Goal: Task Accomplishment & Management: Manage account settings

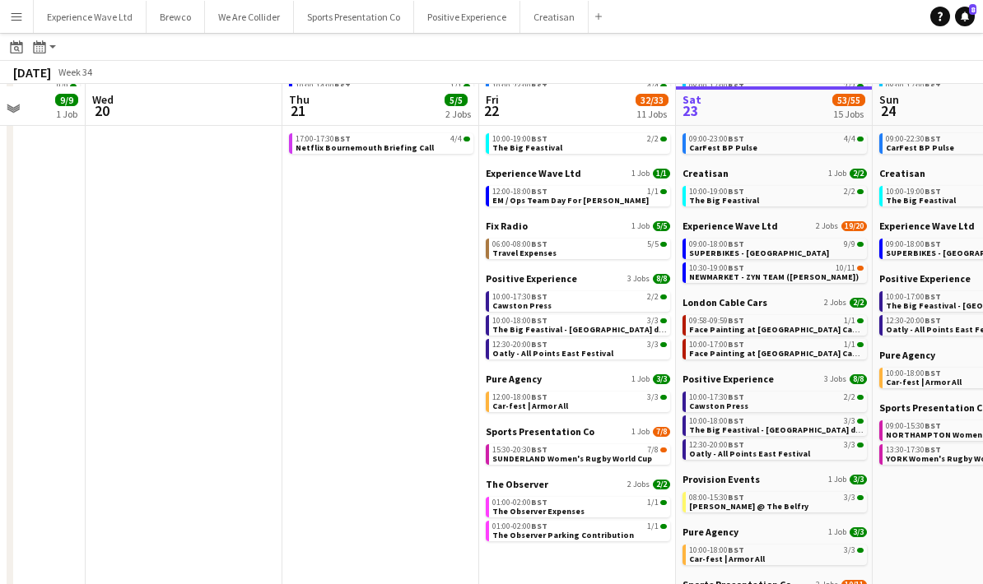
scroll to position [119, 0]
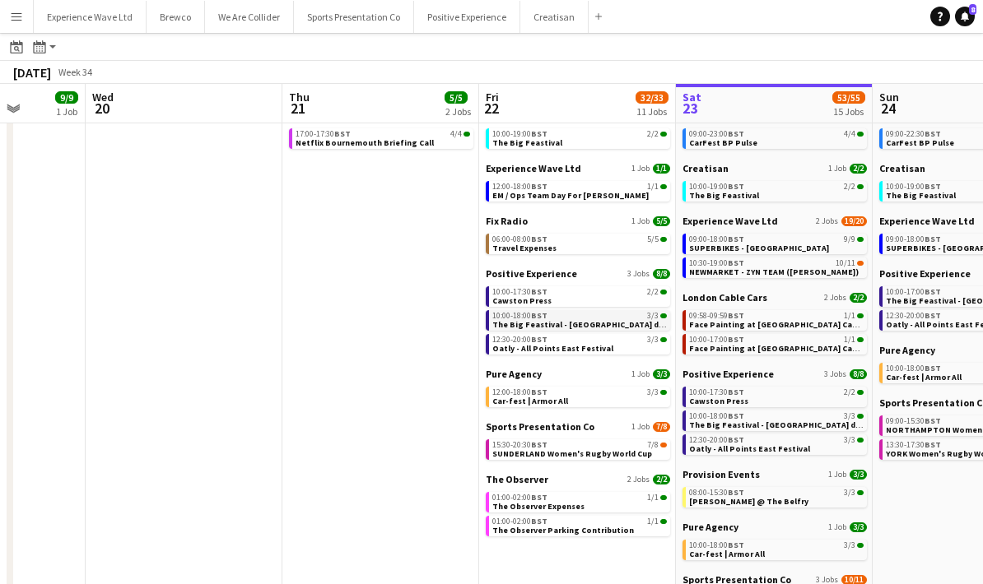
click at [612, 326] on span "The Big Feastival - [GEOGRAPHIC_DATA] drinks" at bounding box center [585, 324] width 186 height 11
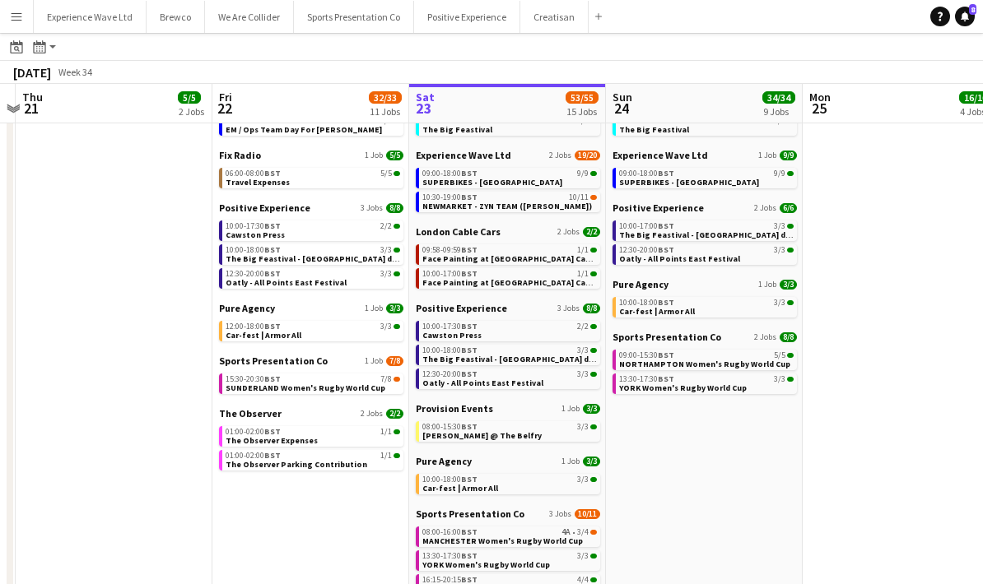
scroll to position [0, 640]
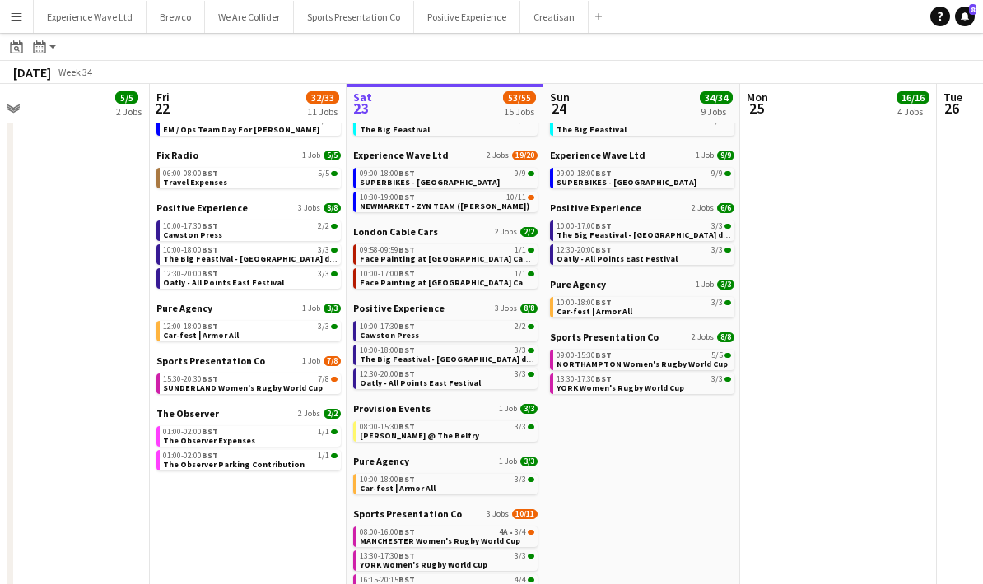
drag, startPoint x: 974, startPoint y: 486, endPoint x: 640, endPoint y: 477, distance: 333.5
click at [641, 476] on app-calendar-viewport "Mon 18 Tue 19 9/9 1 Job Wed 20 Thu 21 5/5 2 Jobs Fri 22 32/33 11 Jobs Sat 23 53…" at bounding box center [491, 266] width 983 height 742
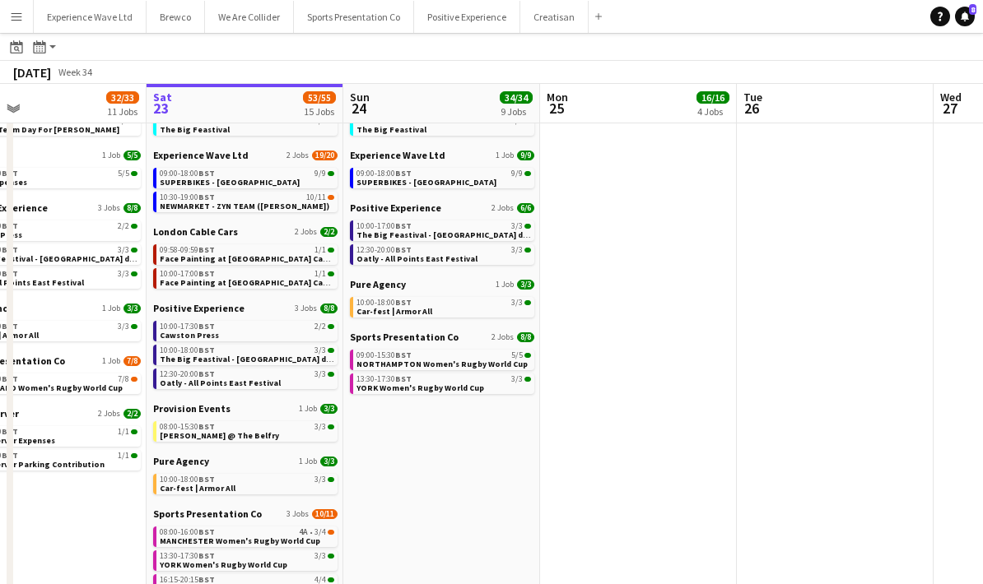
scroll to position [0, 497]
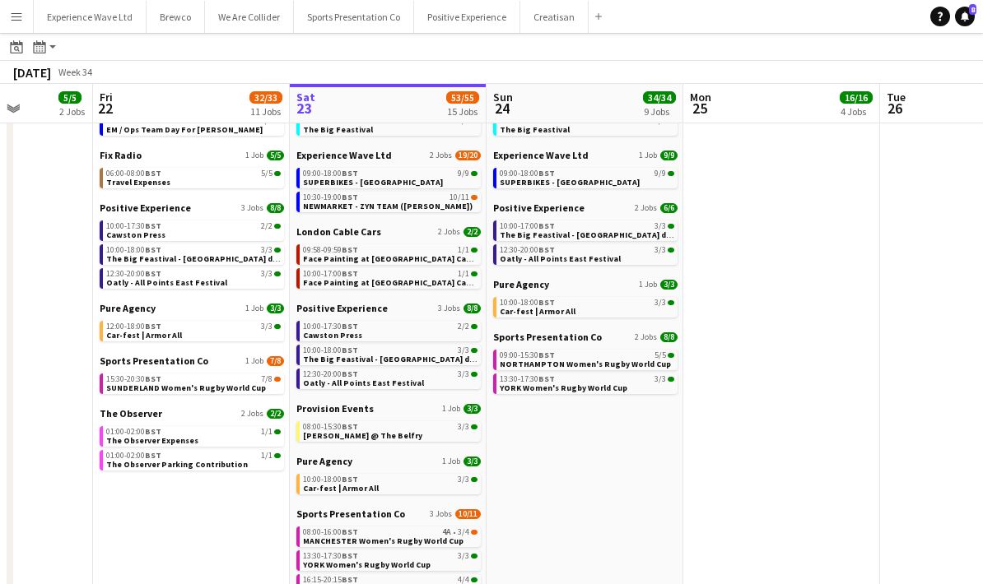
drag, startPoint x: 764, startPoint y: 458, endPoint x: 604, endPoint y: 472, distance: 160.3
click at [604, 472] on app-calendar-viewport "Tue 19 9/9 1 Job Wed 20 Thu 21 5/5 2 Jobs Fri 22 32/33 11 Jobs Sat 23 53/55 15 …" at bounding box center [491, 266] width 983 height 742
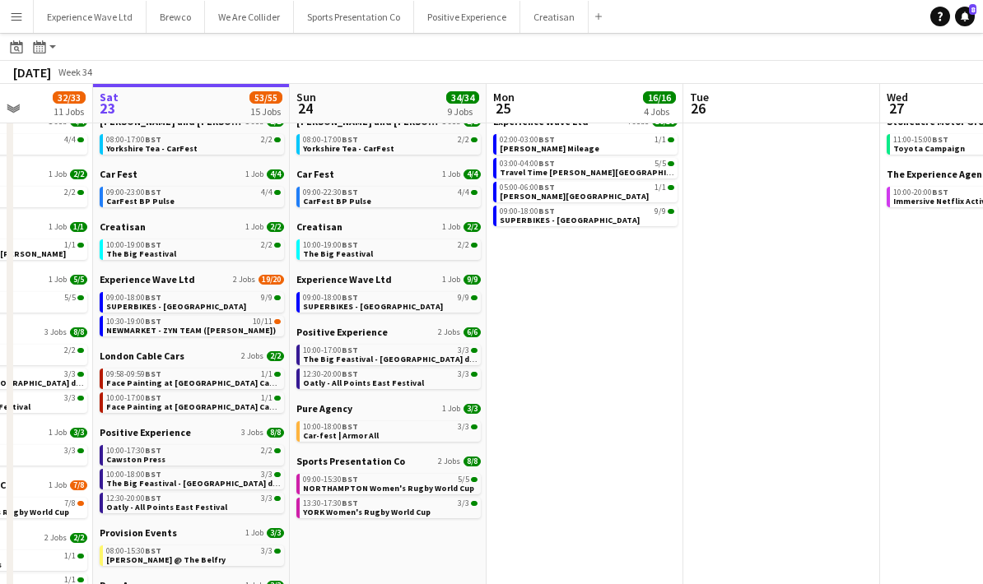
scroll to position [0, 0]
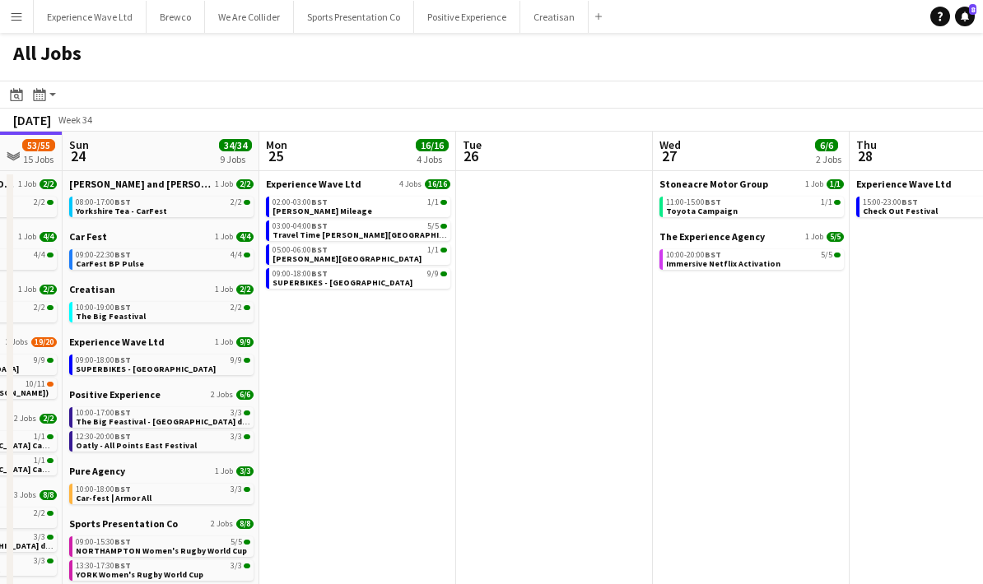
drag, startPoint x: 827, startPoint y: 454, endPoint x: 587, endPoint y: 463, distance: 240.5
click at [584, 463] on app-calendar-viewport "Thu 21 5/5 2 Jobs Fri 22 32/33 11 Jobs Sat 23 53/55 15 Jobs Sun 24 34/34 9 Jobs…" at bounding box center [491, 478] width 983 height 693
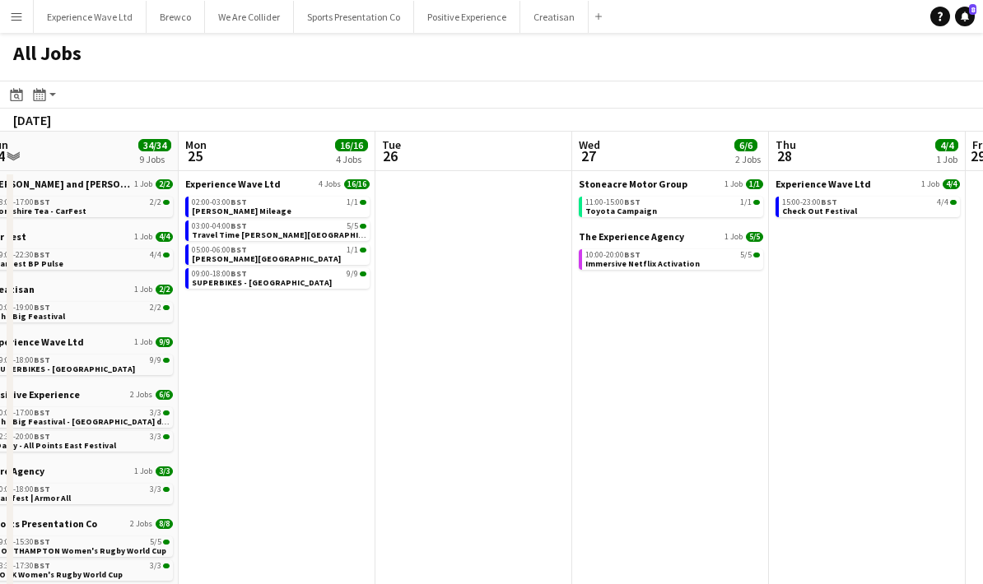
drag, startPoint x: 763, startPoint y: 461, endPoint x: 501, endPoint y: 448, distance: 262.1
click at [501, 448] on app-calendar-viewport "Thu 21 5/5 2 Jobs Fri 22 32/33 11 Jobs Sat 23 53/55 15 Jobs Sun 24 34/34 9 Jobs…" at bounding box center [491, 478] width 983 height 693
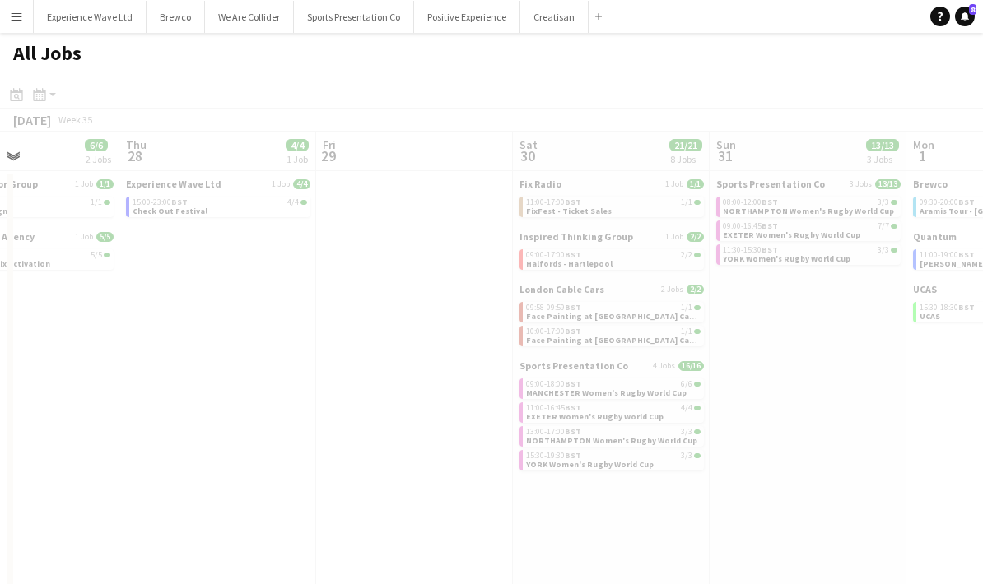
scroll to position [0, 474]
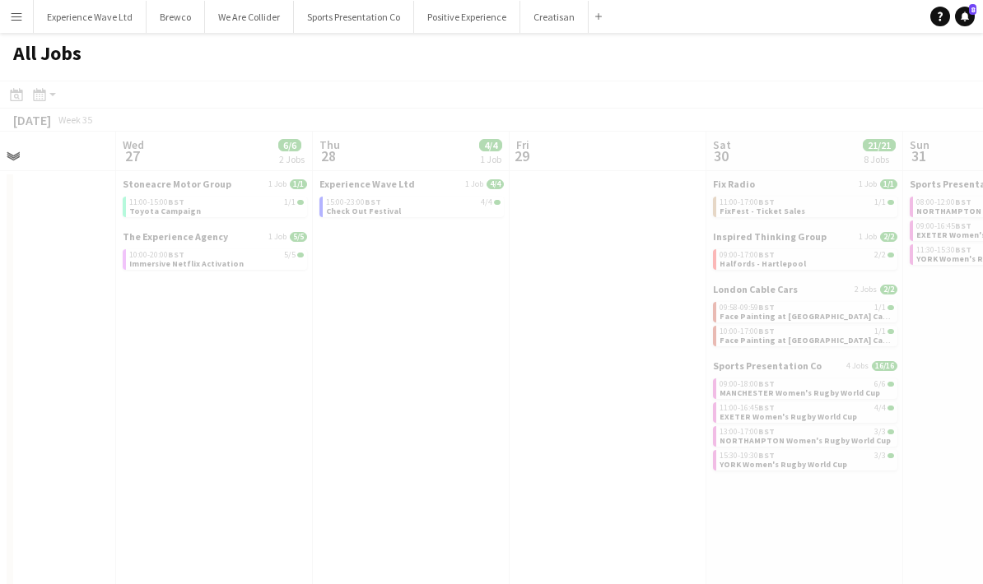
drag, startPoint x: 771, startPoint y: 457, endPoint x: 677, endPoint y: 468, distance: 95.4
click at [519, 449] on app-all-jobs "All Jobs Date picker AUG 2025 AUG 2025 Monday M Tuesday T Wednesday W Thursday …" at bounding box center [491, 429] width 983 height 792
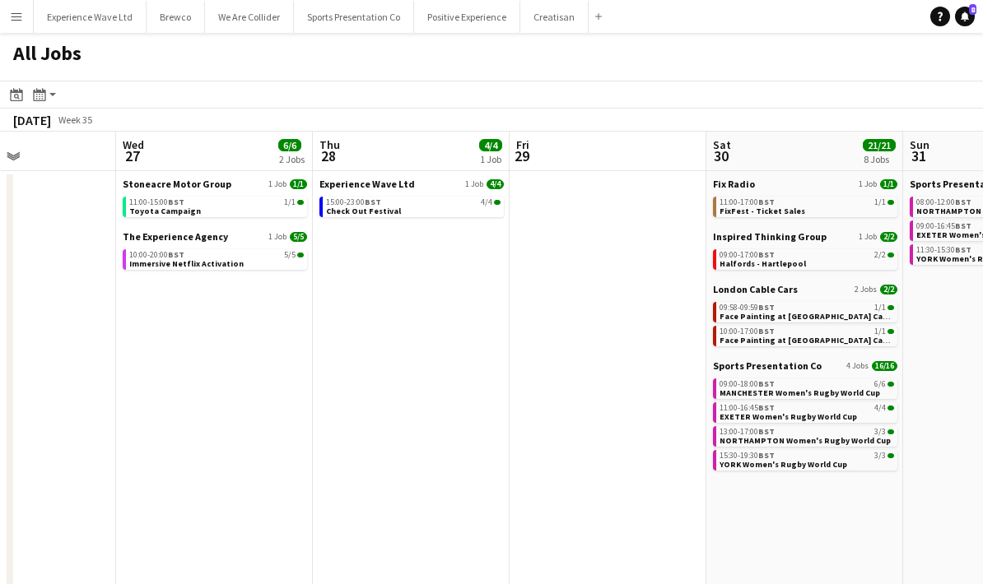
click at [614, 489] on app-date-cell at bounding box center [607, 498] width 197 height 654
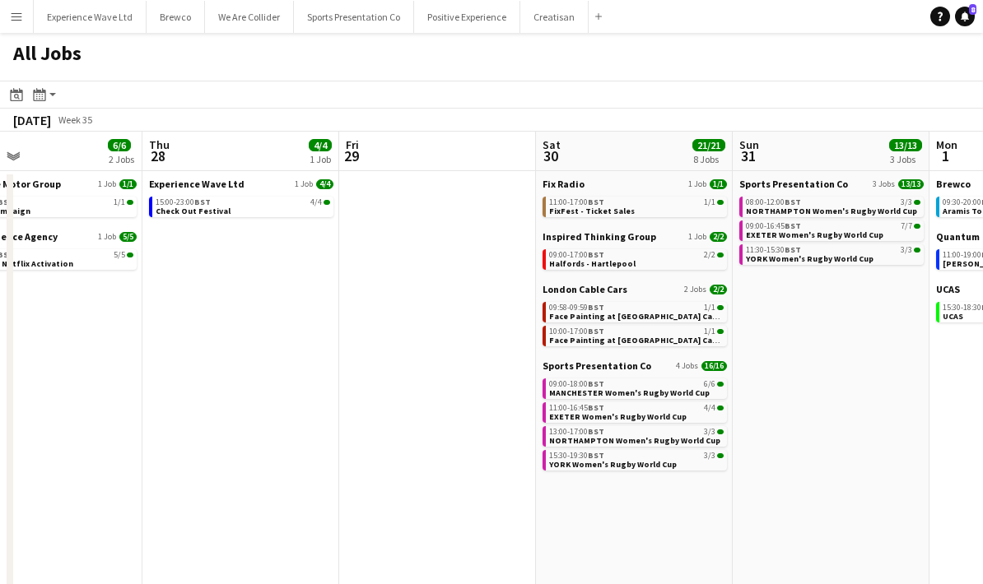
scroll to position [0, 469]
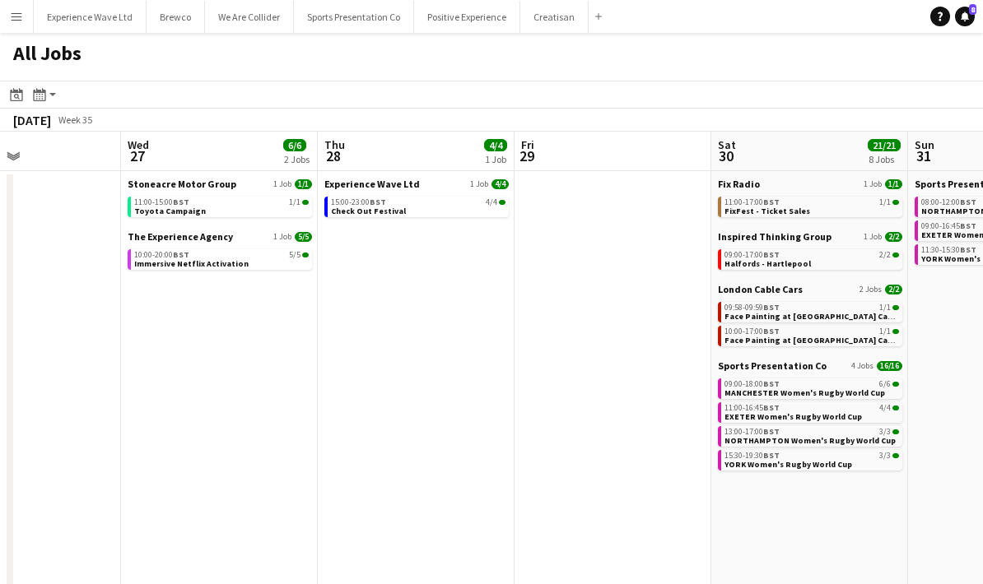
drag, startPoint x: 846, startPoint y: 533, endPoint x: 654, endPoint y: 514, distance: 192.7
click at [654, 514] on app-calendar-viewport "Sun 24 34/34 9 Jobs Mon 25 16/16 4 Jobs Tue 26 Wed 27 6/6 2 Jobs Thu 28 4/4 1 J…" at bounding box center [491, 478] width 983 height 693
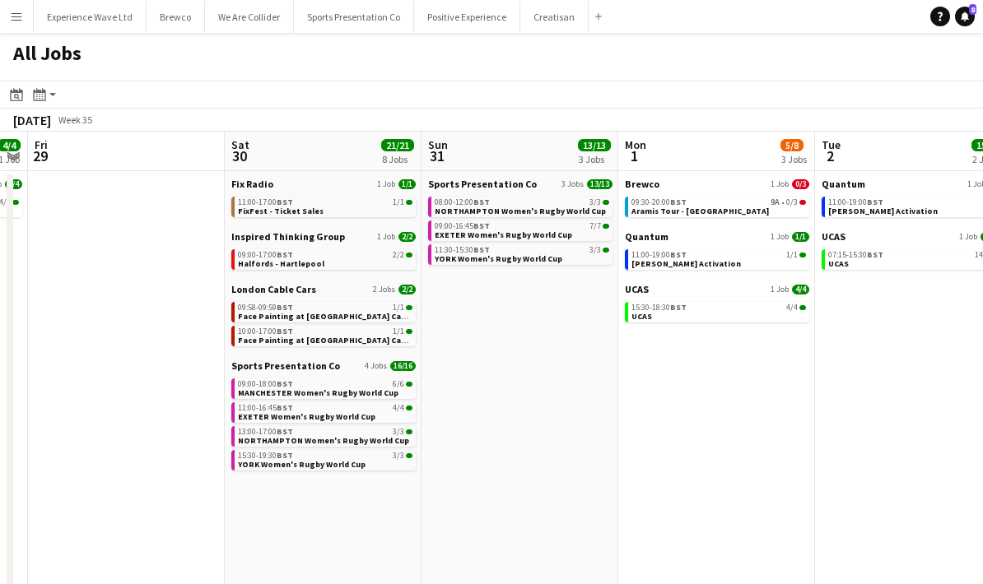
scroll to position [0, 489]
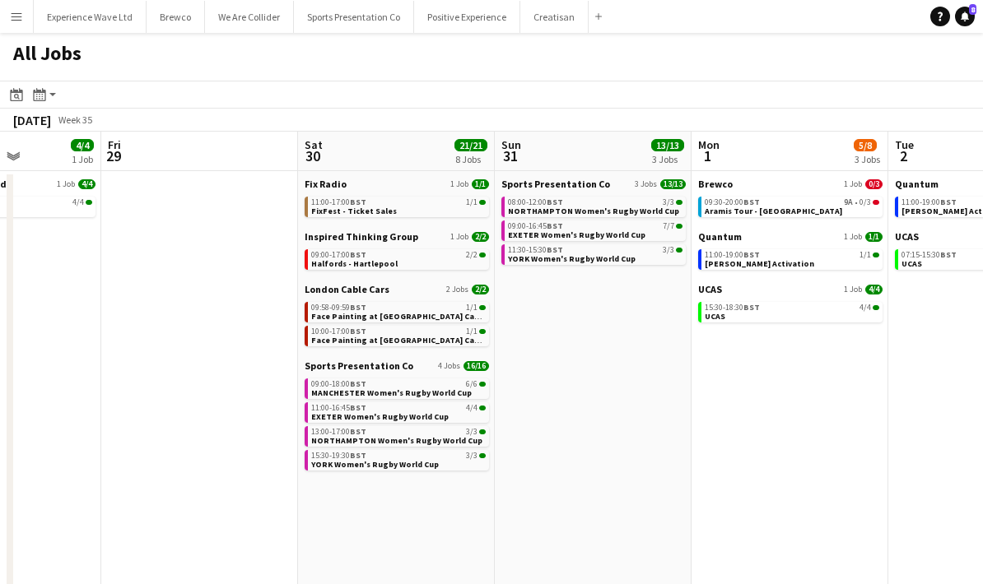
drag, startPoint x: 826, startPoint y: 495, endPoint x: 609, endPoint y: 507, distance: 216.8
click at [609, 507] on app-calendar-viewport "Tue 26 Wed 27 6/6 2 Jobs Thu 28 4/4 1 Job Fri 29 Sat 30 21/21 8 Jobs Sun 31 13/…" at bounding box center [491, 478] width 983 height 693
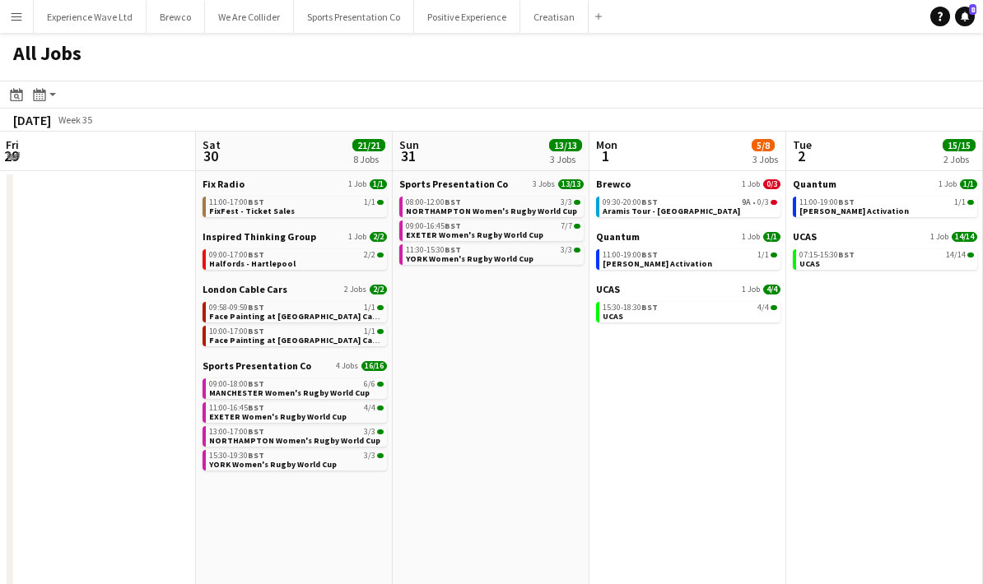
drag, startPoint x: 843, startPoint y: 483, endPoint x: 668, endPoint y: 499, distance: 175.2
click at [668, 499] on app-calendar-viewport "Tue 26 Wed 27 6/6 2 Jobs Thu 28 4/4 1 Job Fri 29 Sat 30 21/21 8 Jobs Sun 31 13/…" at bounding box center [491, 478] width 983 height 693
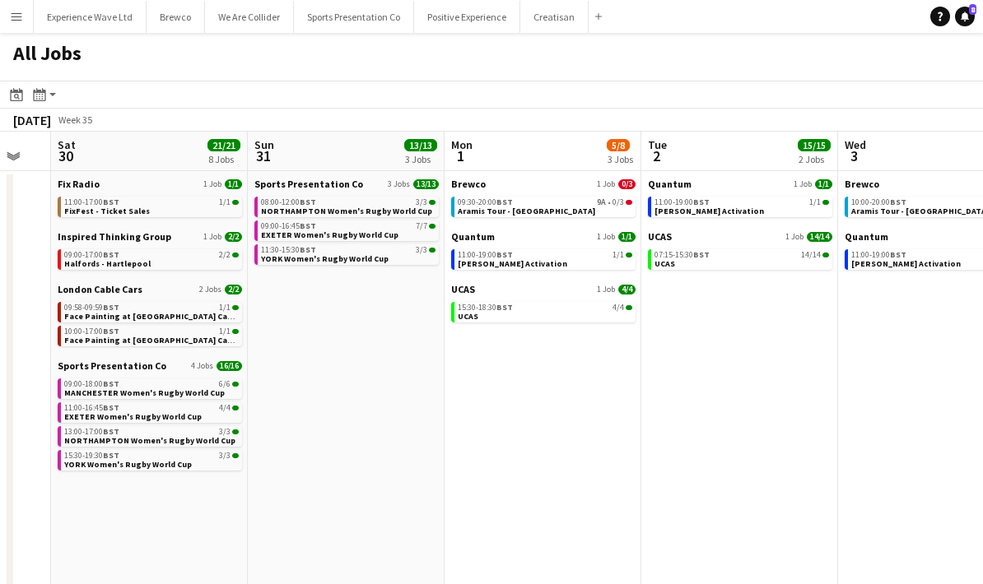
scroll to position [0, 626]
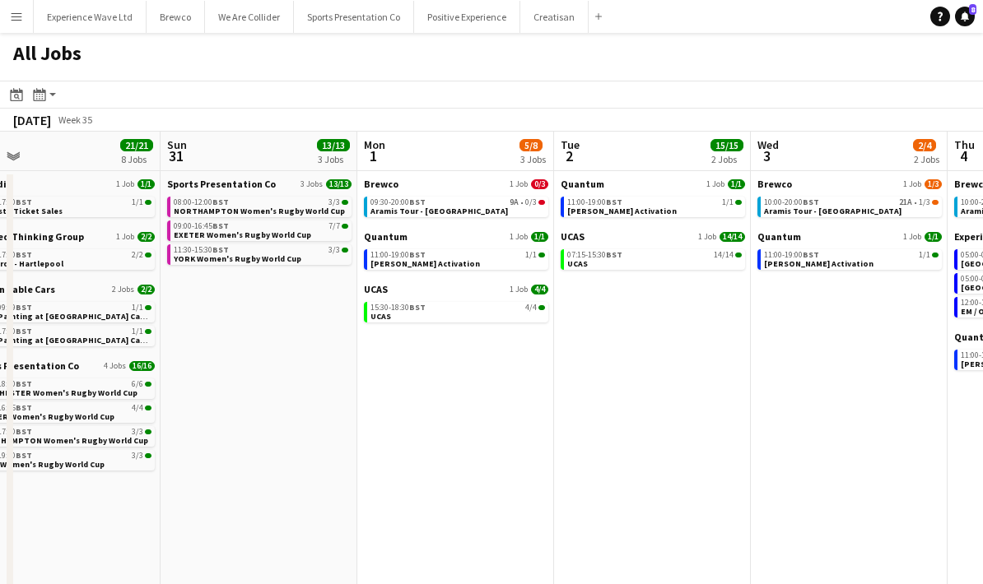
drag, startPoint x: 812, startPoint y: 478, endPoint x: 653, endPoint y: 491, distance: 160.2
click at [653, 491] on app-calendar-viewport "Wed 27 6/6 2 Jobs Thu 28 4/4 1 Job Fri 29 Sat 30 21/21 8 Jobs Sun 31 13/13 3 Jo…" at bounding box center [491, 478] width 983 height 693
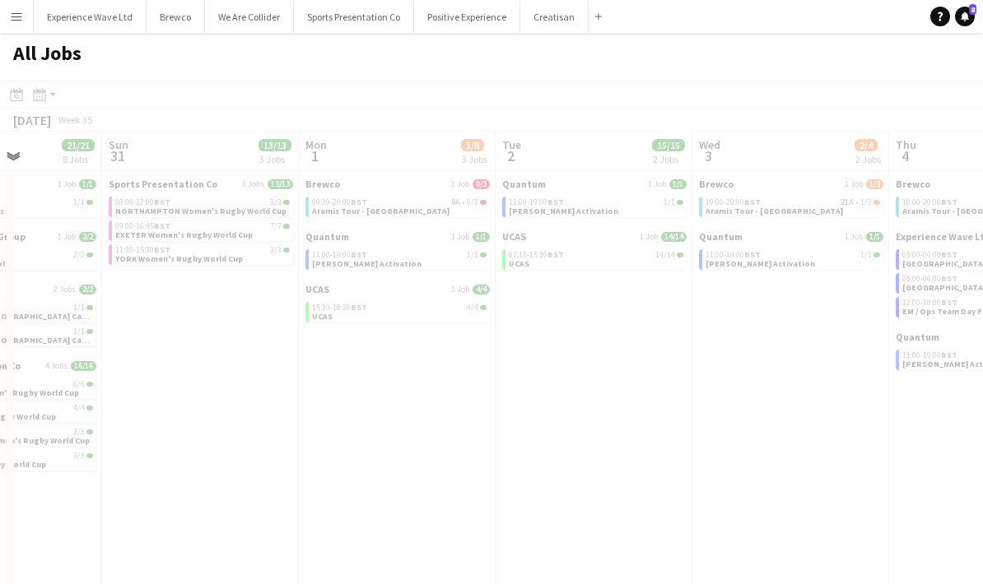
drag, startPoint x: 807, startPoint y: 491, endPoint x: 748, endPoint y: 497, distance: 58.8
click at [646, 493] on app-all-jobs "All Jobs Date picker AUG 2025 AUG 2025 Monday M Tuesday T Wednesday W Thursday …" at bounding box center [491, 429] width 983 height 792
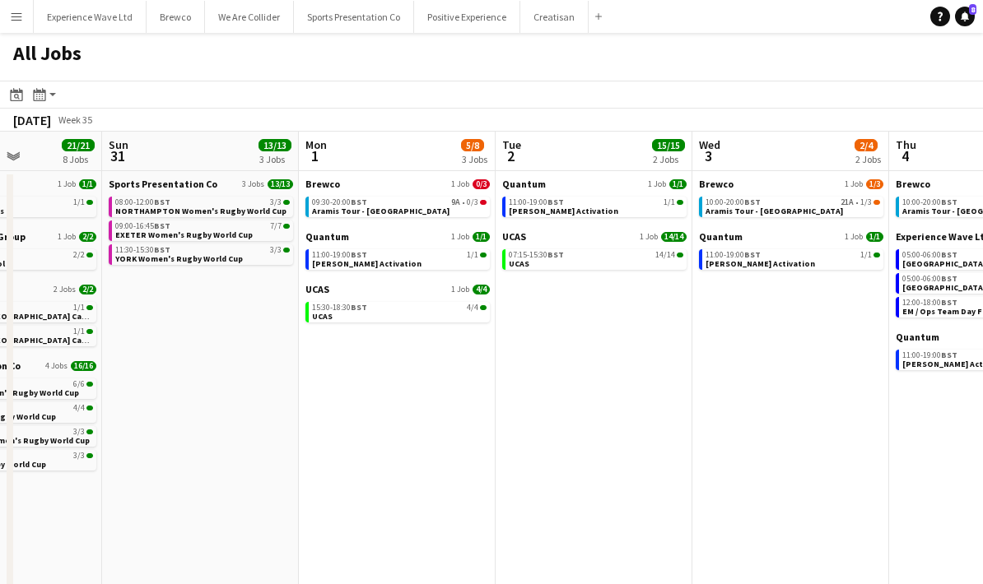
click at [670, 488] on app-date-cell "Quantum 1 Job 1/1 11:00-19:00 BST 1/1 Cirio Waitrose Activation UCAS 1 Job 14/1…" at bounding box center [594, 498] width 197 height 654
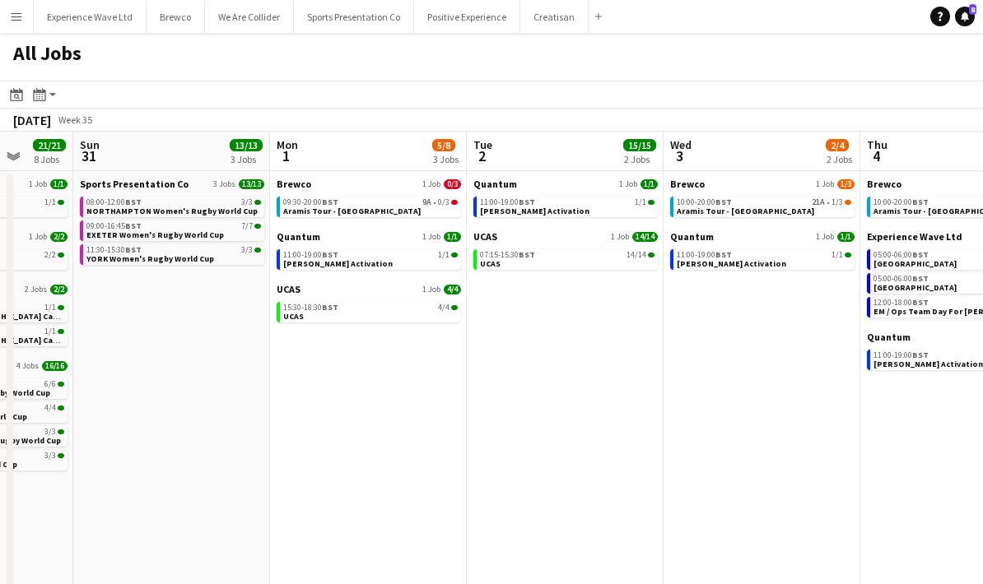
drag, startPoint x: 780, startPoint y: 493, endPoint x: 551, endPoint y: 487, distance: 229.7
click at [547, 488] on app-calendar-viewport "Thu 28 4/4 1 Job Fri 29 Sat 30 21/21 8 Jobs Sun 31 13/13 3 Jobs Mon 1 5/8 3 Job…" at bounding box center [491, 478] width 983 height 693
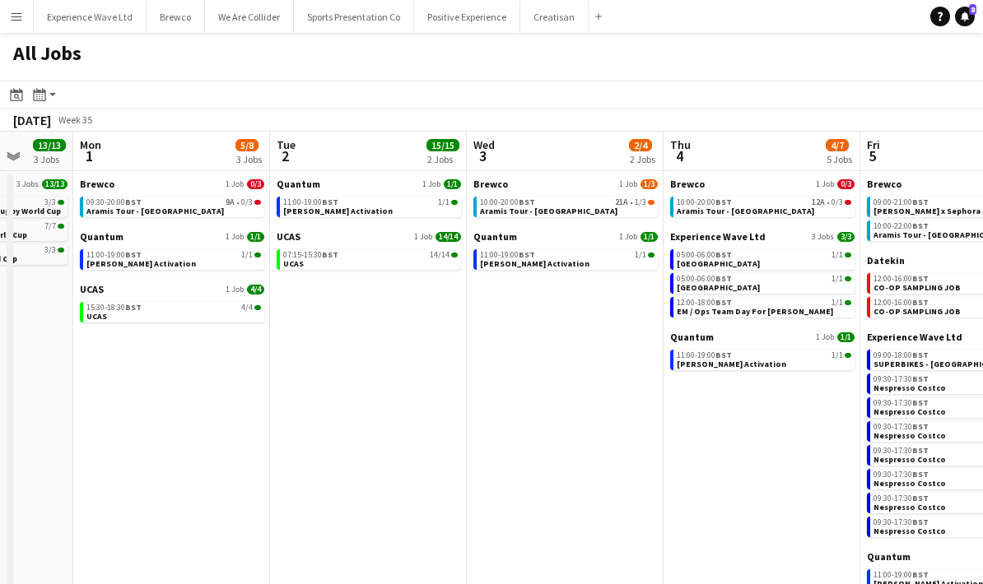
scroll to position [0, 527]
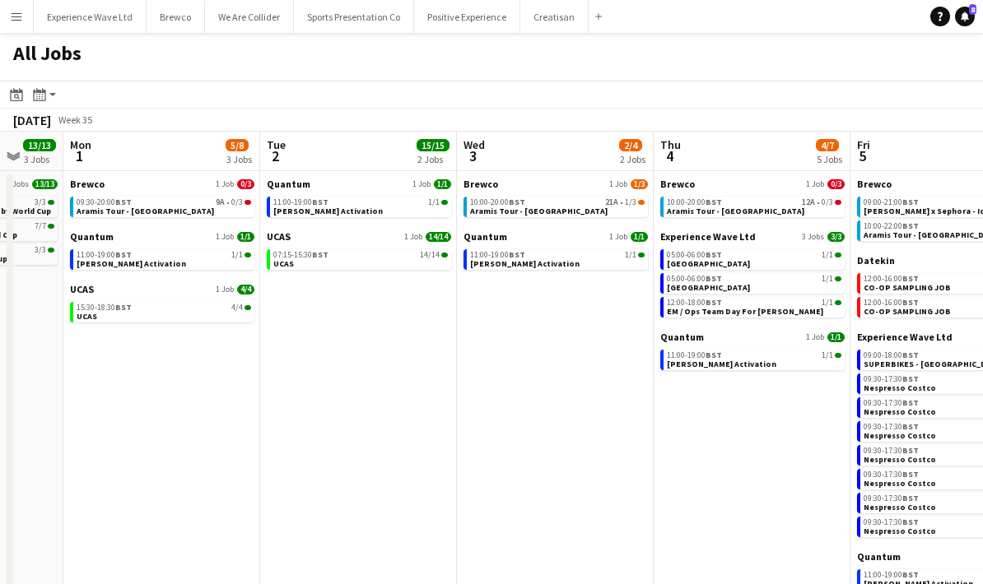
click at [685, 488] on app-date-cell "Brewco 1 Job 0/3 10:00-20:00 BST 12A • 0/3 Aramis Tour - Liverpool Experience W…" at bounding box center [752, 498] width 197 height 654
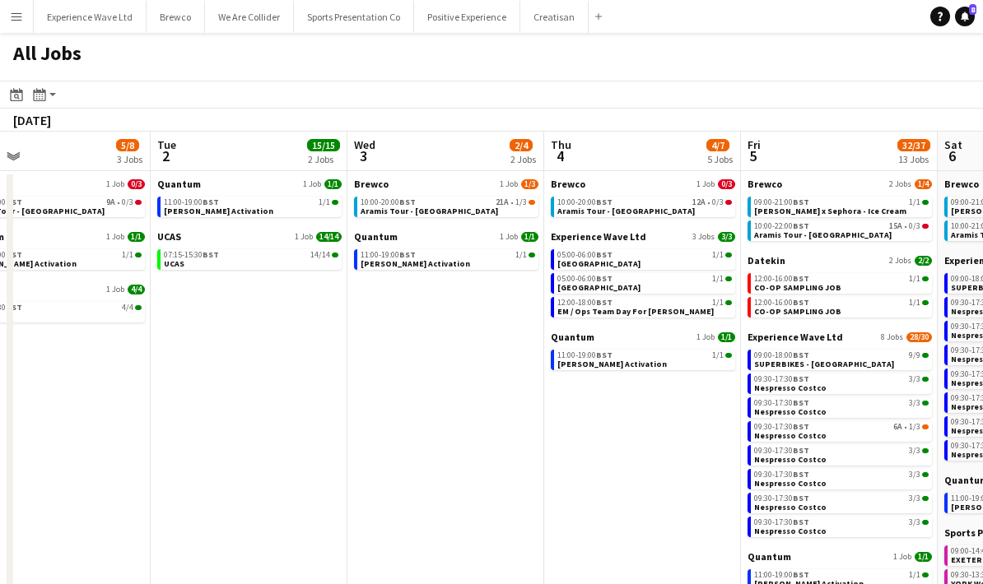
drag, startPoint x: 708, startPoint y: 495, endPoint x: 533, endPoint y: 511, distance: 176.1
click at [533, 511] on app-calendar-viewport "Fri 29 Sat 30 21/21 8 Jobs Sun 31 13/13 3 Jobs Mon 1 5/8 3 Jobs Tue 2 15/15 2 J…" at bounding box center [491, 478] width 983 height 693
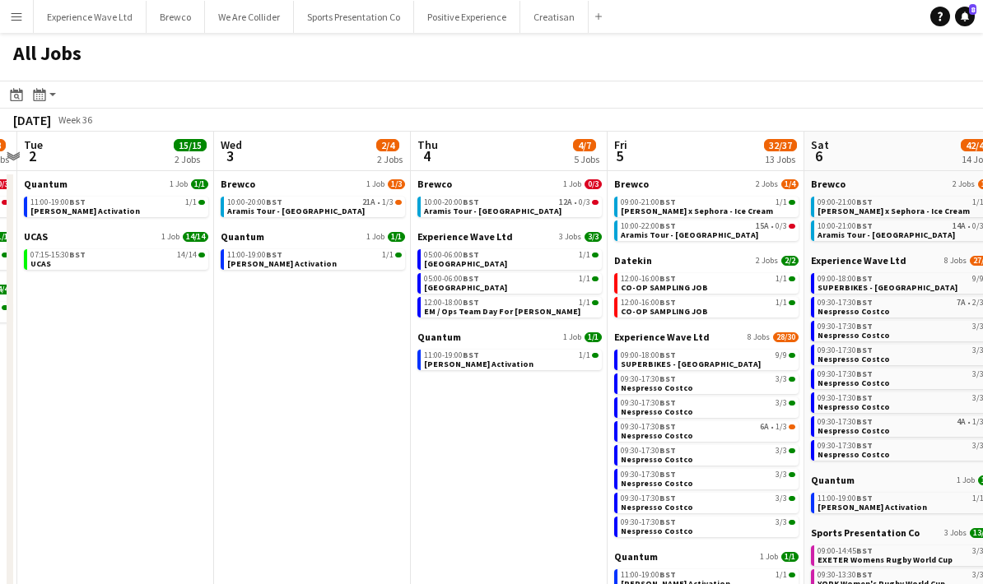
drag, startPoint x: 546, startPoint y: 504, endPoint x: 371, endPoint y: 509, distance: 174.6
click at [371, 509] on app-calendar-viewport "Sat 30 21/21 8 Jobs Sun 31 13/13 3 Jobs Mon 1 5/8 3 Jobs Tue 2 15/15 2 Jobs Wed…" at bounding box center [491, 478] width 983 height 693
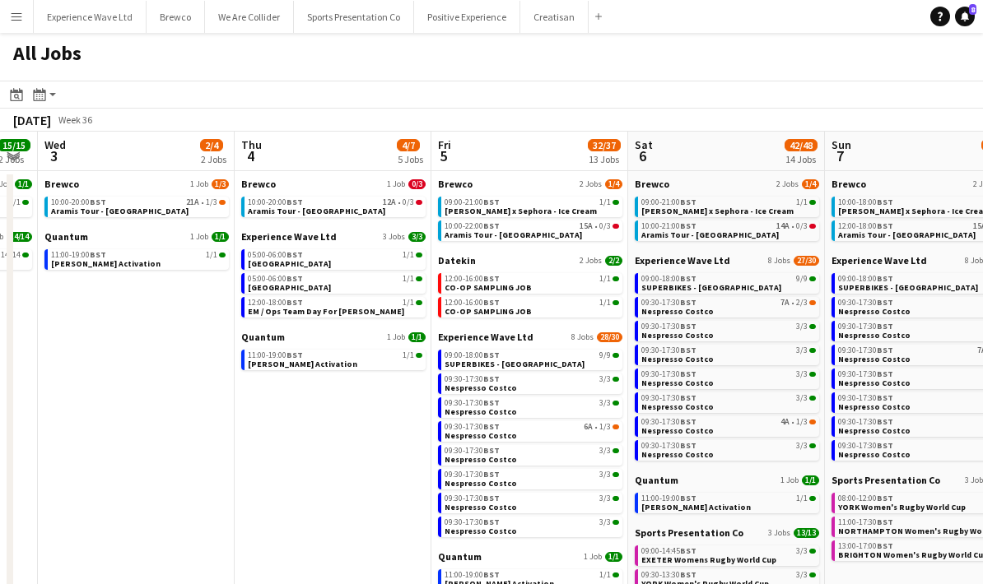
drag, startPoint x: 371, startPoint y: 449, endPoint x: 302, endPoint y: 447, distance: 69.2
click at [302, 447] on app-calendar-viewport "Sun 31 13/13 3 Jobs Mon 1 5/8 3 Jobs Tue 2 15/15 2 Jobs Wed 3 2/4 2 Jobs Thu 4 …" at bounding box center [491, 478] width 983 height 693
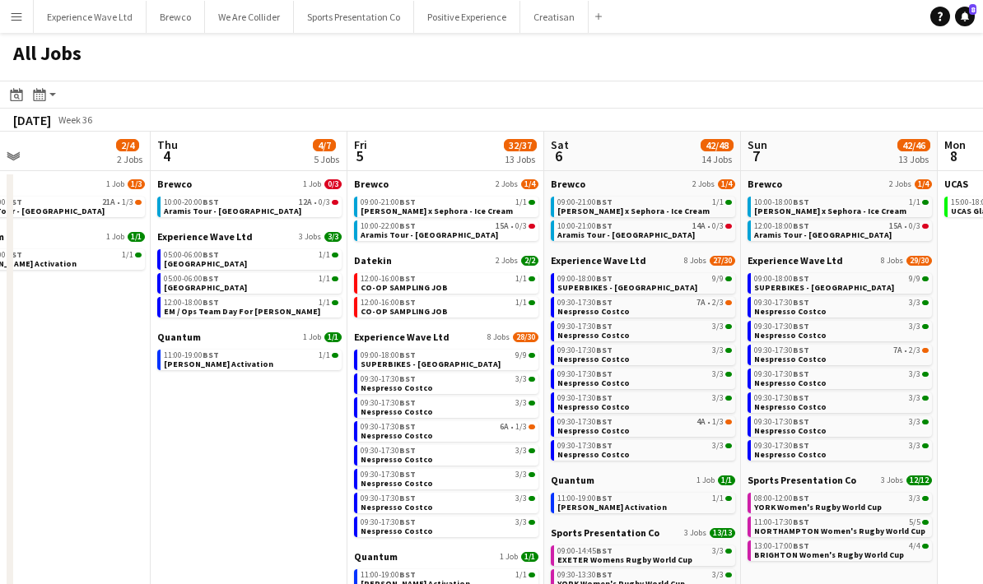
scroll to position [0, 464]
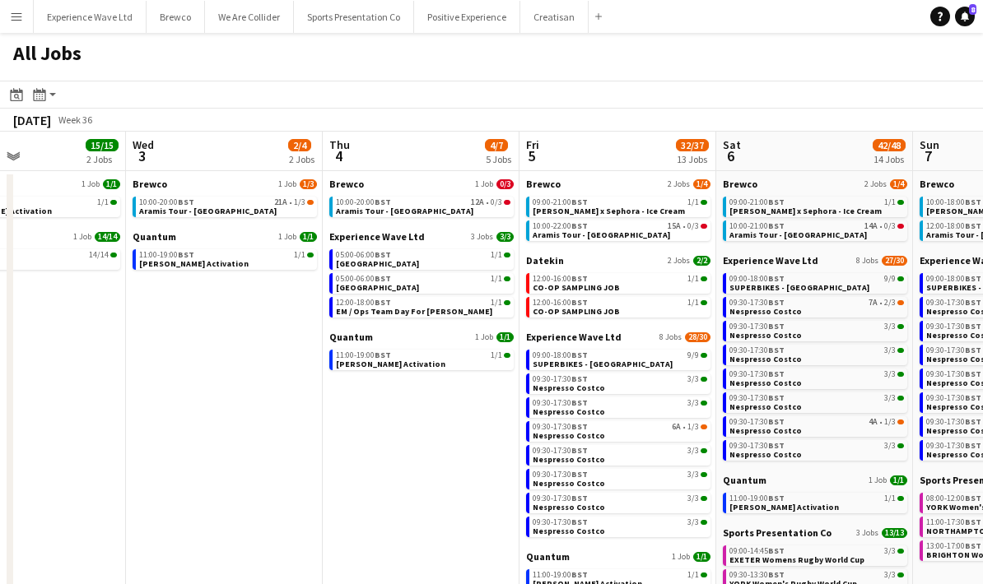
click at [157, 454] on app-all-jobs "All Jobs Date picker AUG 2025 AUG 2025 Monday M Tuesday T Wednesday W Thursday …" at bounding box center [491, 429] width 983 height 792
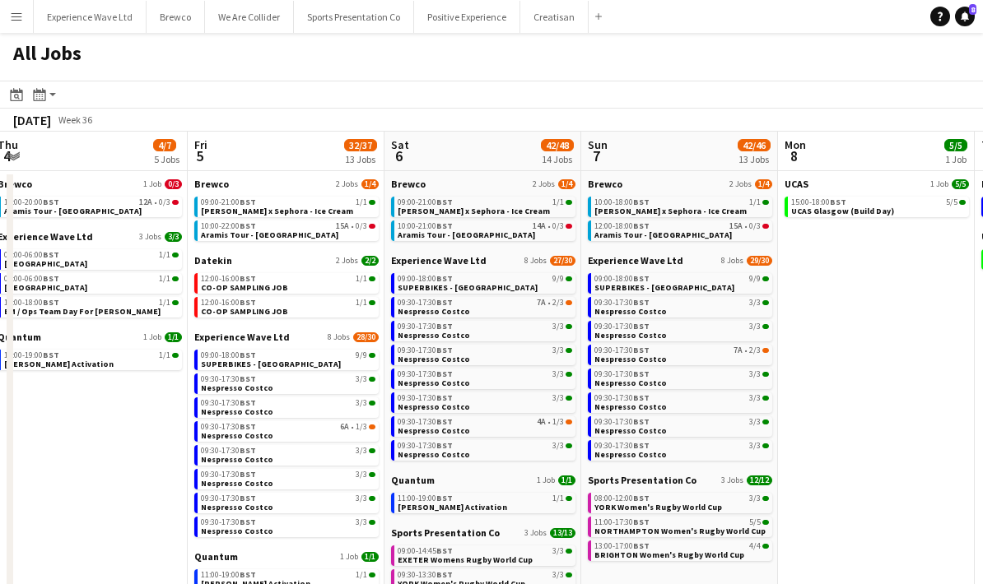
drag, startPoint x: 950, startPoint y: 407, endPoint x: 537, endPoint y: 418, distance: 412.5
click at [537, 419] on app-calendar-viewport "Mon 1 5/8 3 Jobs Tue 2 15/15 2 Jobs Wed 3 2/4 2 Jobs Thu 4 4/7 5 Jobs Fri 5 32/…" at bounding box center [491, 478] width 983 height 693
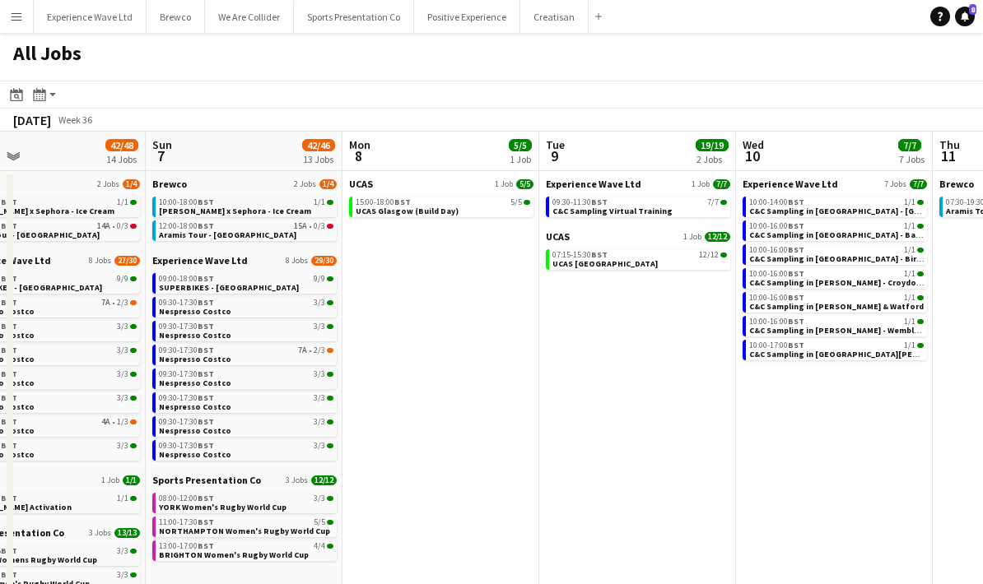
drag, startPoint x: 707, startPoint y: 416, endPoint x: 534, endPoint y: 424, distance: 173.0
click at [537, 423] on app-calendar-viewport "Wed 3 2/4 2 Jobs Thu 4 4/7 5 Jobs Fri 5 32/37 13 Jobs Sat 6 42/48 14 Jobs Sun 7…" at bounding box center [491, 478] width 983 height 693
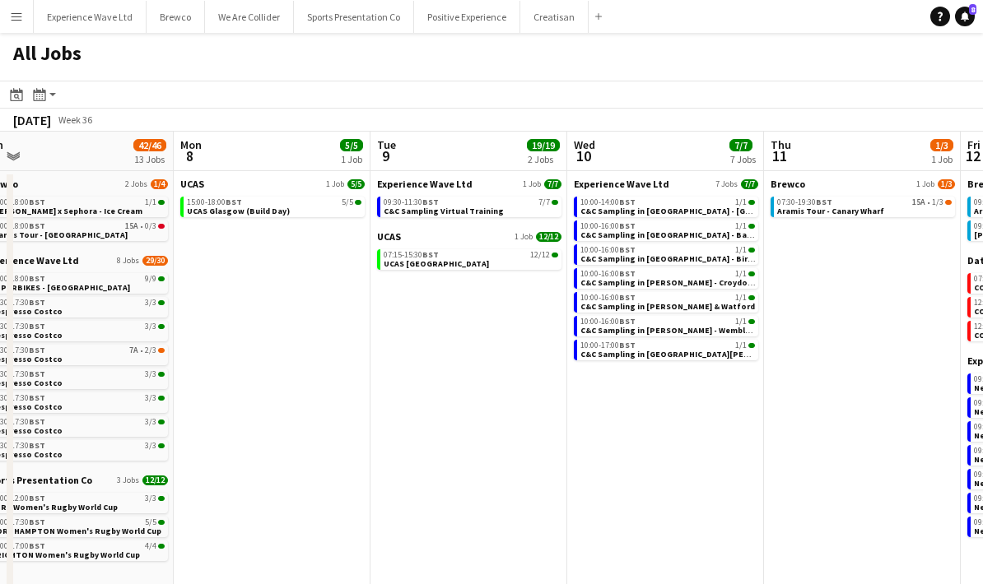
drag, startPoint x: 657, startPoint y: 430, endPoint x: 478, endPoint y: 435, distance: 178.7
click at [478, 435] on app-calendar-viewport "Thu 4 4/7 5 Jobs Fri 5 32/37 13 Jobs Sat 6 42/48 14 Jobs Sun 7 42/46 13 Jobs Mo…" at bounding box center [491, 478] width 983 height 693
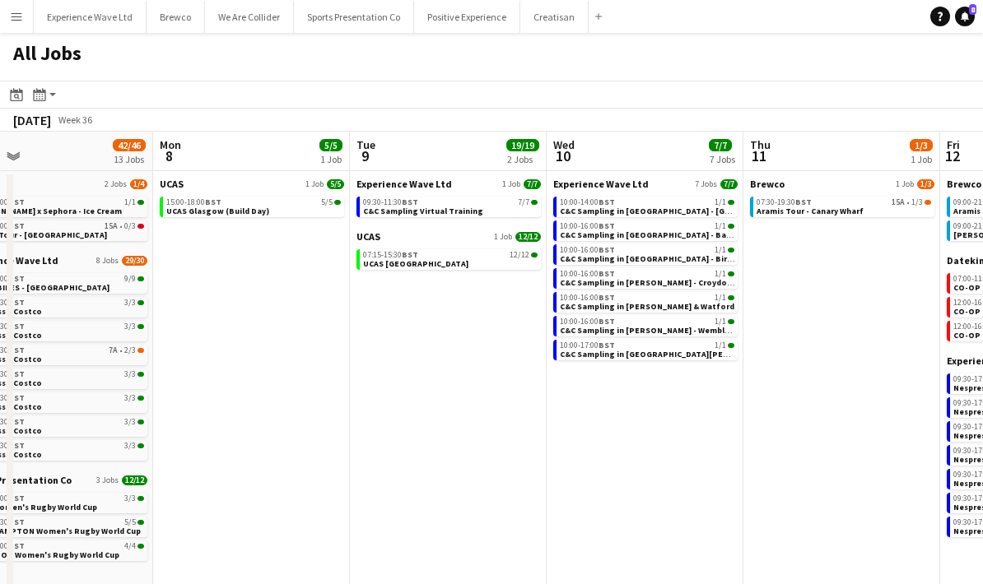
scroll to position [0, 511]
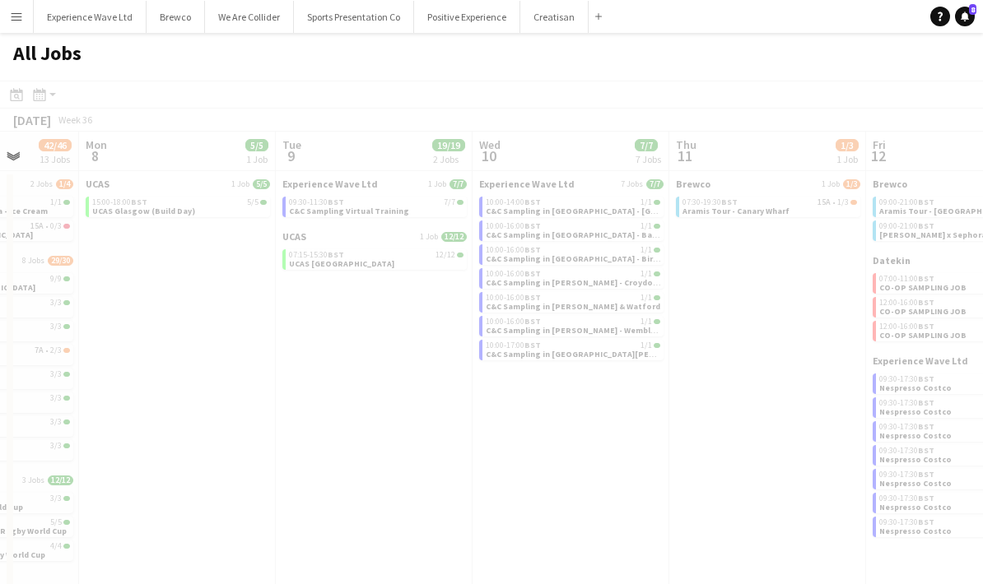
drag, startPoint x: 644, startPoint y: 455, endPoint x: 570, endPoint y: 459, distance: 74.2
click at [510, 455] on app-all-jobs "All Jobs Date picker AUG 2025 AUG 2025 Monday M Tuesday T Wednesday W Thursday …" at bounding box center [491, 429] width 983 height 792
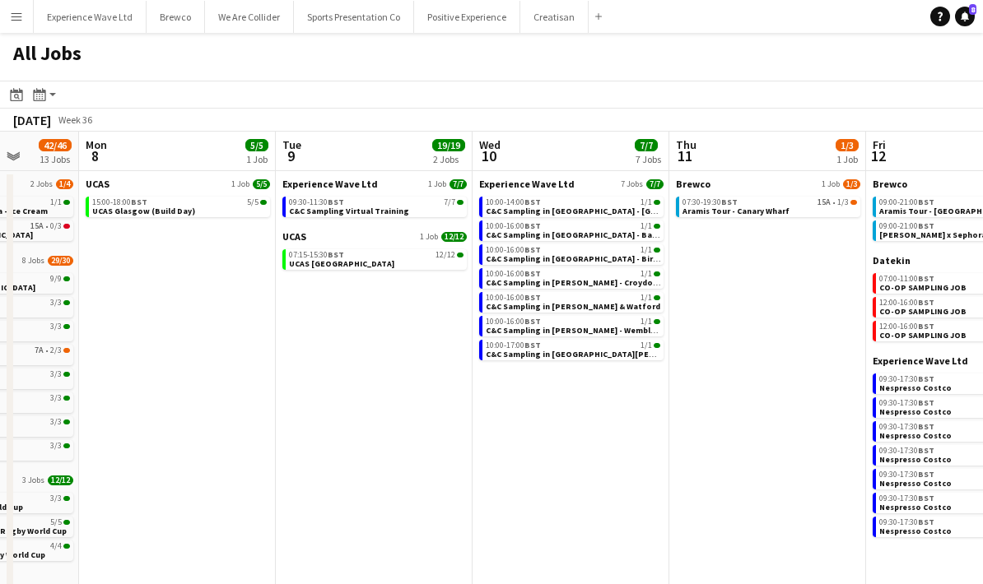
click at [514, 455] on app-date-cell "Experience Wave Ltd 7 Jobs 7/7 10:00-14:00 BST 1/1 C&C Sampling in Dhamecha - L…" at bounding box center [570, 498] width 197 height 654
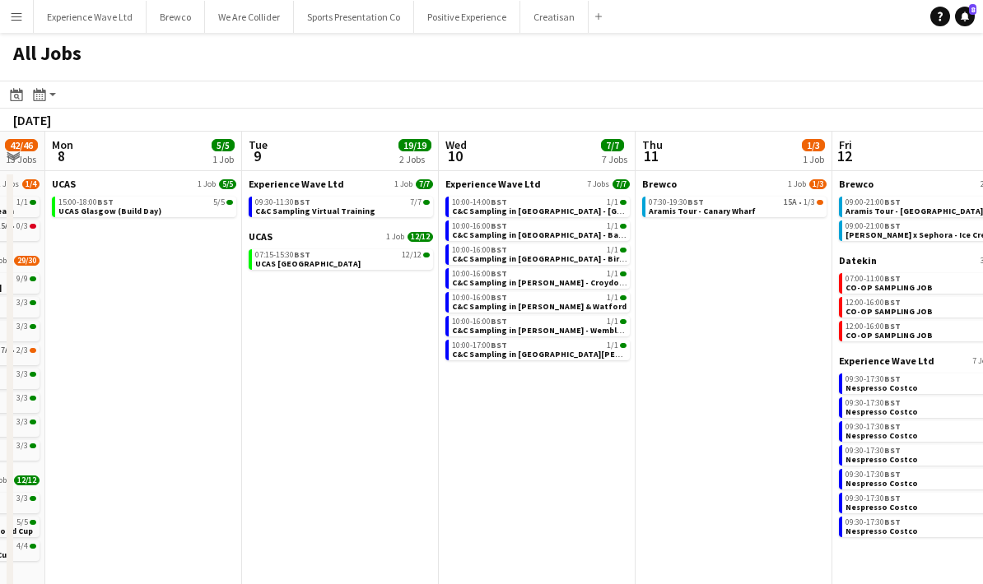
drag, startPoint x: 651, startPoint y: 468, endPoint x: 508, endPoint y: 481, distance: 143.8
click at [508, 481] on app-calendar-viewport "Fri 5 32/37 13 Jobs Sat 6 42/48 14 Jobs Sun 7 42/46 13 Jobs Mon 8 5/5 1 Job Tue…" at bounding box center [491, 478] width 983 height 693
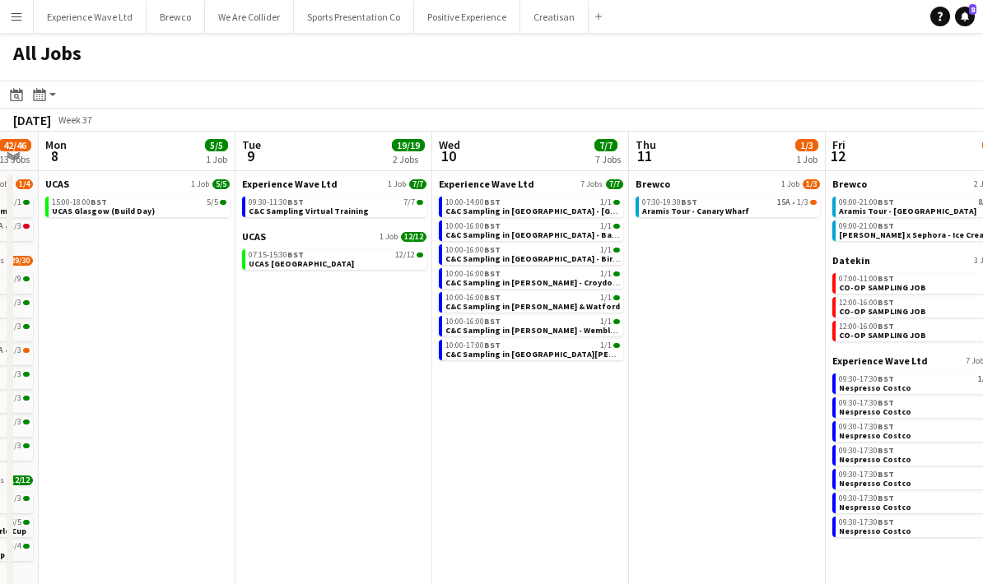
drag, startPoint x: 558, startPoint y: 480, endPoint x: 435, endPoint y: 482, distance: 123.5
click at [435, 482] on app-calendar-viewport "Fri 5 32/37 13 Jobs Sat 6 42/48 14 Jobs Sun 7 42/46 13 Jobs Mon 8 5/5 1 Job Tue…" at bounding box center [491, 478] width 983 height 693
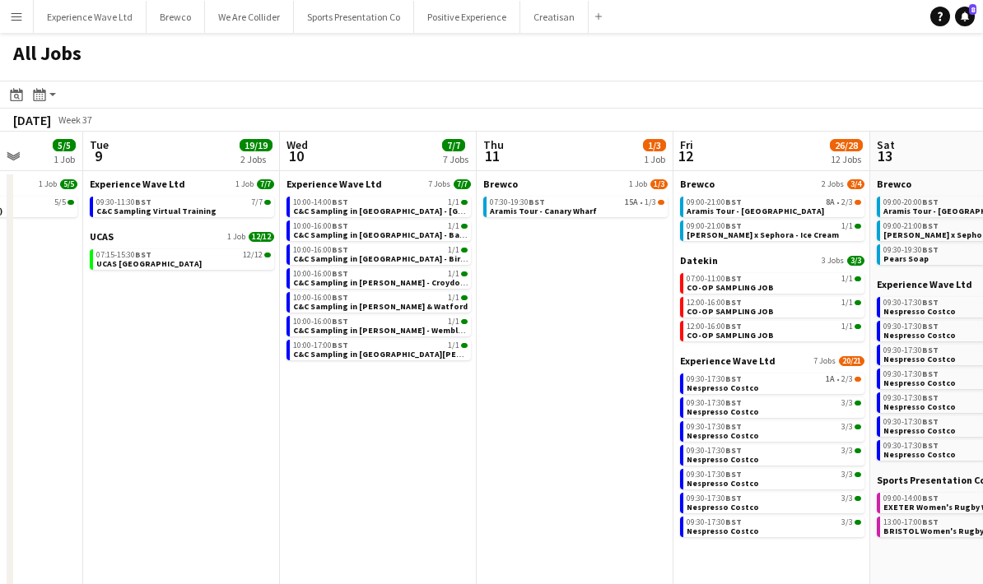
drag, startPoint x: 448, startPoint y: 484, endPoint x: 325, endPoint y: 485, distance: 122.6
click at [325, 485] on app-calendar-viewport "Sat 6 42/48 14 Jobs Sun 7 42/46 13 Jobs Mon 8 5/5 1 Job Tue 9 19/19 2 Jobs Wed …" at bounding box center [491, 478] width 983 height 693
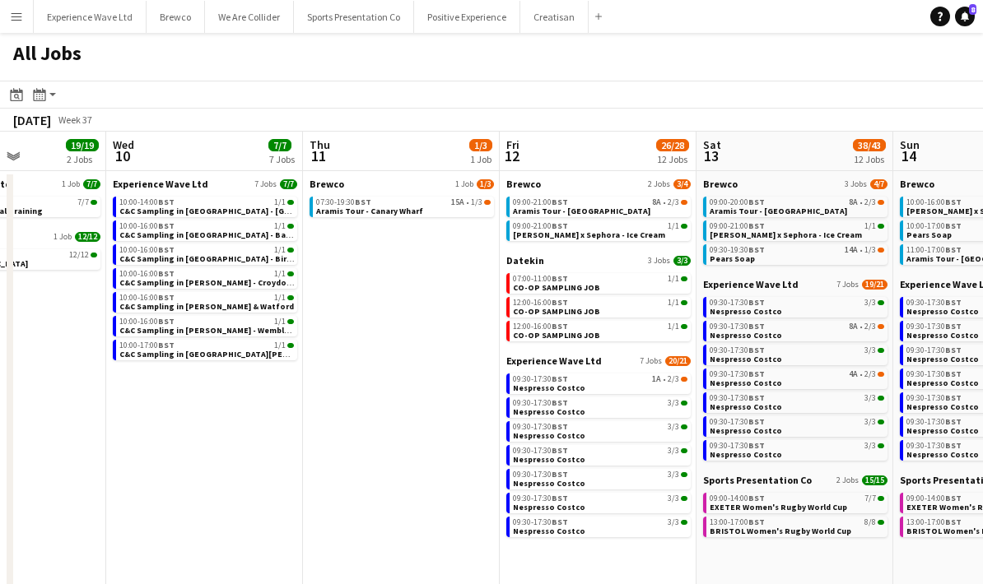
drag, startPoint x: 351, startPoint y: 491, endPoint x: 175, endPoint y: 494, distance: 176.2
click at [175, 494] on app-calendar-viewport "Sun 7 42/46 13 Jobs Mon 8 5/5 1 Job Tue 9 19/19 2 Jobs Wed 10 7/7 7 Jobs Thu 11…" at bounding box center [491, 478] width 983 height 693
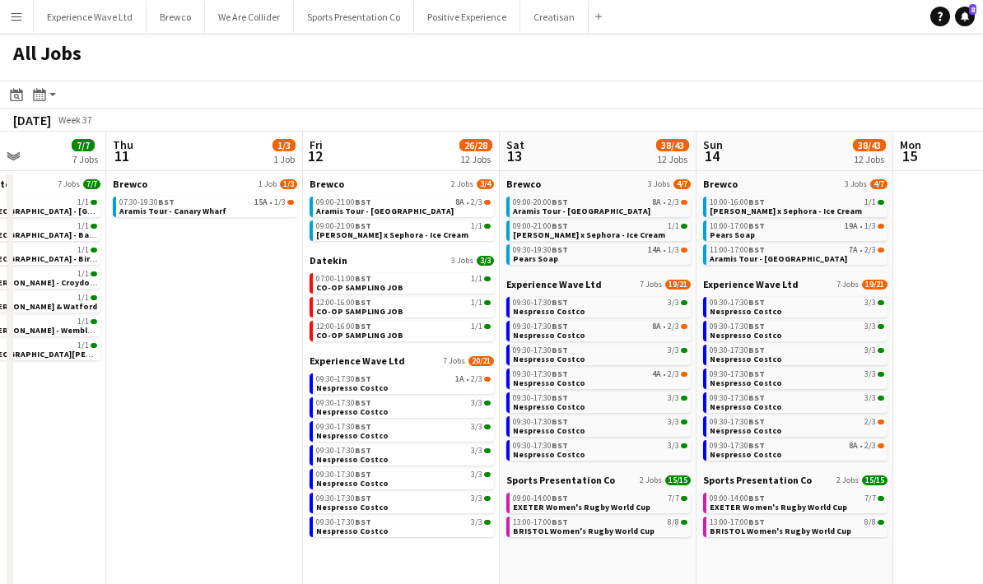
scroll to position [0, 486]
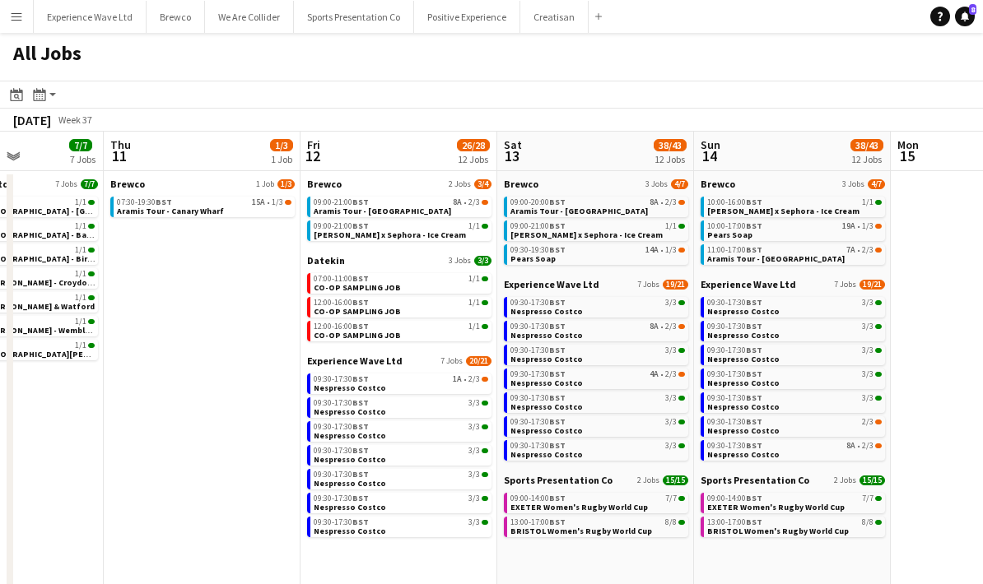
click at [947, 382] on app-date-cell at bounding box center [989, 498] width 197 height 654
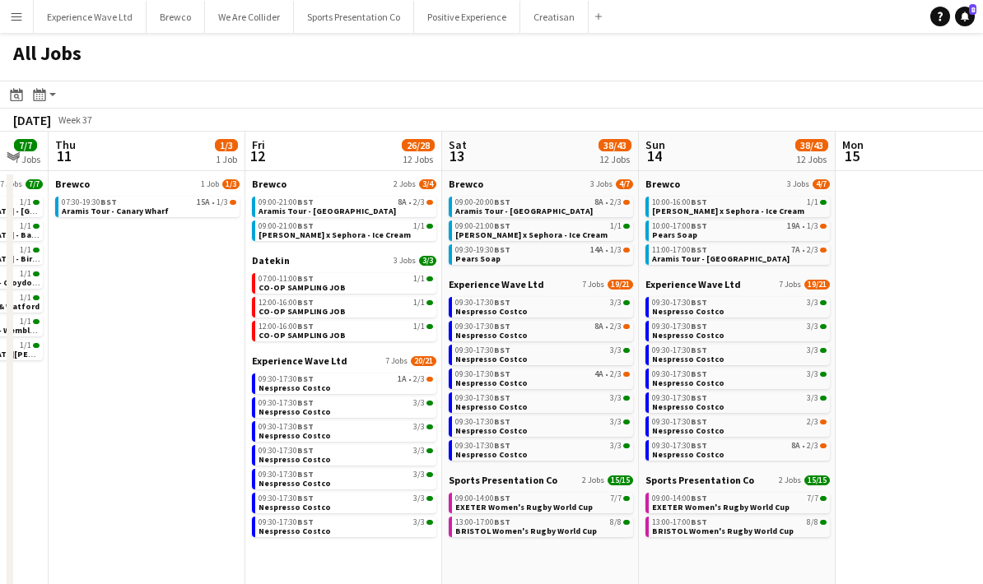
scroll to position [0, 478]
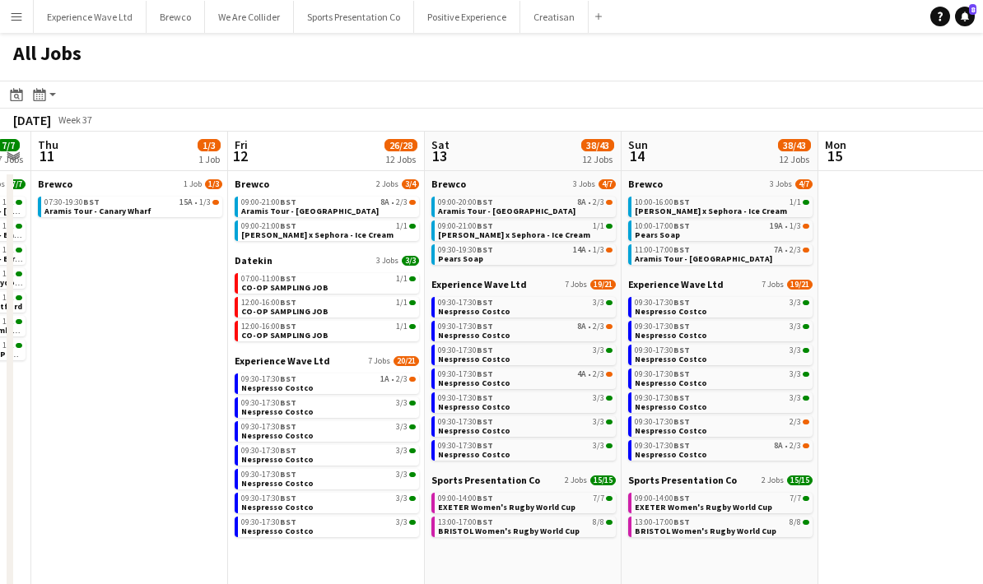
click at [757, 399] on app-all-jobs "All Jobs Date picker AUG 2025 AUG 2025 Monday M Tuesday T Wednesday W Thursday …" at bounding box center [491, 429] width 983 height 792
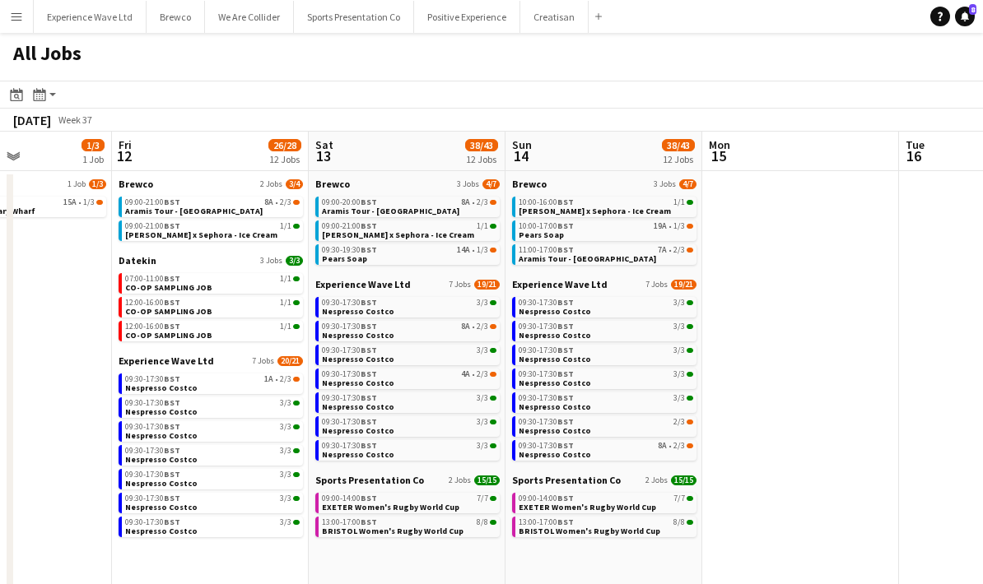
click at [813, 399] on app-date-cell at bounding box center [800, 498] width 197 height 654
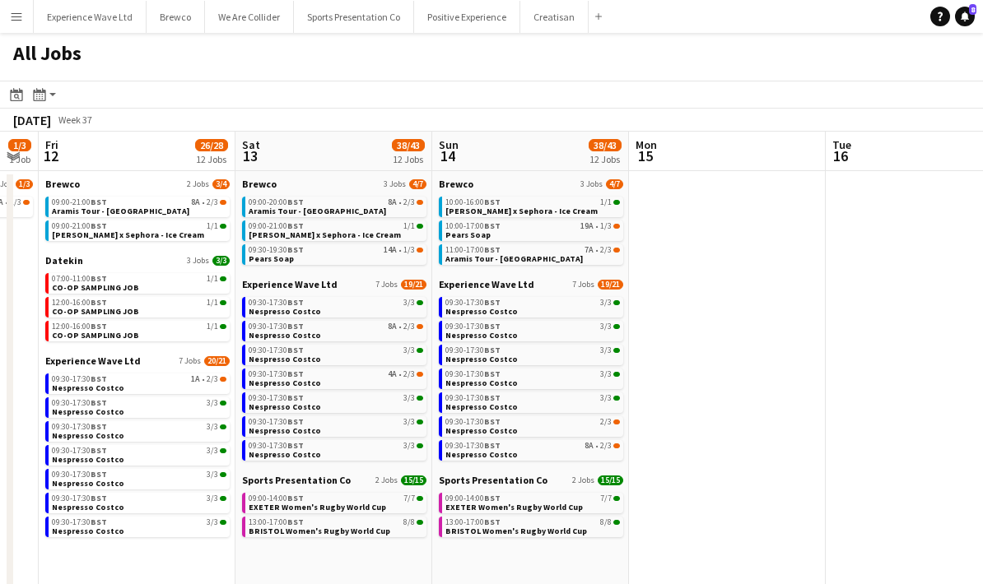
drag, startPoint x: 723, startPoint y: 406, endPoint x: 613, endPoint y: 415, distance: 110.7
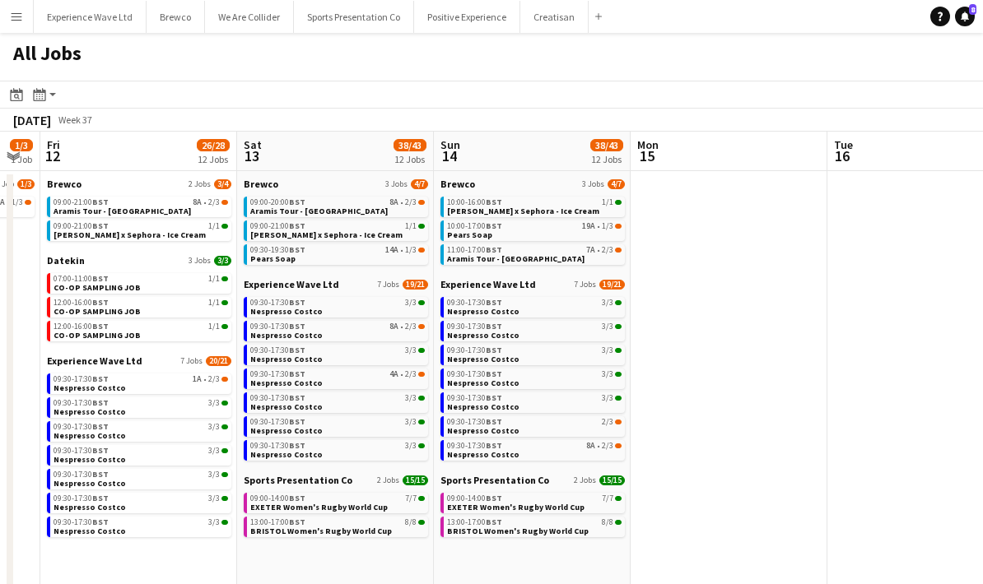
click at [613, 415] on app-calendar-viewport "Tue 9 19/19 2 Jobs Wed 10 7/7 7 Jobs Thu 11 1/3 1 Job Fri 12 26/28 12 Jobs Sat …" at bounding box center [491, 478] width 983 height 693
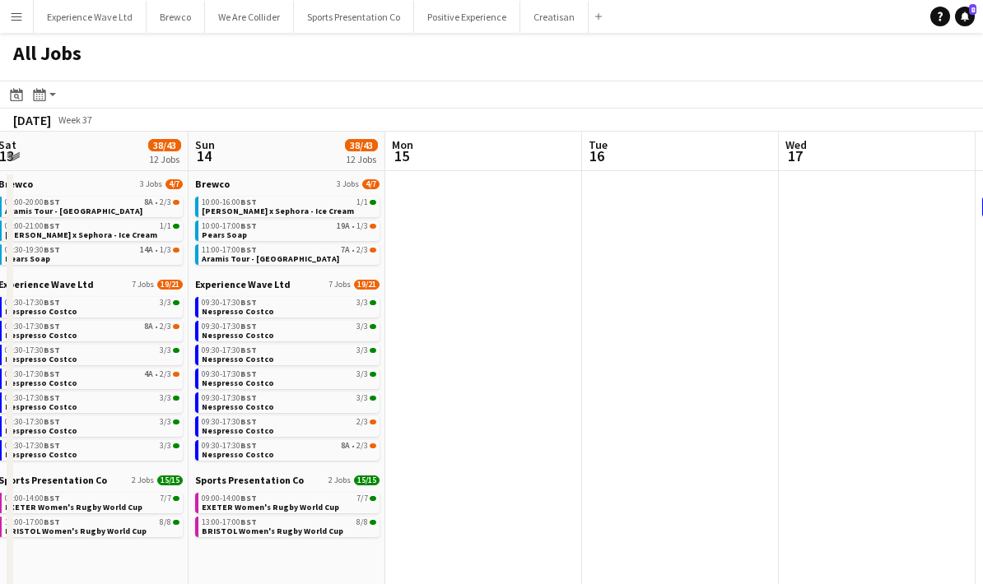
drag, startPoint x: 770, startPoint y: 413, endPoint x: 537, endPoint y: 428, distance: 233.4
click at [509, 433] on app-calendar-viewport "Wed 10 7/7 7 Jobs Thu 11 1/3 1 Job Fri 12 26/28 12 Jobs Sat 13 38/43 12 Jobs Su…" at bounding box center [491, 478] width 983 height 693
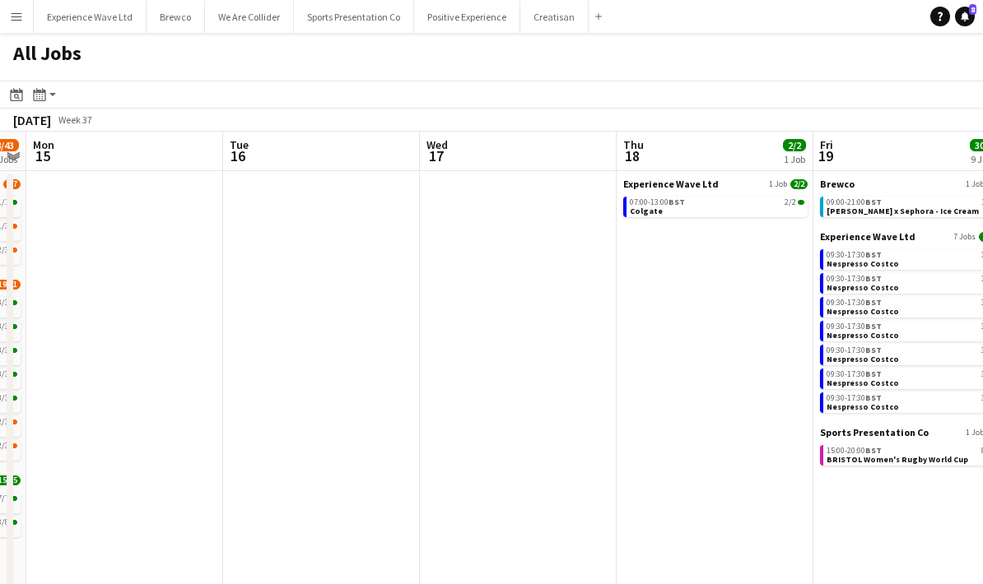
scroll to position [0, 570]
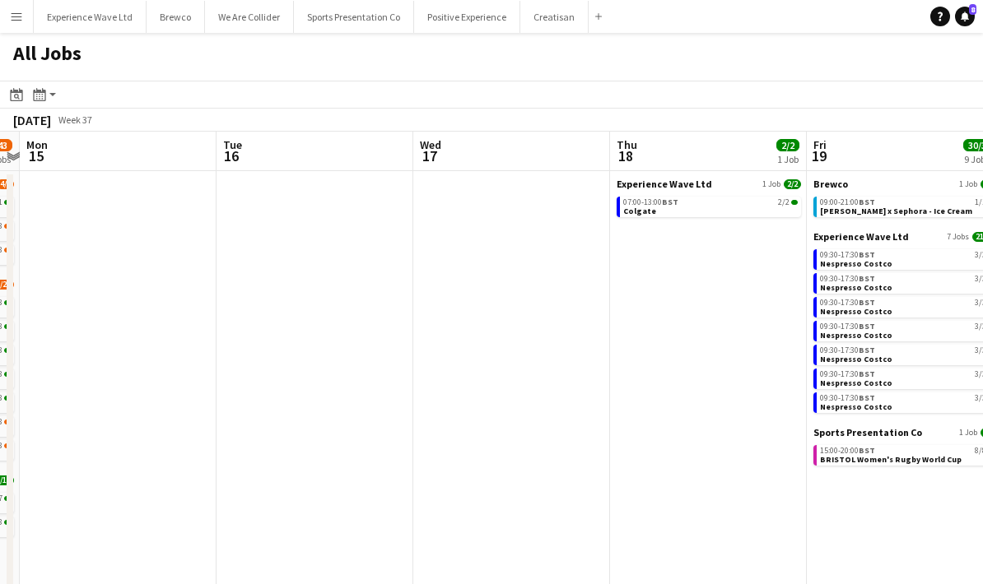
drag, startPoint x: 751, startPoint y: 412, endPoint x: 549, endPoint y: 422, distance: 201.9
click at [549, 422] on app-calendar-viewport "Fri 12 26/28 12 Jobs Sat 13 38/43 12 Jobs Sun 14 38/43 12 Jobs Mon 15 Tue 16 We…" at bounding box center [491, 478] width 983 height 693
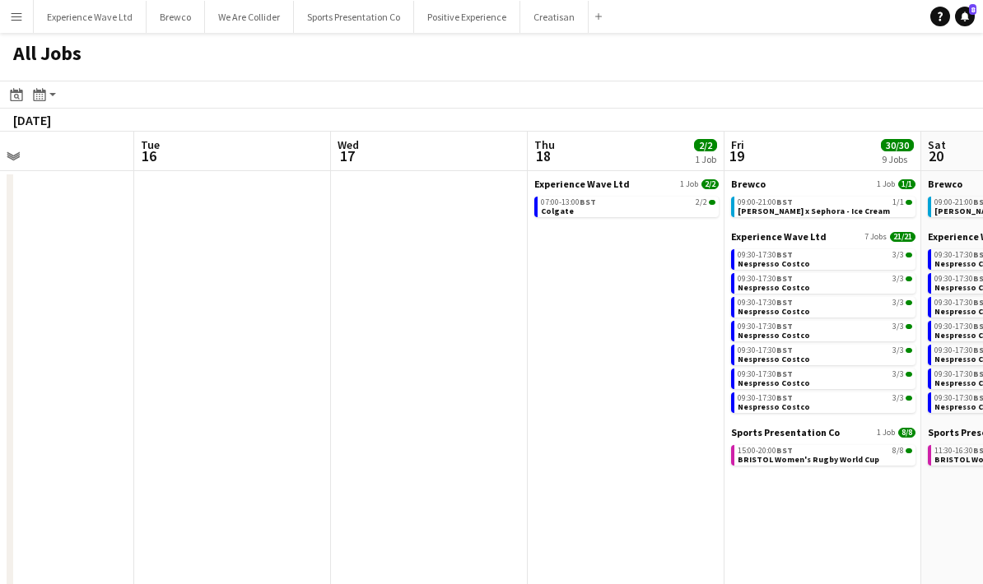
scroll to position [0, 472]
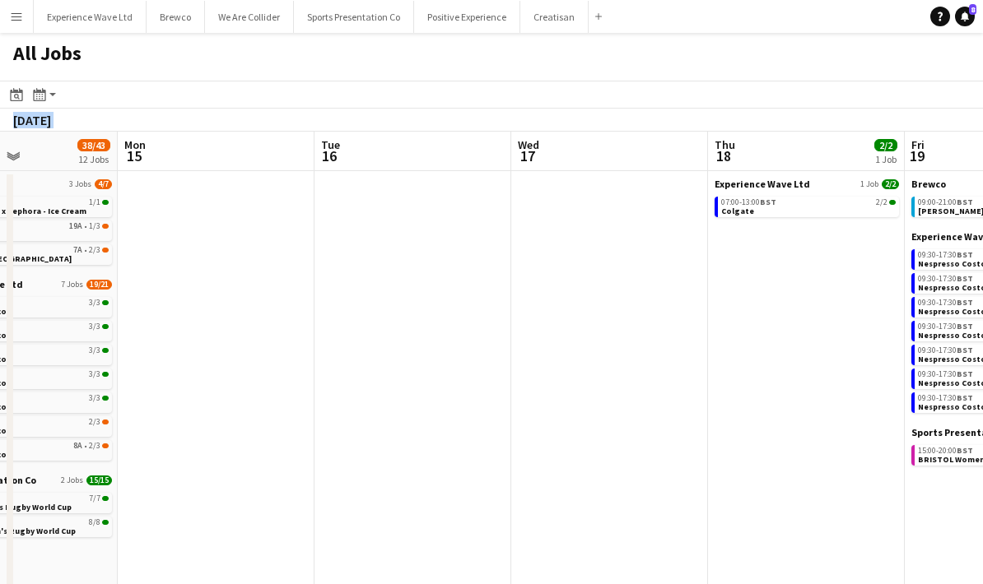
click at [483, 406] on app-all-jobs "All Jobs Date picker AUG 2025 AUG 2025 Monday M Tuesday T Wednesday W Thursday …" at bounding box center [491, 429] width 983 height 792
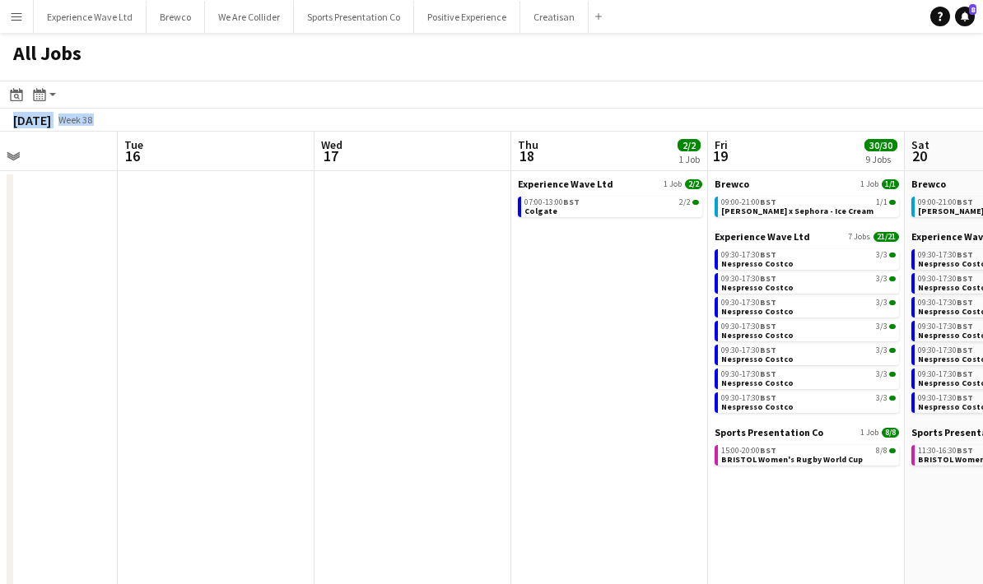
click at [519, 416] on app-date-cell "Experience Wave Ltd 1 Job 2/2 07:00-13:00 BST 2/2 Colgate" at bounding box center [609, 498] width 197 height 654
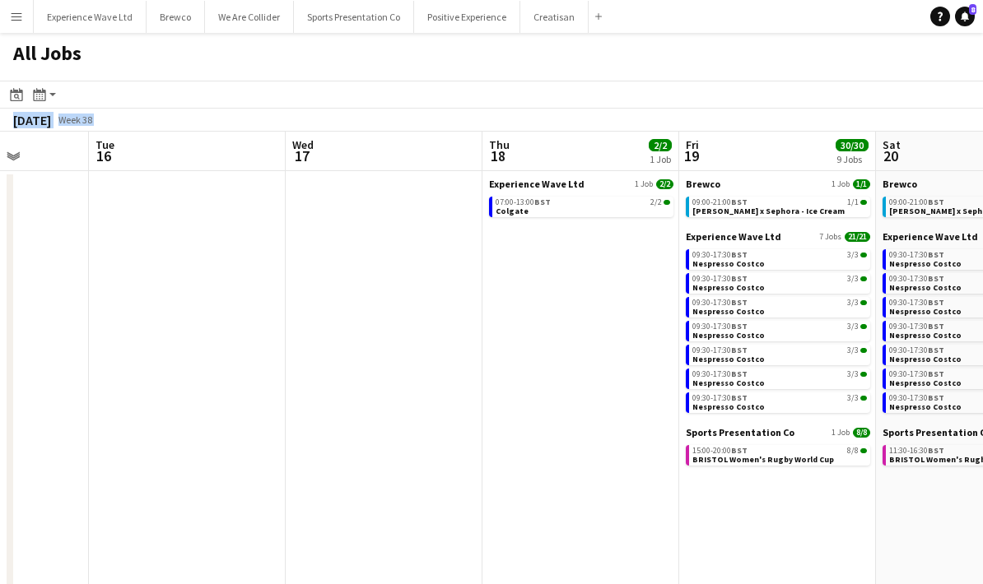
drag, startPoint x: 547, startPoint y: 428, endPoint x: 454, endPoint y: 434, distance: 93.2
click at [472, 430] on app-calendar-viewport "Sat 13 38/43 12 Jobs Sun 14 38/43 12 Jobs Mon 15 Tue 16 Wed 17 Thu 18 2/2 1 Job…" at bounding box center [491, 478] width 983 height 693
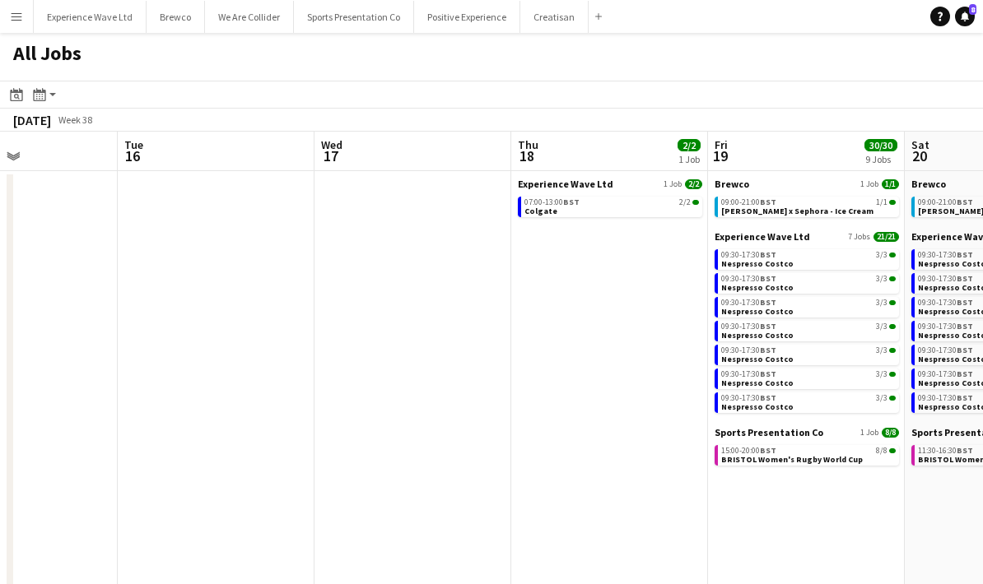
drag, startPoint x: 533, startPoint y: 513, endPoint x: 416, endPoint y: 500, distance: 116.7
click at [418, 500] on app-calendar-viewport "Sat 13 38/43 12 Jobs Sun 14 38/43 12 Jobs Mon 15 Tue 16 Wed 17 Thu 18 2/2 1 Job…" at bounding box center [491, 478] width 983 height 693
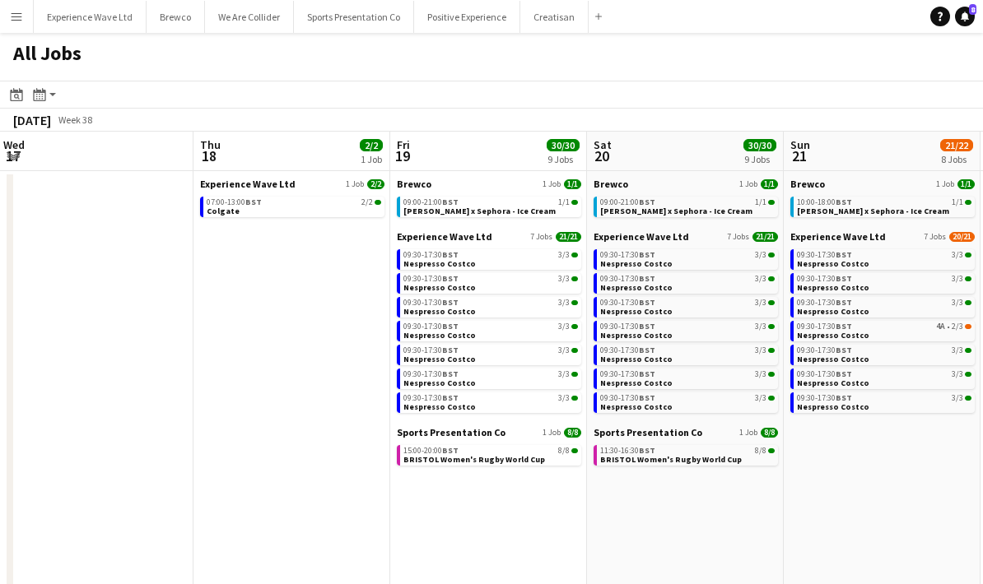
drag, startPoint x: 557, startPoint y: 520, endPoint x: 420, endPoint y: 510, distance: 137.8
click at [420, 510] on app-calendar-viewport "Sun 14 38/43 12 Jobs Mon 15 Tue 16 Wed 17 Thu 18 2/2 1 Job Fri 19 30/30 9 Jobs …" at bounding box center [491, 478] width 983 height 693
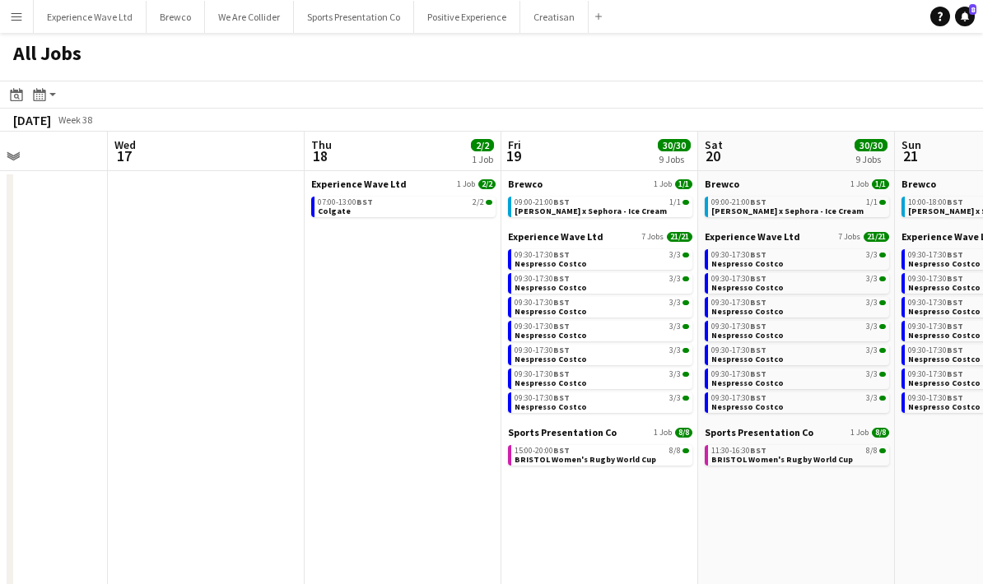
drag, startPoint x: 587, startPoint y: 509, endPoint x: 466, endPoint y: 513, distance: 121.0
click at [464, 514] on app-calendar-viewport "Sun 14 38/43 12 Jobs Mon 15 Tue 16 Wed 17 Thu 18 2/2 1 Job Fri 19 30/30 9 Jobs …" at bounding box center [491, 478] width 983 height 693
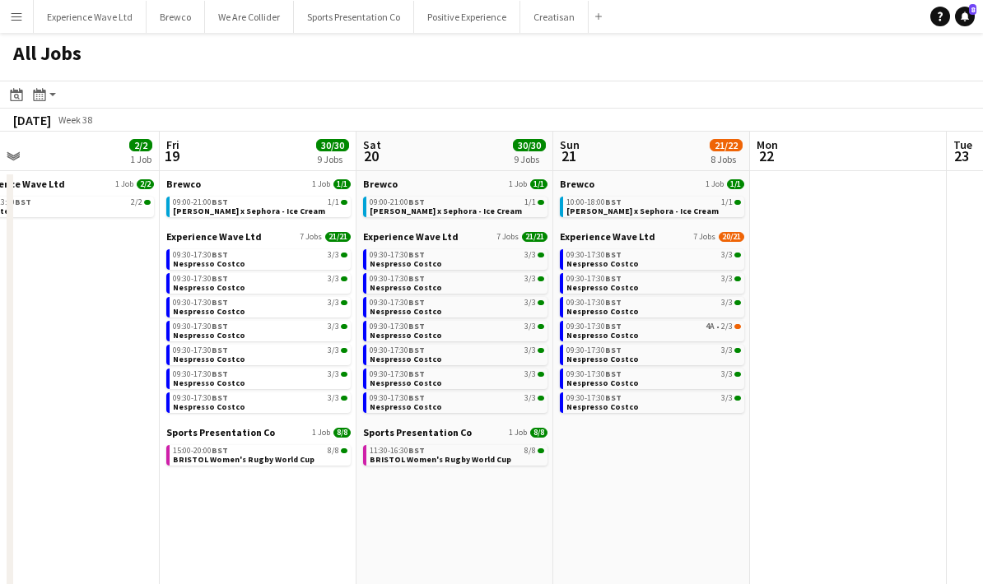
drag, startPoint x: 733, startPoint y: 512, endPoint x: 501, endPoint y: 523, distance: 231.5
click at [471, 528] on app-calendar-viewport "Mon 15 Tue 16 Wed 17 Thu 18 2/2 1 Job Fri 19 30/30 9 Jobs Sat 20 30/30 9 Jobs S…" at bounding box center [491, 478] width 983 height 693
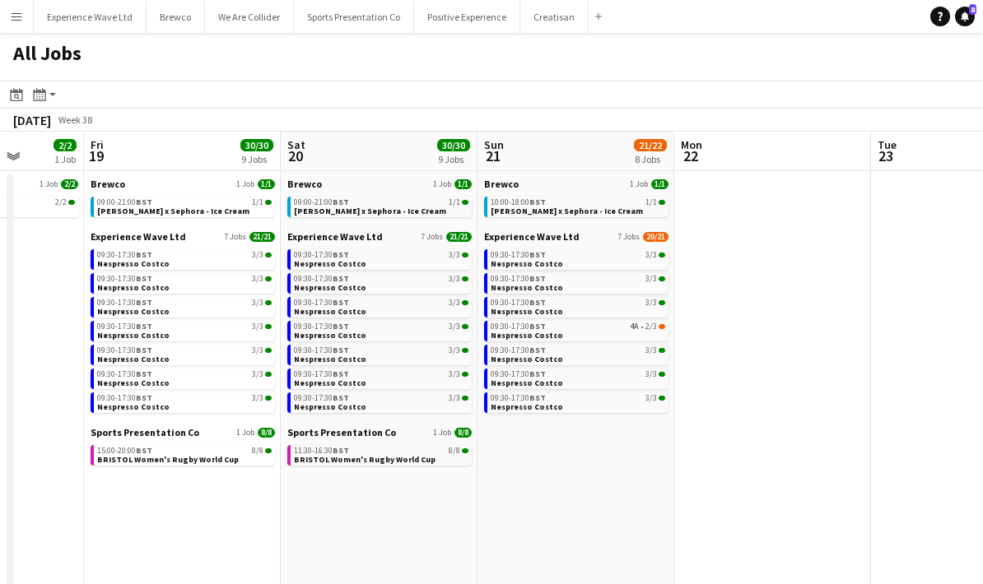
click at [576, 496] on app-all-jobs "All Jobs Date picker AUG 2025 AUG 2025 Monday M Tuesday T Wednesday W Thursday …" at bounding box center [491, 429] width 983 height 792
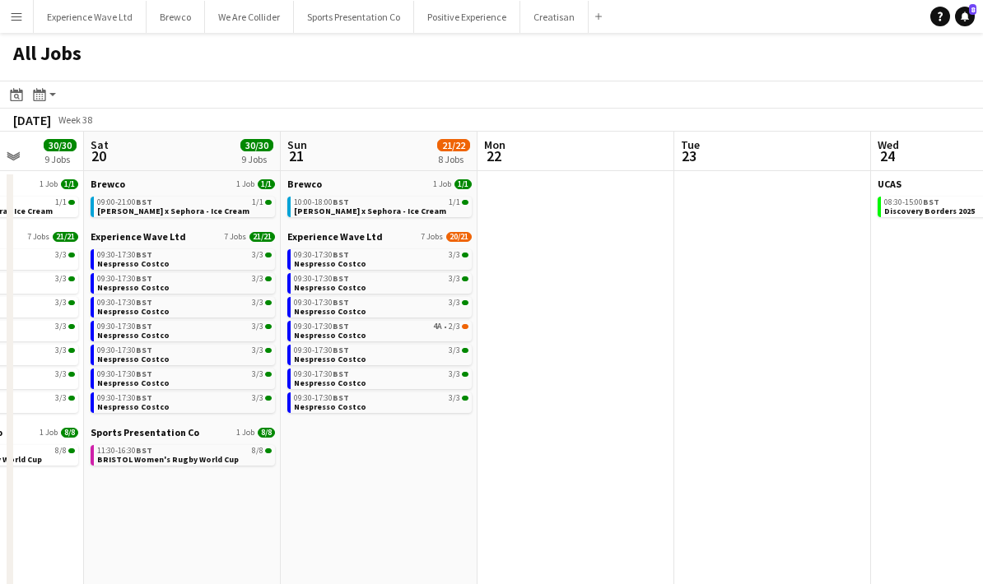
click at [742, 484] on app-date-cell at bounding box center [772, 498] width 197 height 654
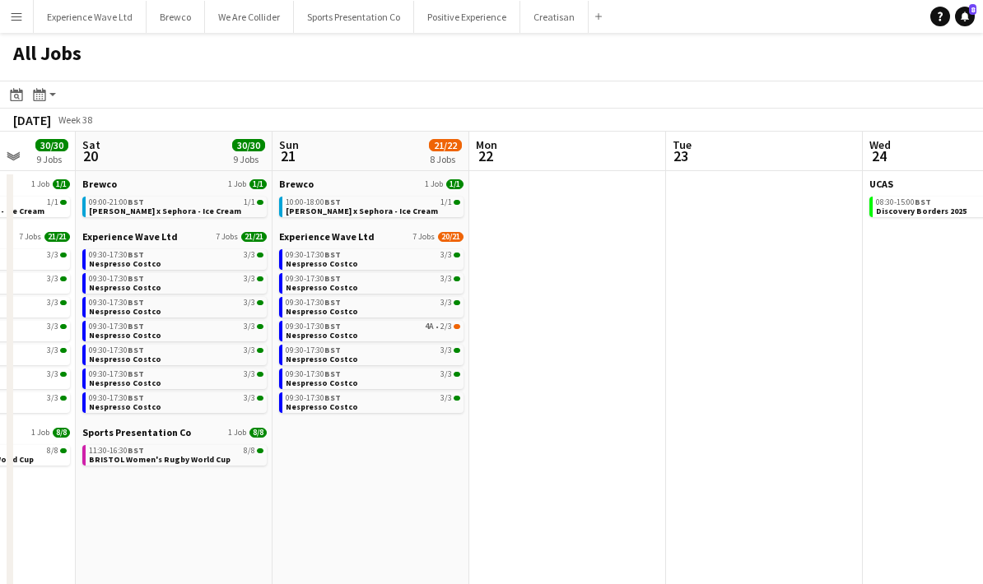
drag, startPoint x: 799, startPoint y: 435, endPoint x: 606, endPoint y: 436, distance: 193.4
click at [575, 438] on app-calendar-viewport "Wed 17 Thu 18 2/2 1 Job Fri 19 30/30 9 Jobs Sat 20 30/30 9 Jobs Sun 21 21/22 8 …" at bounding box center [491, 478] width 983 height 693
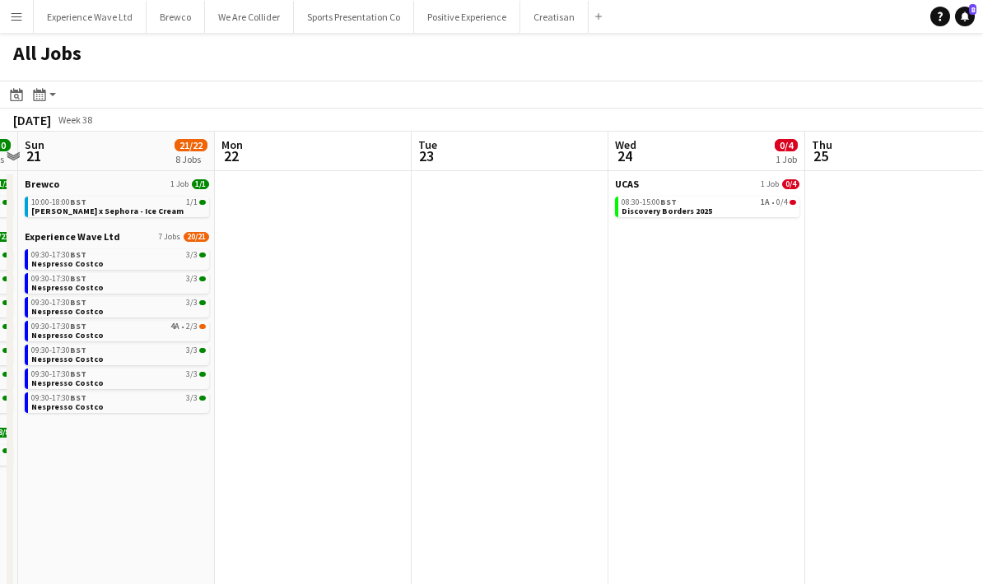
drag, startPoint x: 694, startPoint y: 433, endPoint x: 500, endPoint y: 436, distance: 193.5
click at [500, 436] on app-calendar-viewport "Thu 18 2/2 1 Job Fri 19 30/30 9 Jobs Sat 20 30/30 9 Jobs Sun 21 21/22 8 Jobs Mo…" at bounding box center [491, 478] width 983 height 693
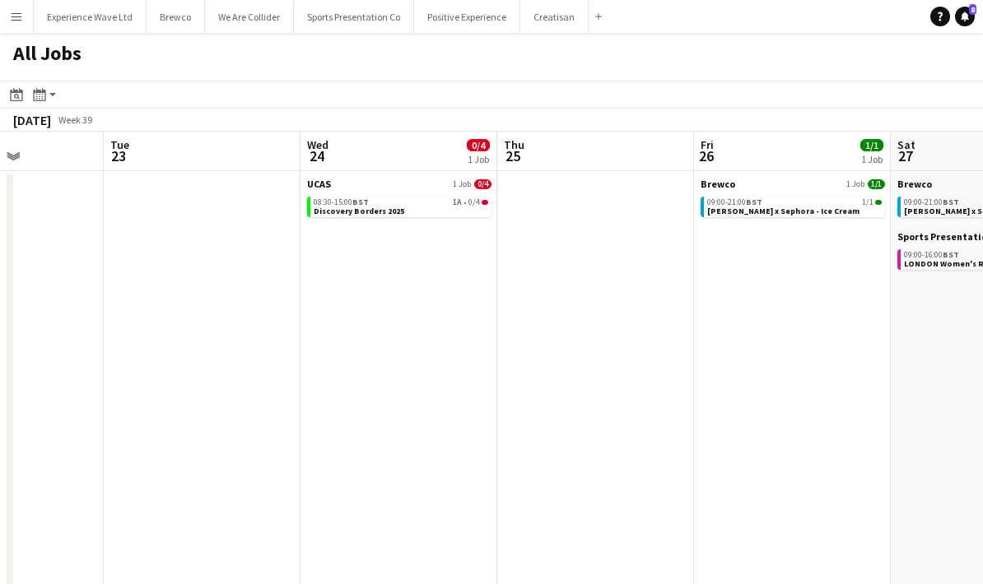
drag
click at [524, 422] on app-calendar-viewport "Sat 20 30/30 9 Jobs Sun 21 21/22 8 Jobs Mon 22 Tue 23 Wed 24 0/4 1 Job Thu 25 F…" at bounding box center [491, 478] width 983 height 693
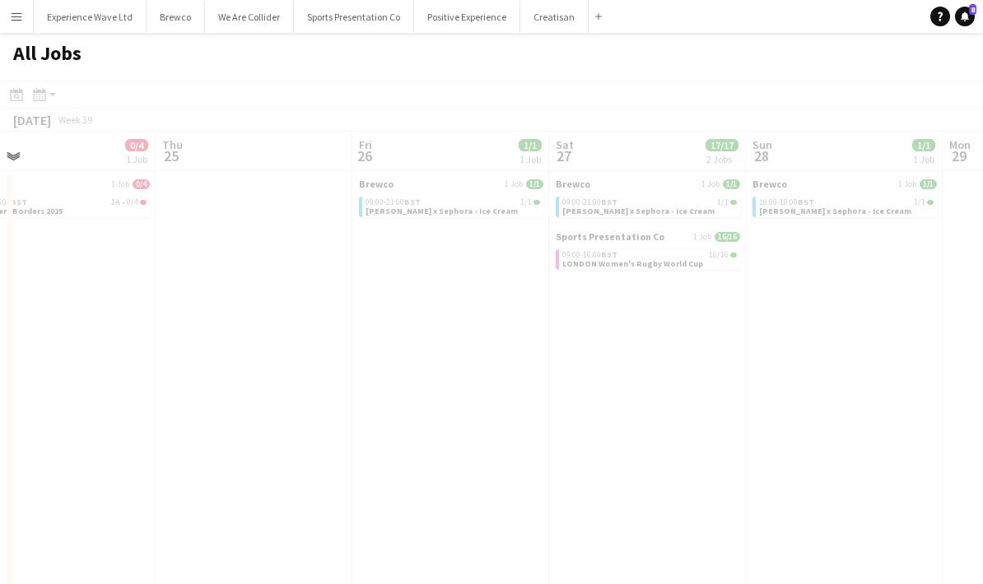
scroll to position [0, 509]
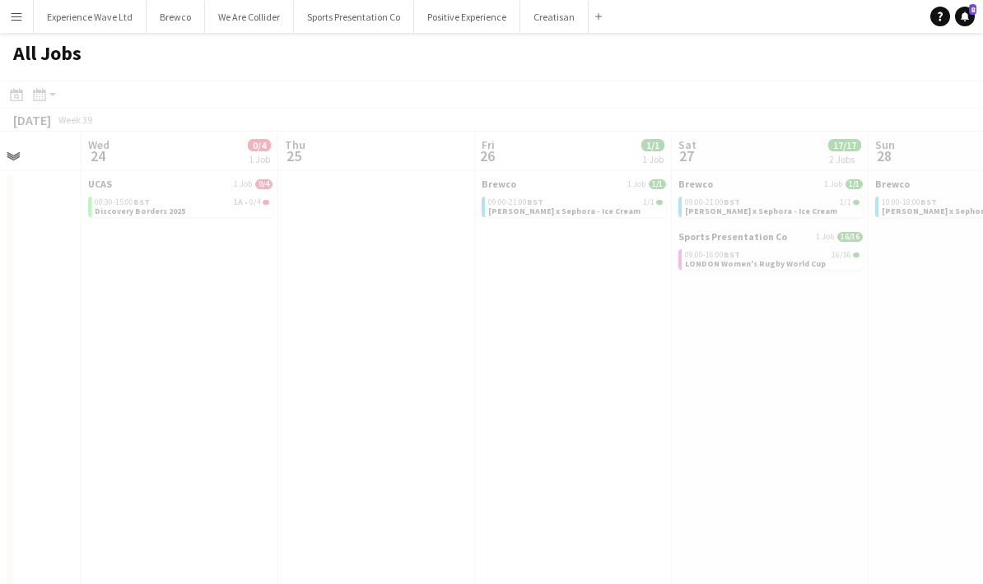
click at [508, 436] on app-all-jobs "All Jobs Date picker AUG 2025 AUG 2025 Monday M Tuesday T Wednesday W Thursday …" at bounding box center [491, 429] width 983 height 792
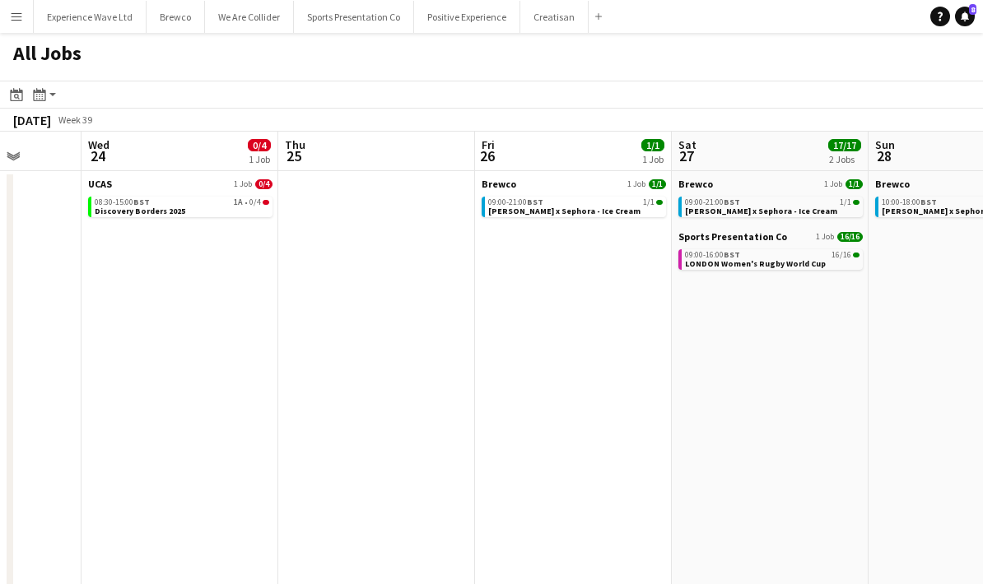
click at [605, 429] on app-date-cell "Brewco 1 Job 1/1 09:00-21:00 BST 1/1 Estée Lauder x Sephora - Ice Cream" at bounding box center [573, 498] width 197 height 654
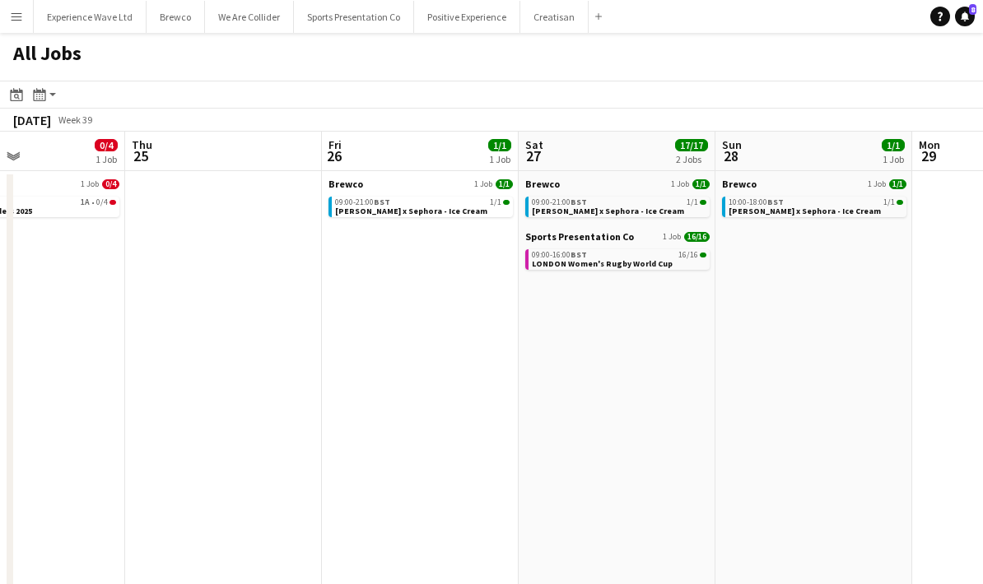
click at [557, 453] on app-calendar-viewport "Mon 22 Tue 23 Wed 24 0/4 1 Job Thu 25 Fri 26 1/1 1 Job Sat 27 17/17 2 Jobs Sun …" at bounding box center [491, 478] width 983 height 693
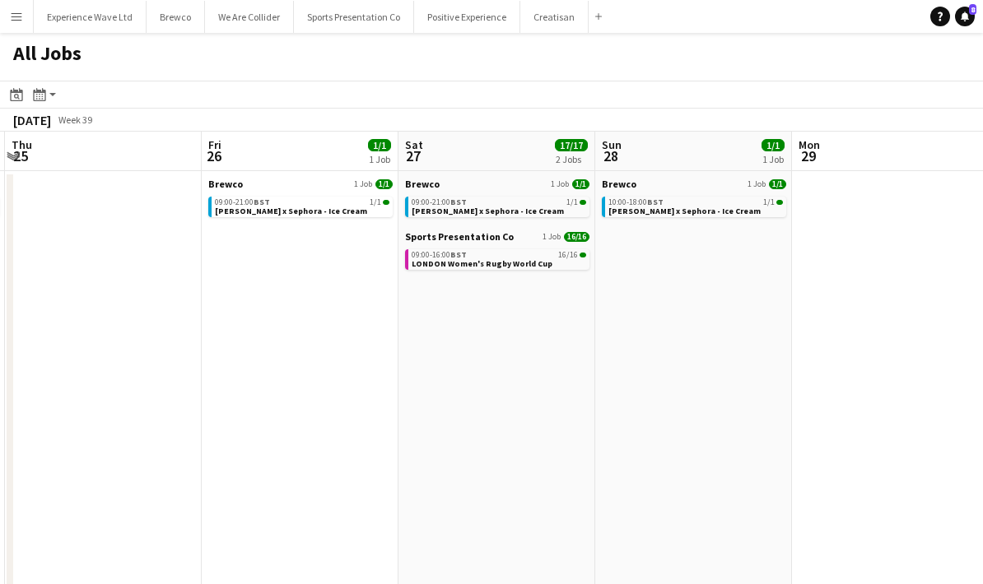
click at [509, 456] on app-calendar-viewport "Mon 22 Tue 23 Wed 24 0/4 1 Job Thu 25 Fri 26 1/1 1 Job Sat 27 17/17 2 Jobs Sun …" at bounding box center [491, 478] width 983 height 693
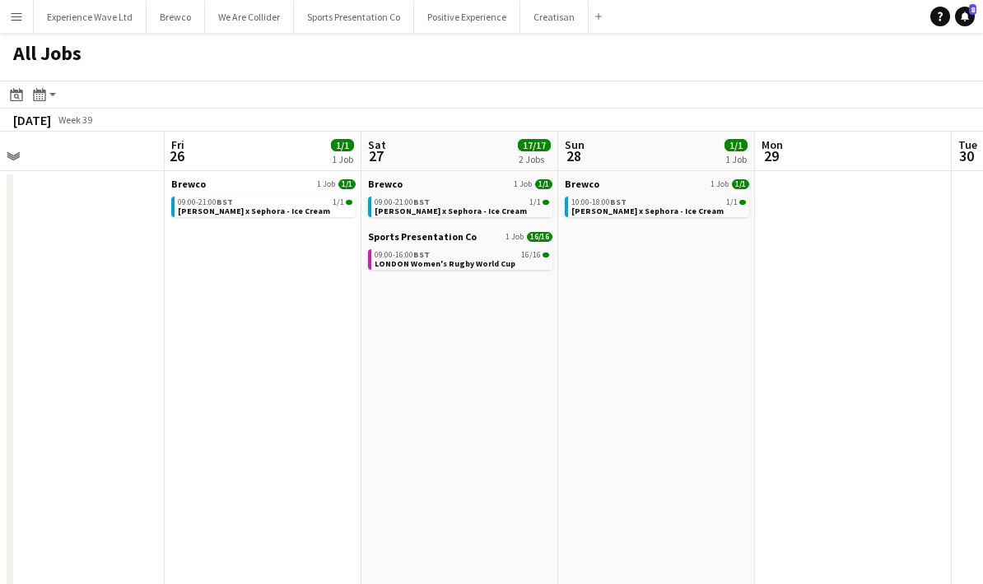
click at [469, 454] on app-calendar-viewport "Mon 22 Tue 23 Wed 24 0/4 1 Job Thu 25 Fri 26 1/1 1 Job Sat 27 17/17 2 Jobs Sun …" at bounding box center [491, 478] width 983 height 693
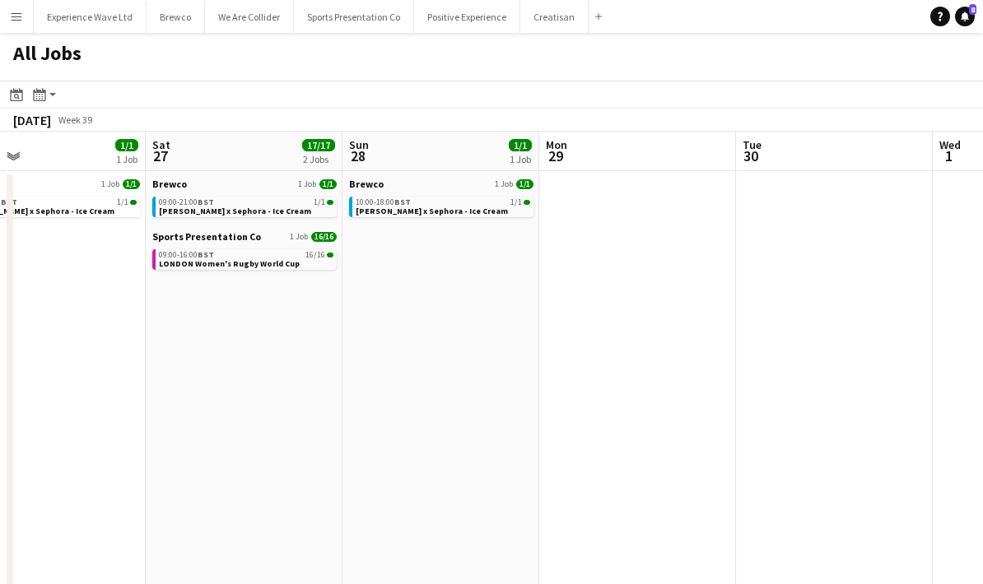
scroll to position [0, 463]
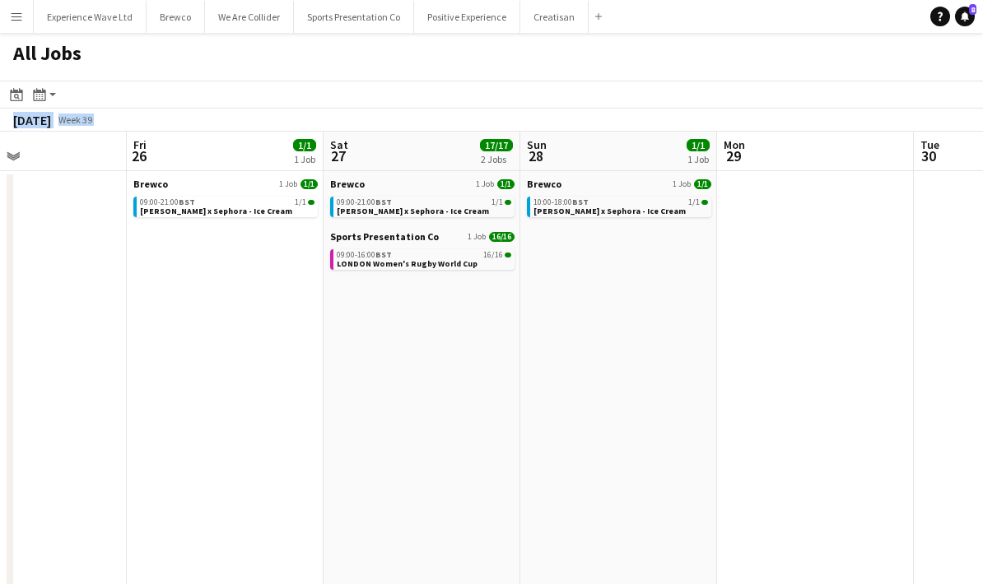
click at [438, 435] on app-all-jobs "All Jobs Date picker AUG 2025 AUG 2025 Monday M Tuesday T Wednesday W Thursday …" at bounding box center [491, 429] width 983 height 792
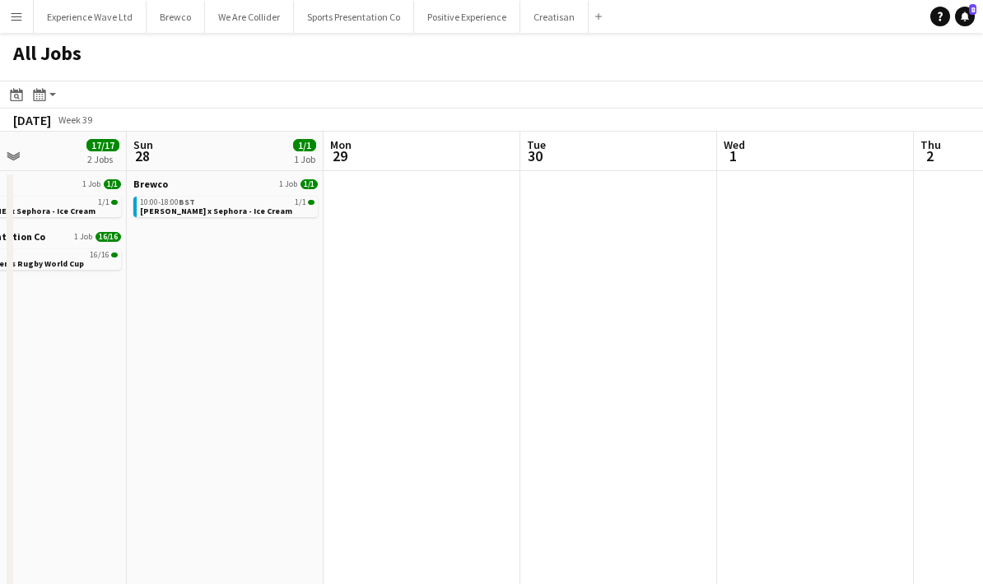
click at [646, 437] on app-date-cell at bounding box center [618, 498] width 197 height 654
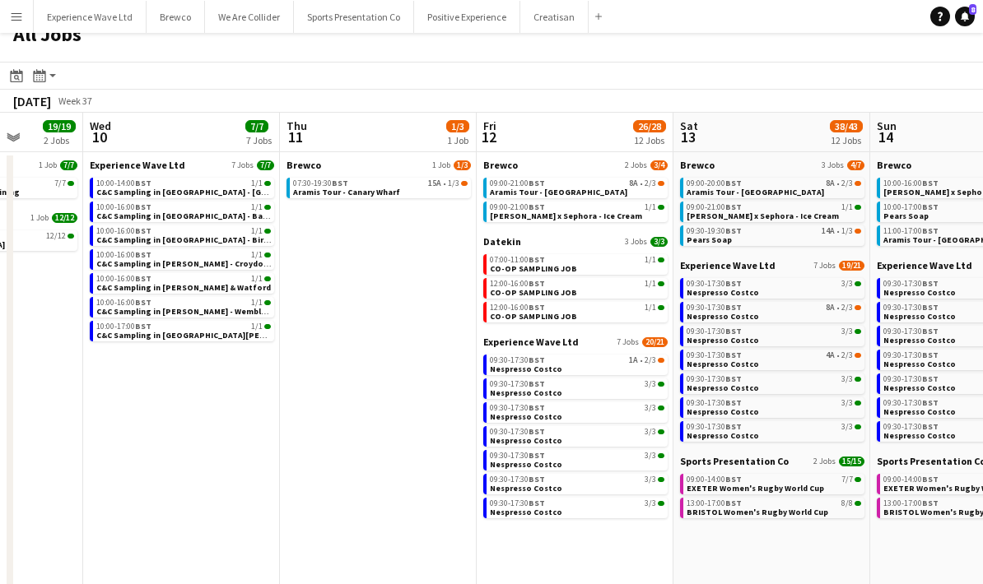
scroll to position [47, 0]
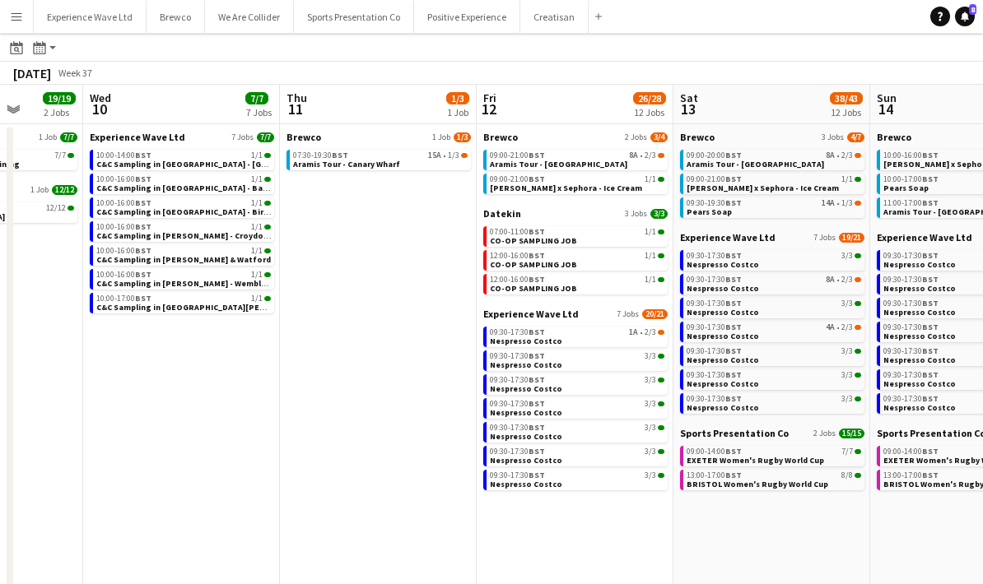
click at [773, 100] on app-all-jobs-date-header "Sat 13 38/43 12 Jobs" at bounding box center [771, 105] width 197 height 40
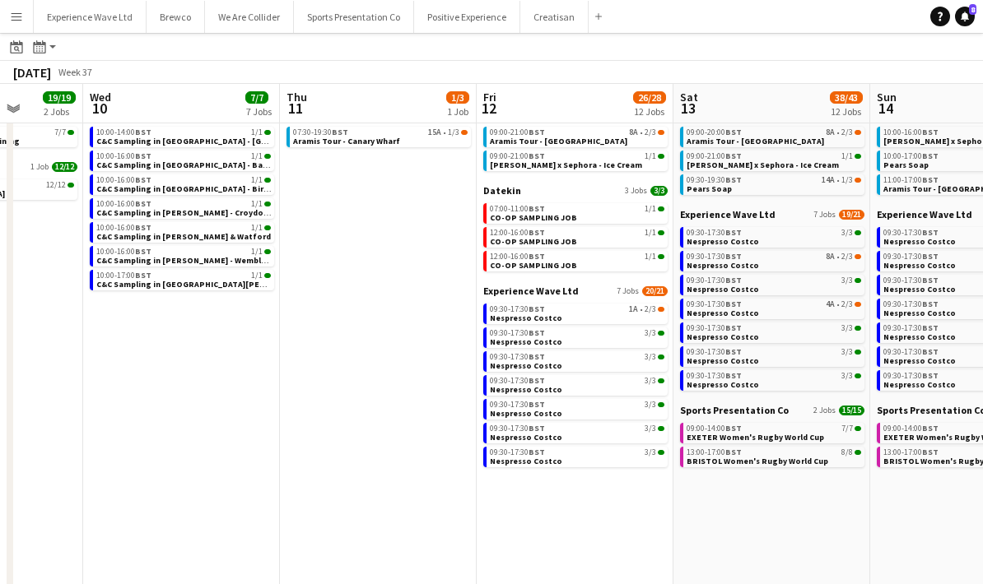
click at [783, 492] on app-date-cell "Brewco 3 Jobs 4/7 09:00-20:00 BST 8A • 2/3 Aramis Tour - Leicester 09:00-21:00 …" at bounding box center [771, 428] width 197 height 654
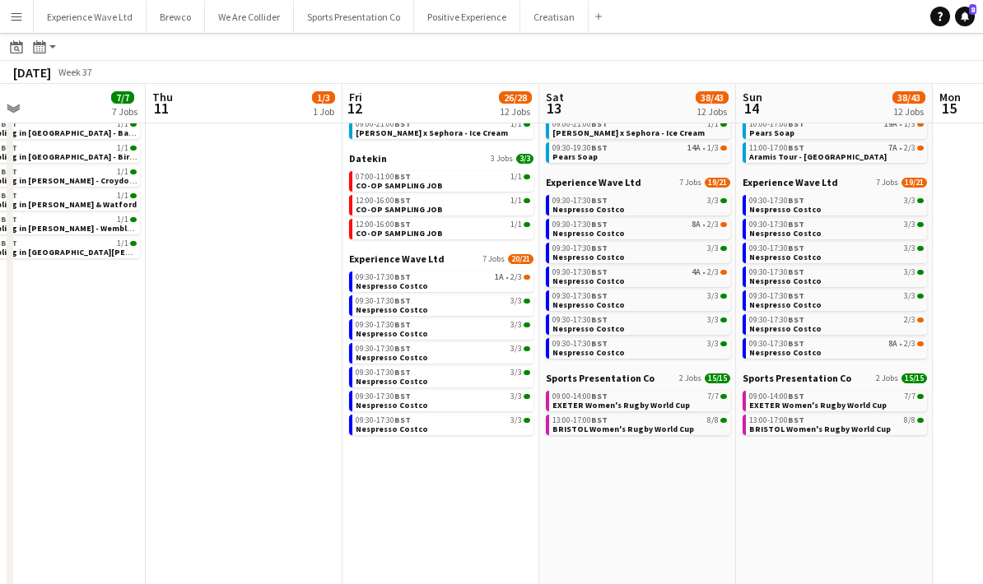
scroll to position [0, 501]
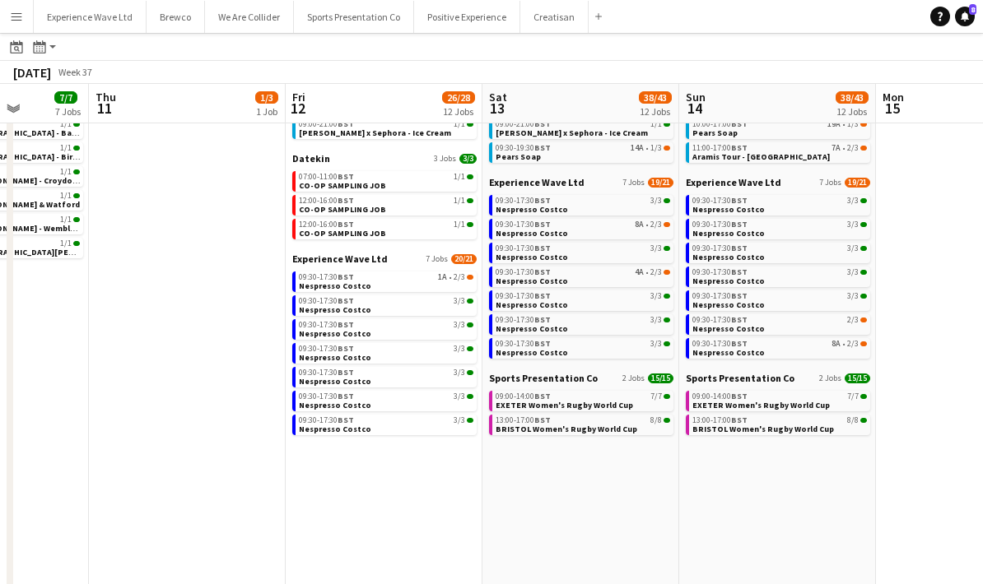
drag, startPoint x: 802, startPoint y: 527, endPoint x: 611, endPoint y: 558, distance: 193.5
click at [611, 558] on app-calendar-viewport "Mon 8 5/5 1 Job Tue 9 19/19 2 Jobs Wed 10 7/7 7 Jobs Thu 11 1/3 1 Job Fri 12 26…" at bounding box center [491, 351] width 983 height 742
click at [552, 157] on link "09:30-19:30 BST 14A • 1/3 Pears Soap" at bounding box center [583, 151] width 174 height 19
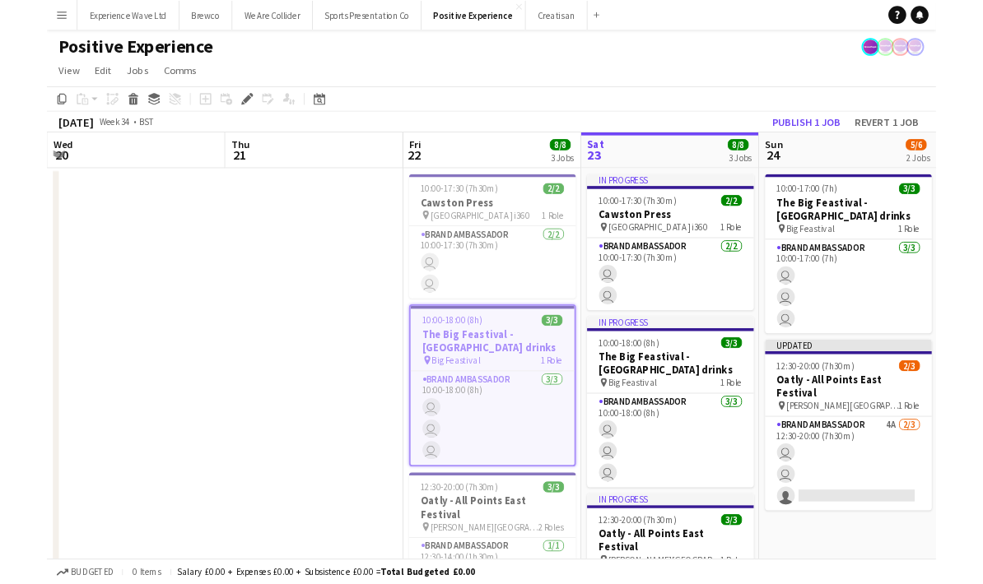
scroll to position [0, 565]
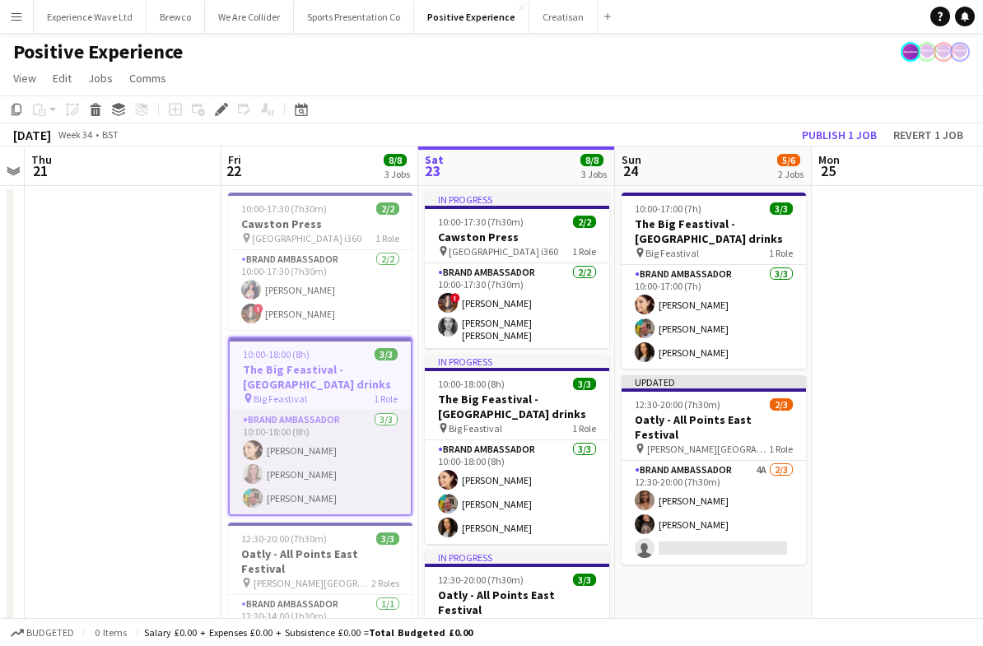
click at [355, 469] on app-card-role "Brand Ambassador 3/3 10:00-18:00 (8h) Natasha Curtis Lorraine Sadler Owen Prince" at bounding box center [320, 463] width 181 height 104
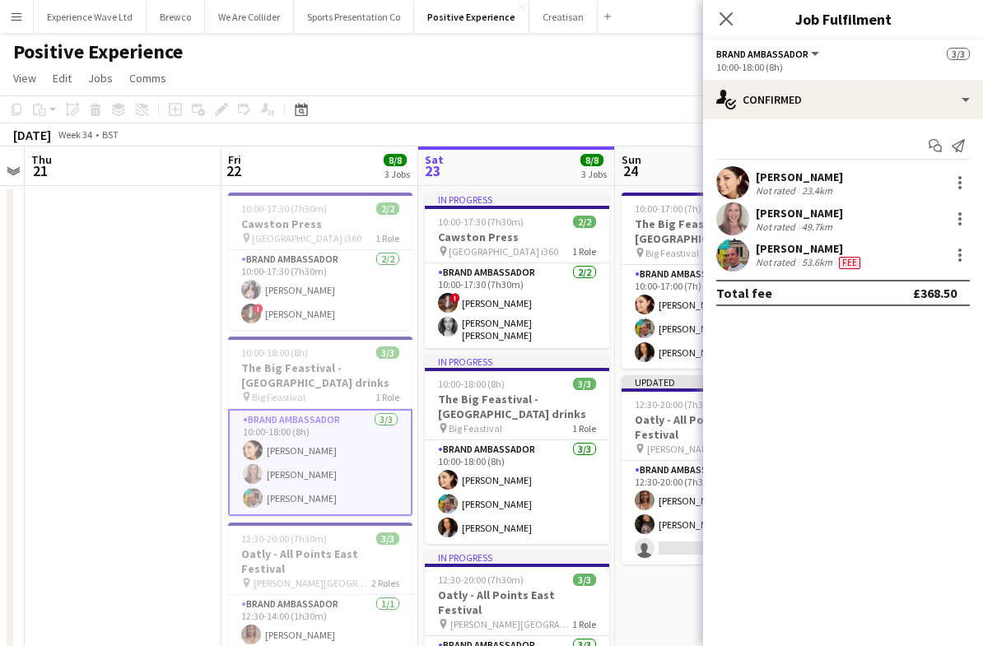
click at [864, 71] on div "10:00-18:00 (8h)" at bounding box center [843, 67] width 254 height 12
click at [804, 55] on span "Brand Ambassador" at bounding box center [762, 54] width 92 height 12
click at [806, 116] on li "Brand Ambassador" at bounding box center [777, 110] width 94 height 15
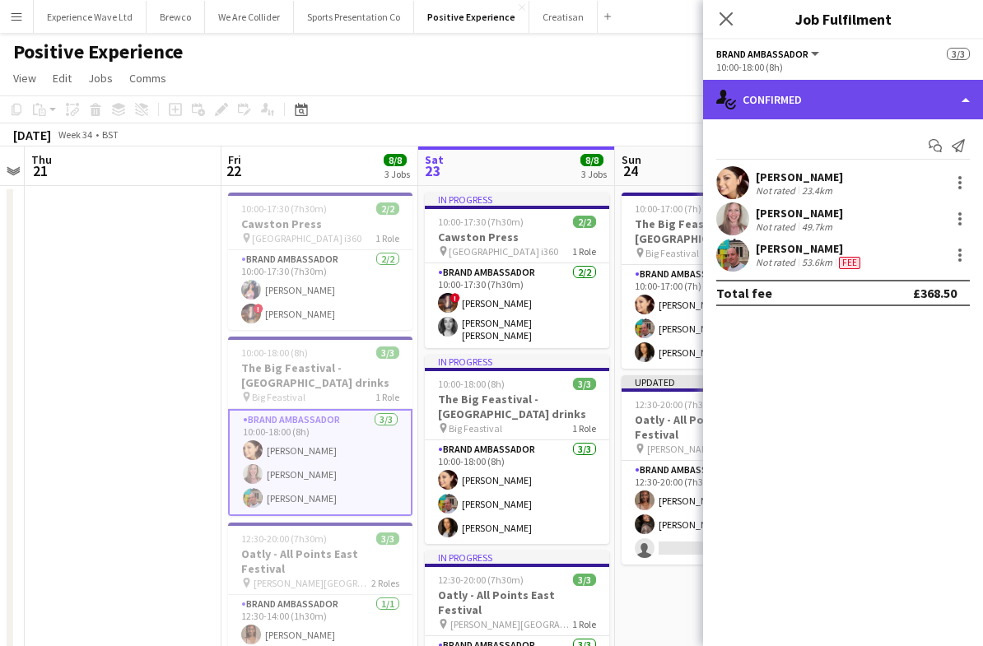
click at [963, 100] on div "single-neutral-actions-check-2 Confirmed" at bounding box center [843, 100] width 280 height 40
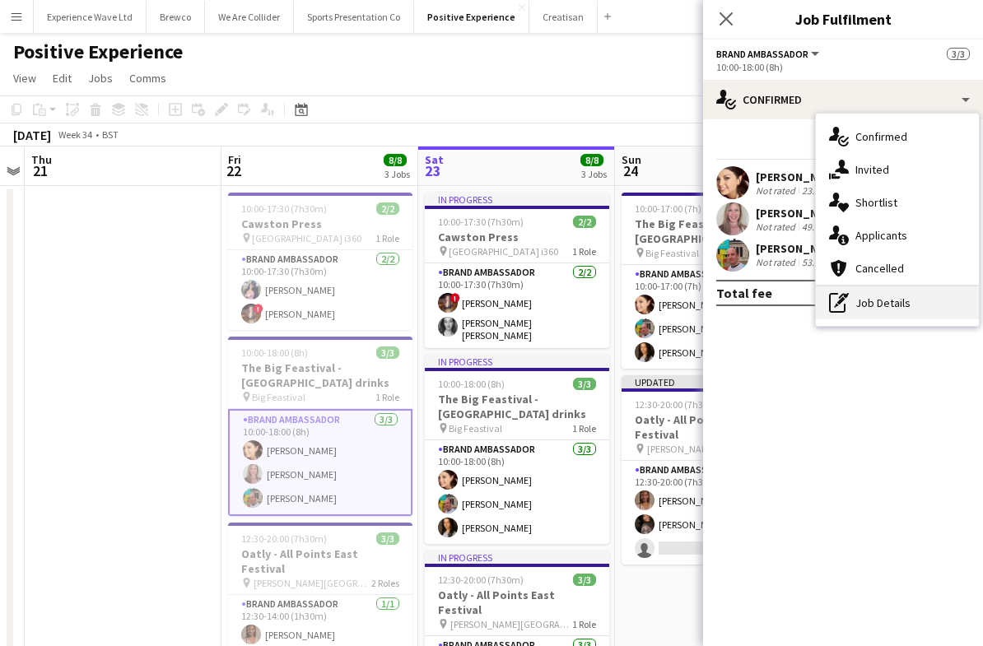
click at [927, 297] on div "pen-write Job Details" at bounding box center [897, 302] width 163 height 33
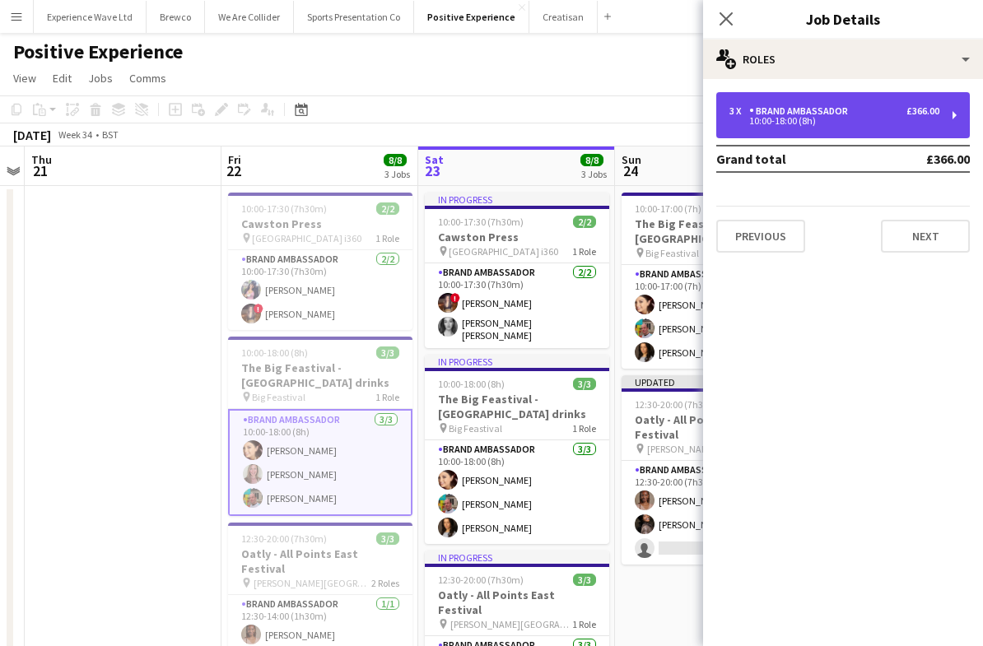
click at [940, 114] on div "3 x Brand Ambassador £366.00 10:00-18:00 (8h)" at bounding box center [843, 115] width 254 height 46
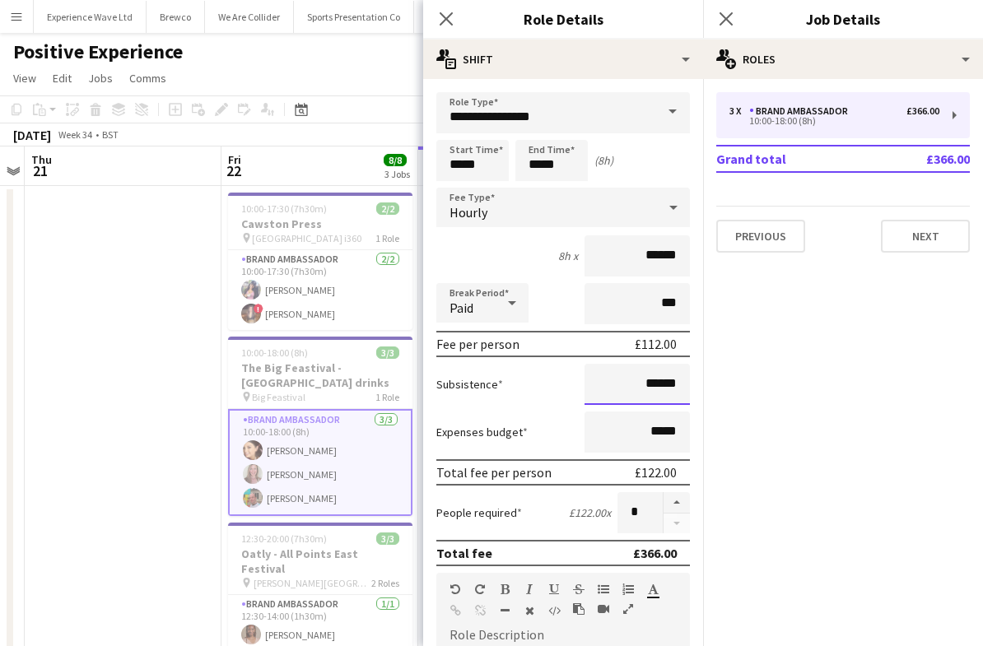
click at [660, 387] on input "******" at bounding box center [636, 384] width 105 height 41
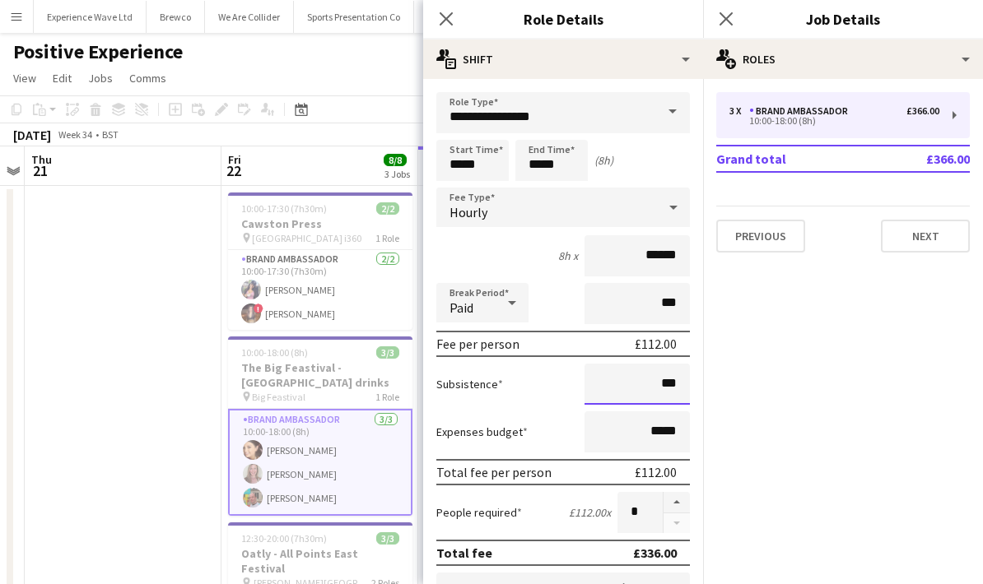
type input "**"
type input "***"
click at [491, 404] on div "Subsistence ***" at bounding box center [563, 384] width 254 height 41
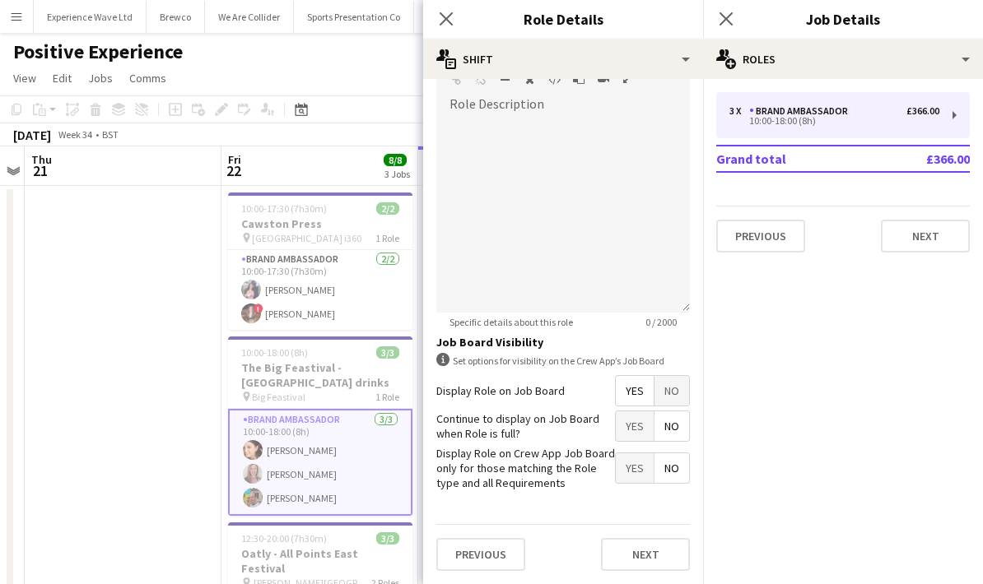
scroll to position [537, 0]
click at [649, 562] on button "Next" at bounding box center [645, 554] width 89 height 33
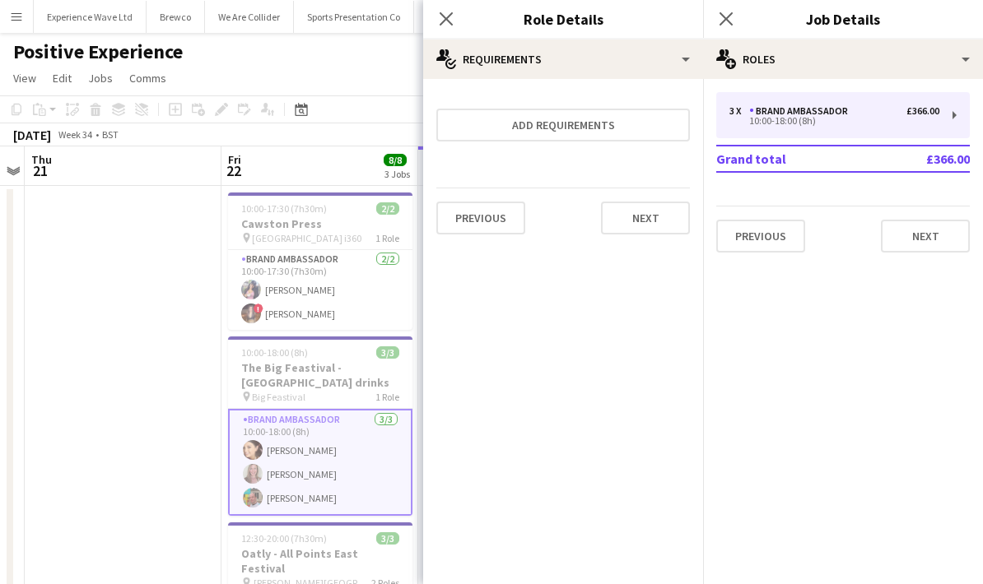
scroll to position [0, 0]
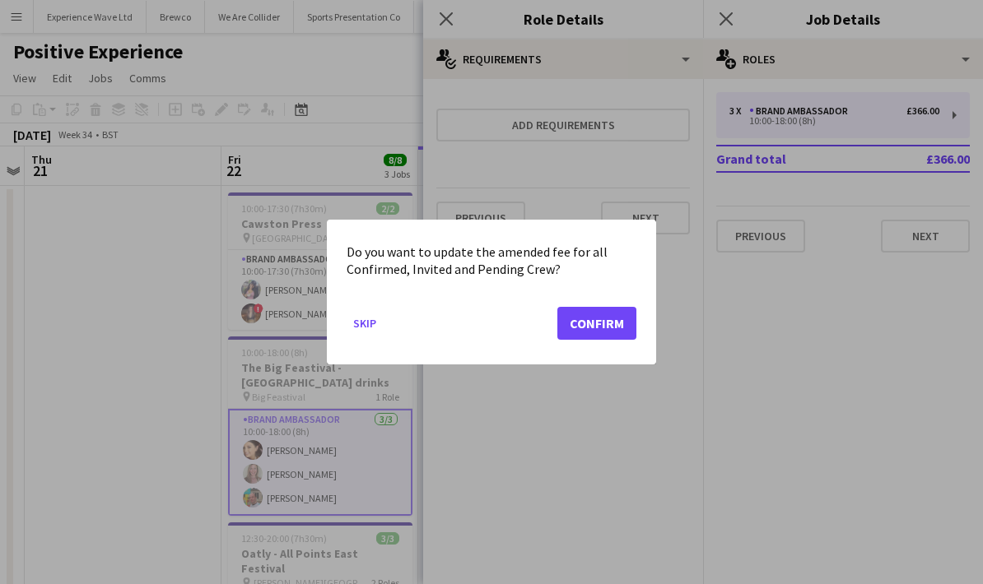
click at [576, 331] on button "Confirm" at bounding box center [596, 323] width 79 height 33
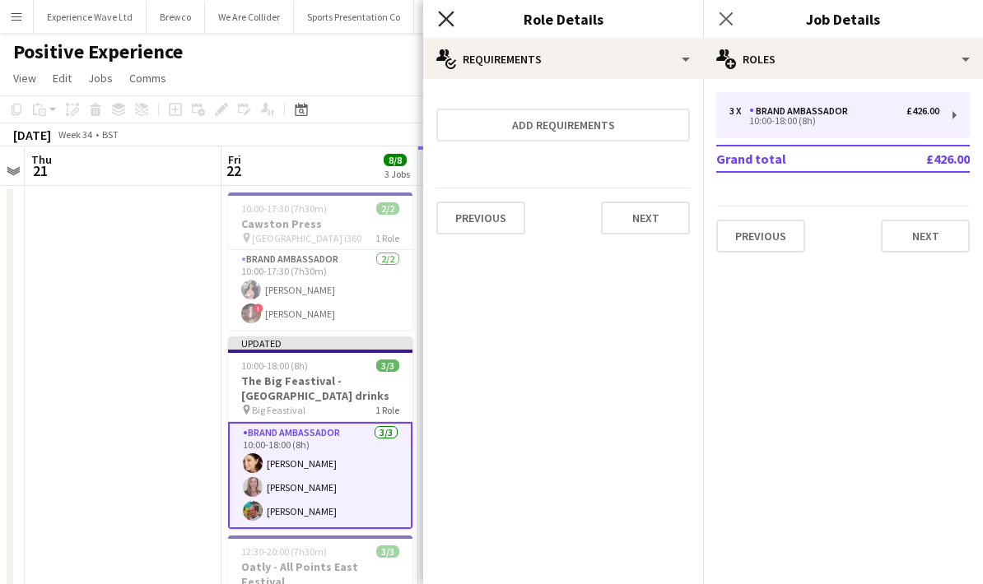
click at [449, 22] on icon at bounding box center [446, 19] width 16 height 16
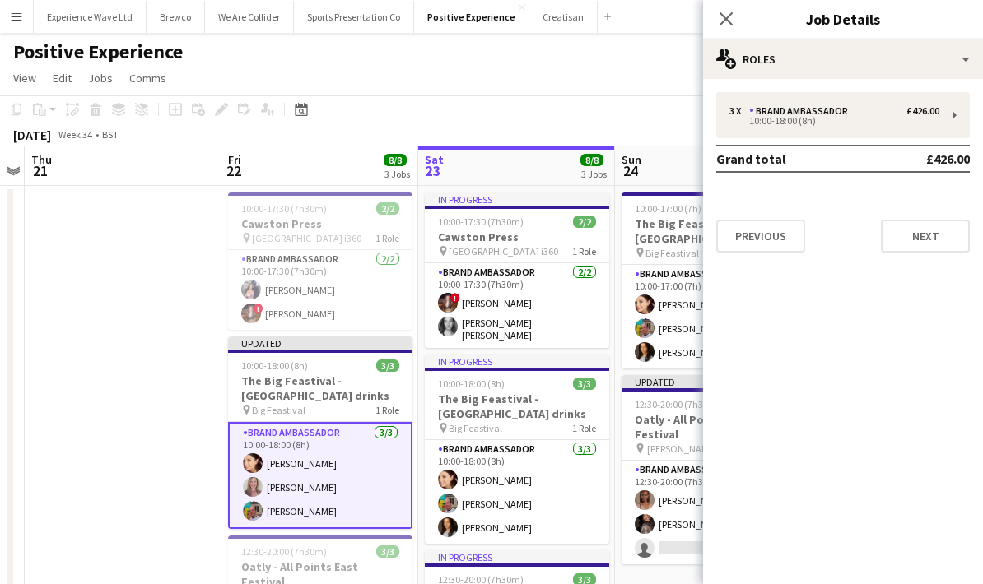
click at [655, 68] on app-page-menu "View Day view expanded Day view collapsed Month view Date picker Jump to today …" at bounding box center [491, 79] width 983 height 31
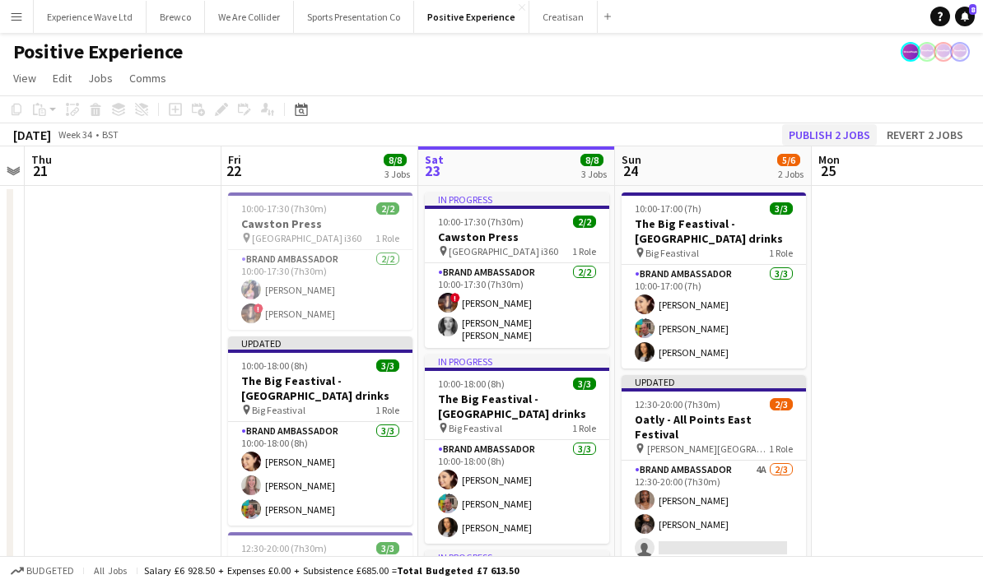
click at [829, 137] on button "Publish 2 jobs" at bounding box center [829, 134] width 95 height 21
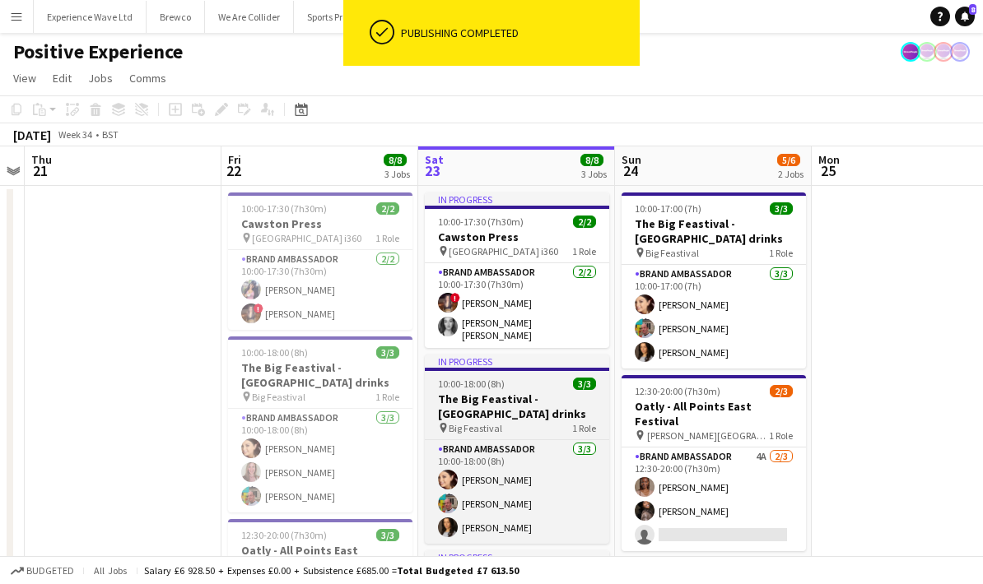
scroll to position [35, 0]
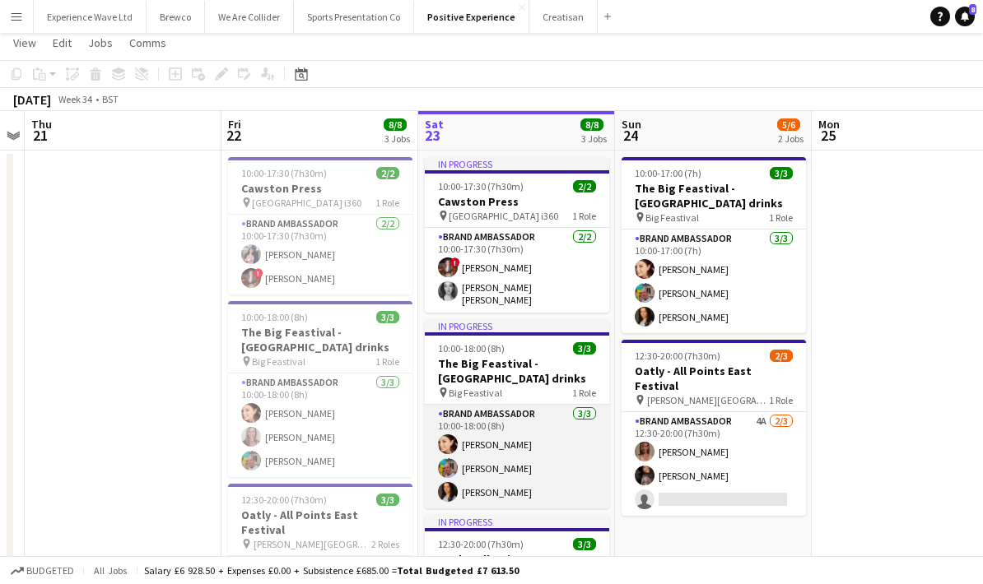
click at [522, 453] on app-card-role "Brand Ambassador 3/3 10:00-18:00 (8h) Natasha Curtis Owen Prince Daniella Hyner…" at bounding box center [517, 457] width 184 height 104
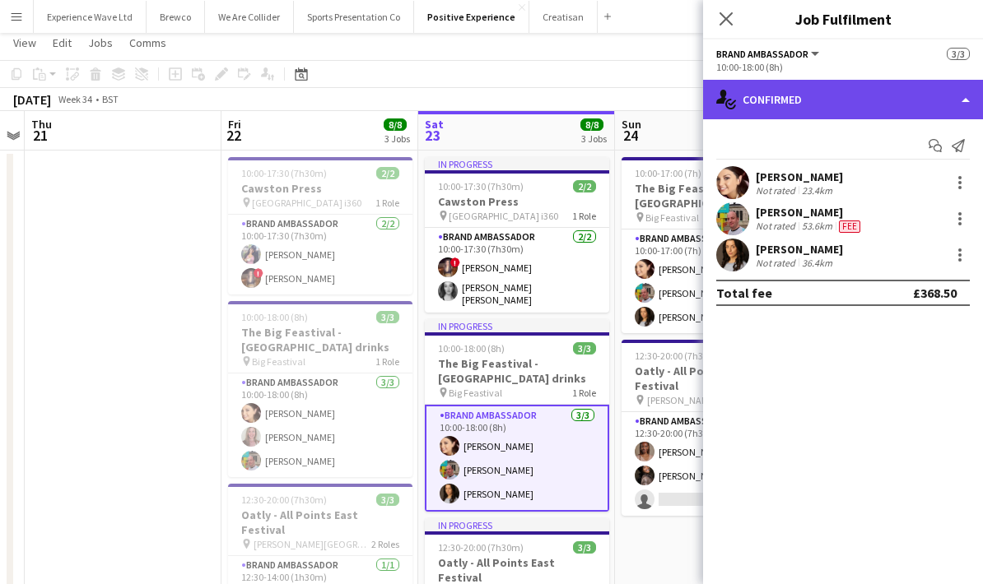
click at [964, 90] on div "single-neutral-actions-check-2 Confirmed" at bounding box center [843, 100] width 280 height 40
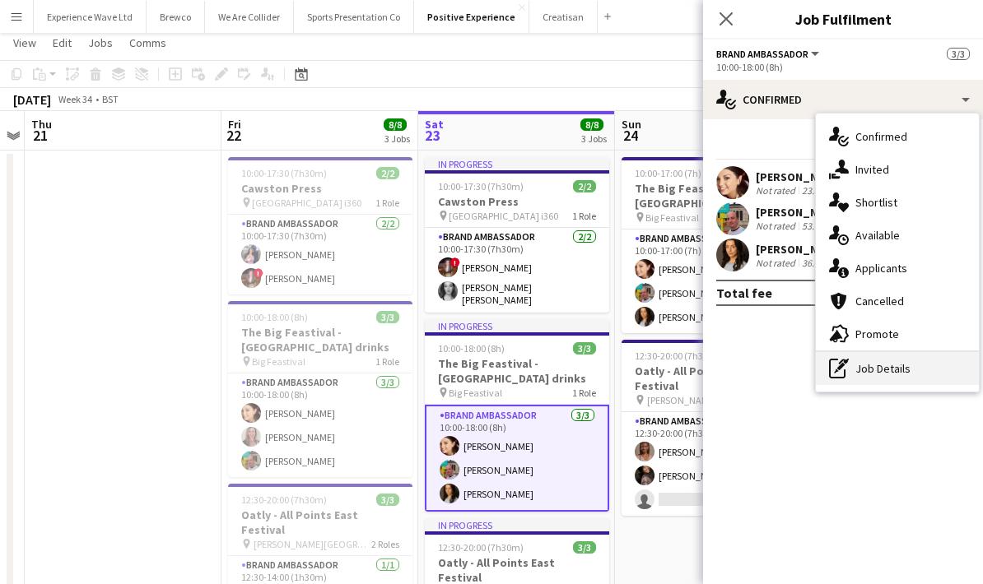
click at [910, 369] on div "pen-write Job Details" at bounding box center [897, 368] width 163 height 33
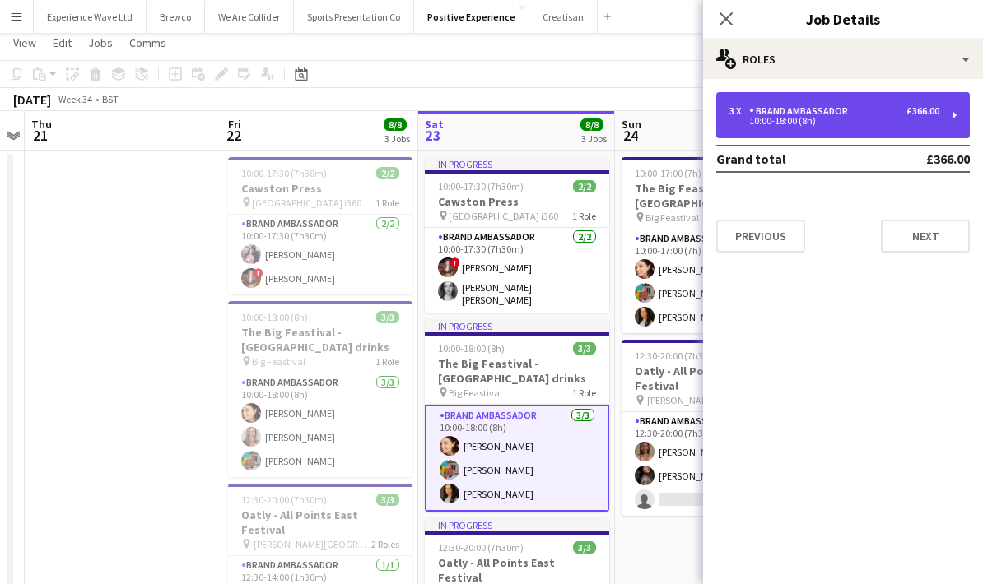
click at [868, 105] on div "3 x Brand Ambassador £366.00" at bounding box center [834, 111] width 210 height 12
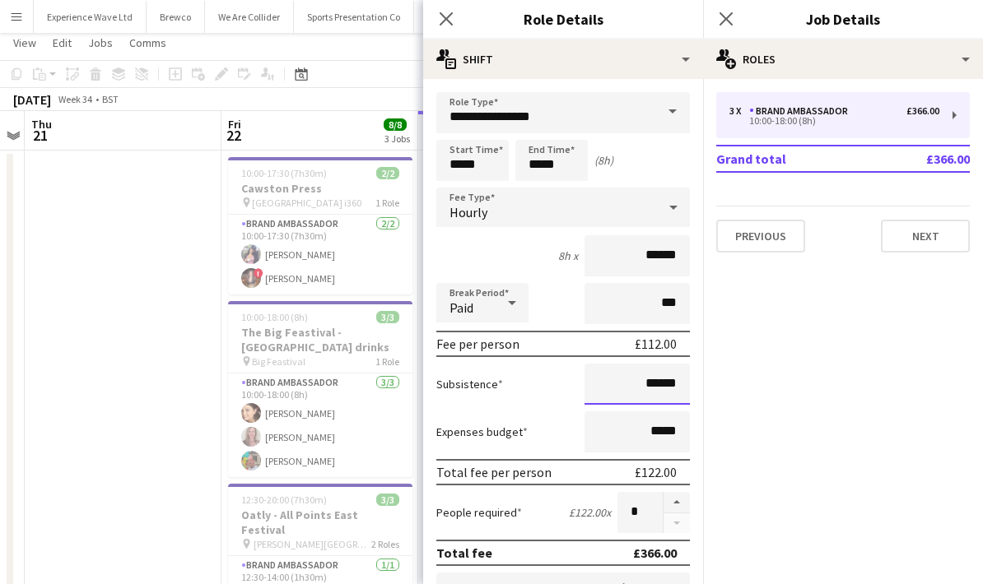
click at [654, 387] on input "******" at bounding box center [636, 384] width 105 height 41
type input "**"
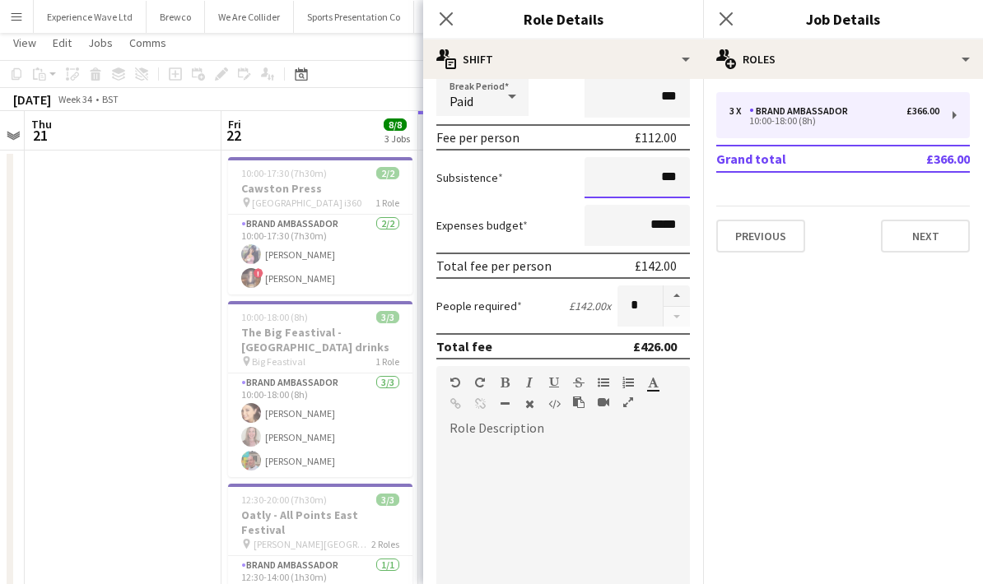
scroll to position [243, 0]
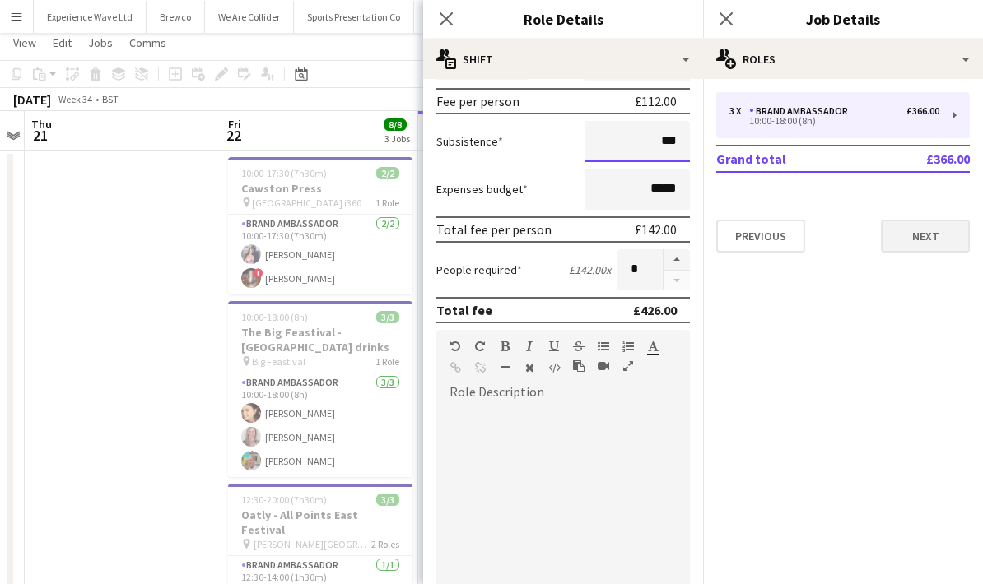
type input "***"
click at [933, 241] on button "Next" at bounding box center [925, 236] width 89 height 33
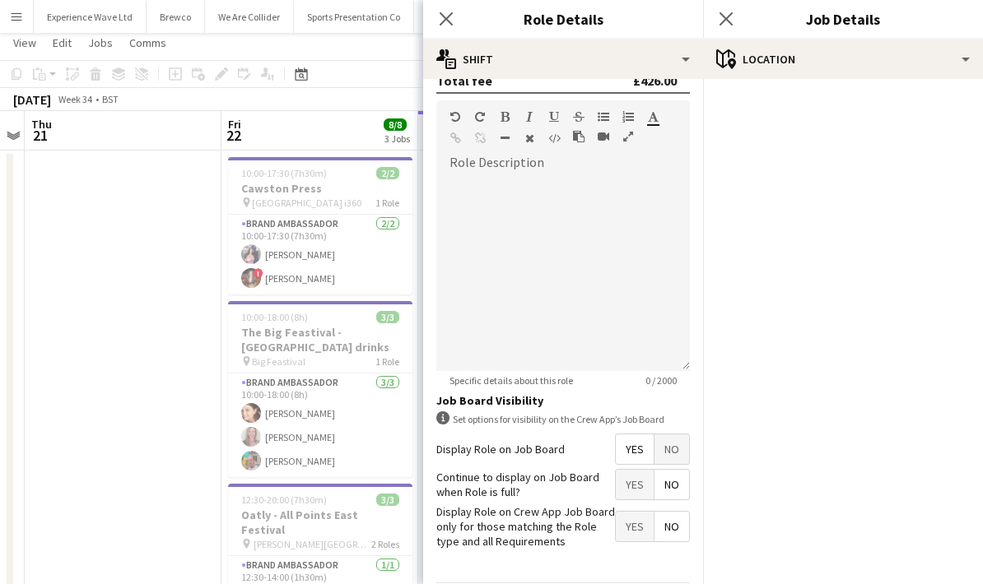
scroll to position [471, 0]
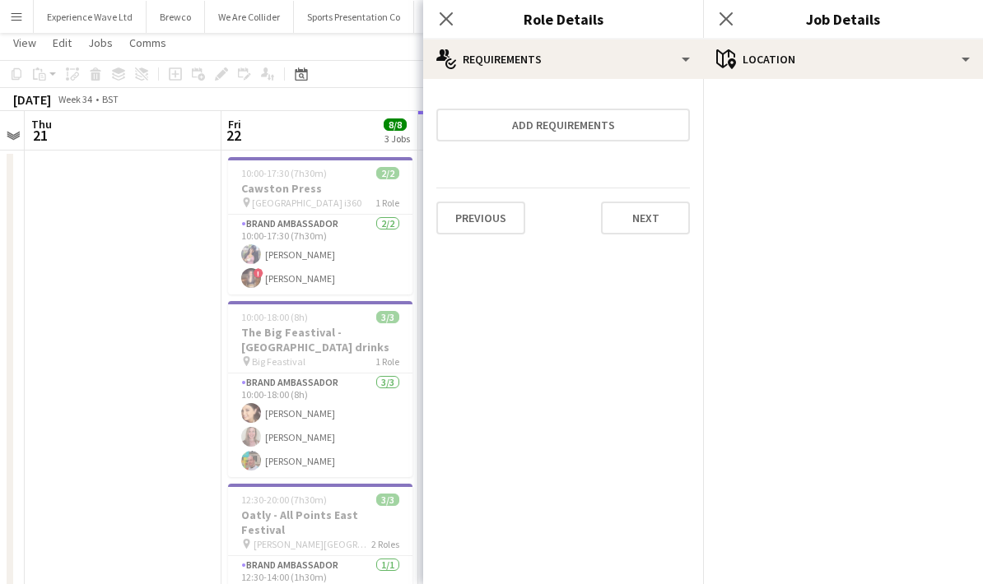
scroll to position [0, 0]
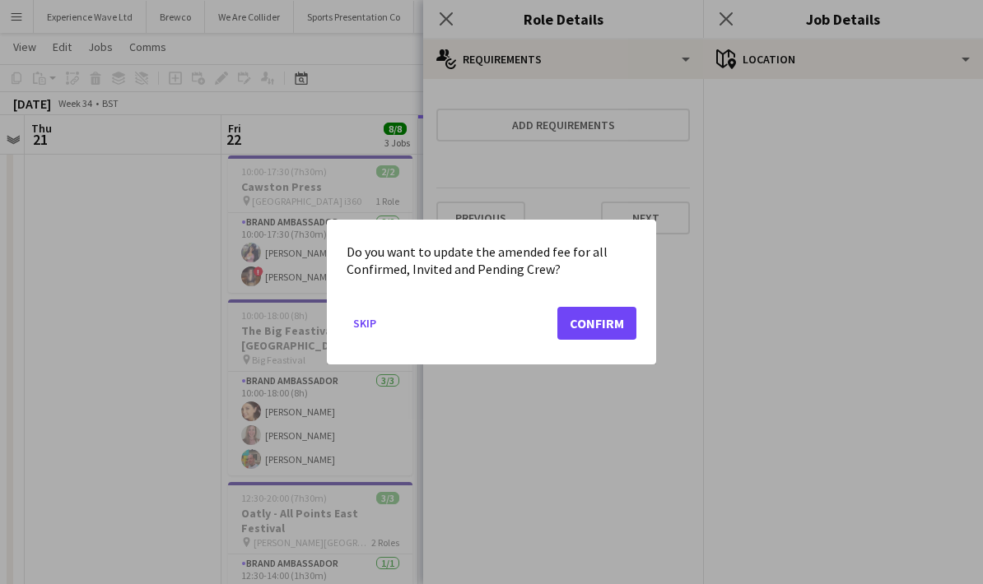
click at [608, 337] on button "Confirm" at bounding box center [596, 323] width 79 height 33
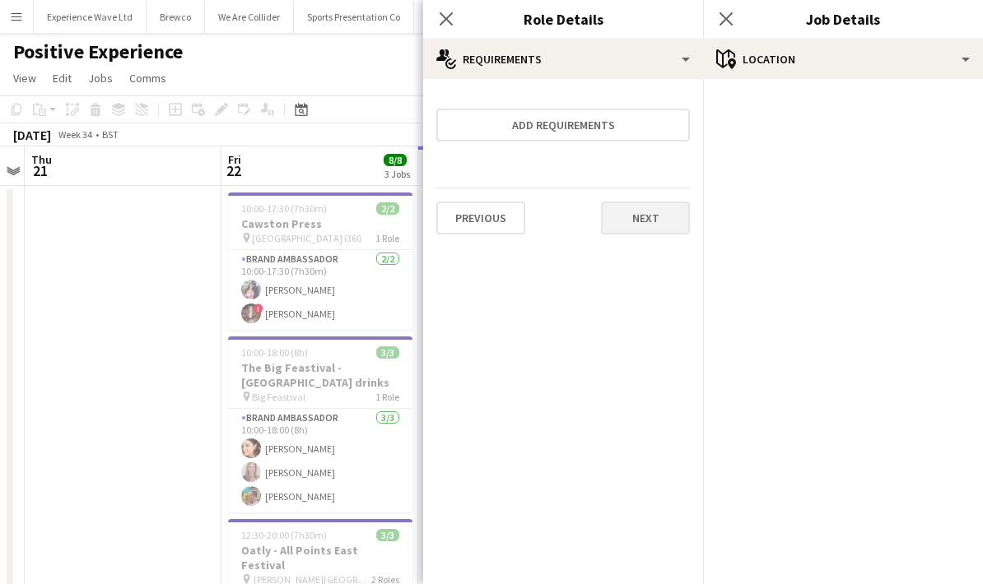
click at [647, 221] on button "Next" at bounding box center [645, 218] width 89 height 33
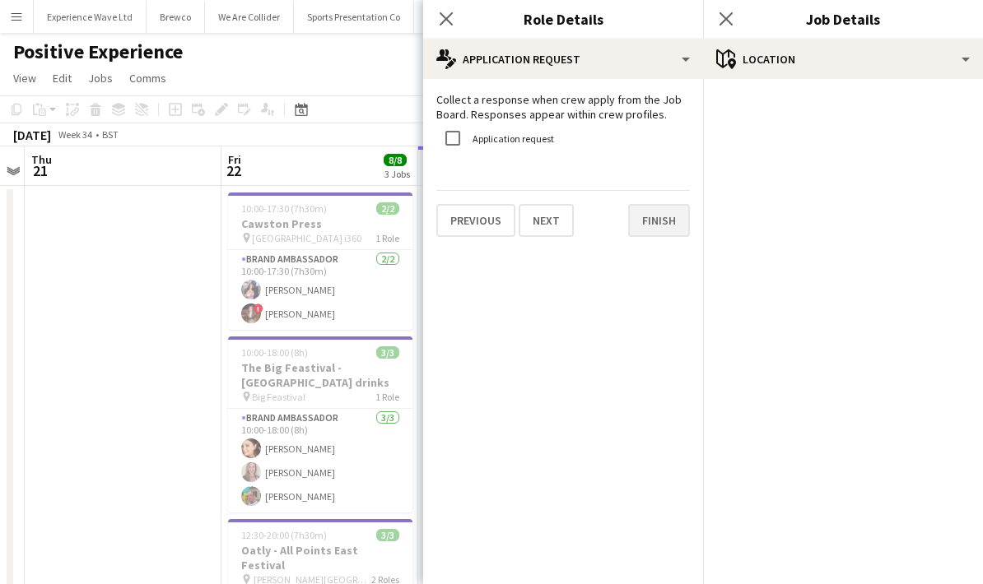
click at [666, 218] on button "Finish" at bounding box center [659, 220] width 62 height 33
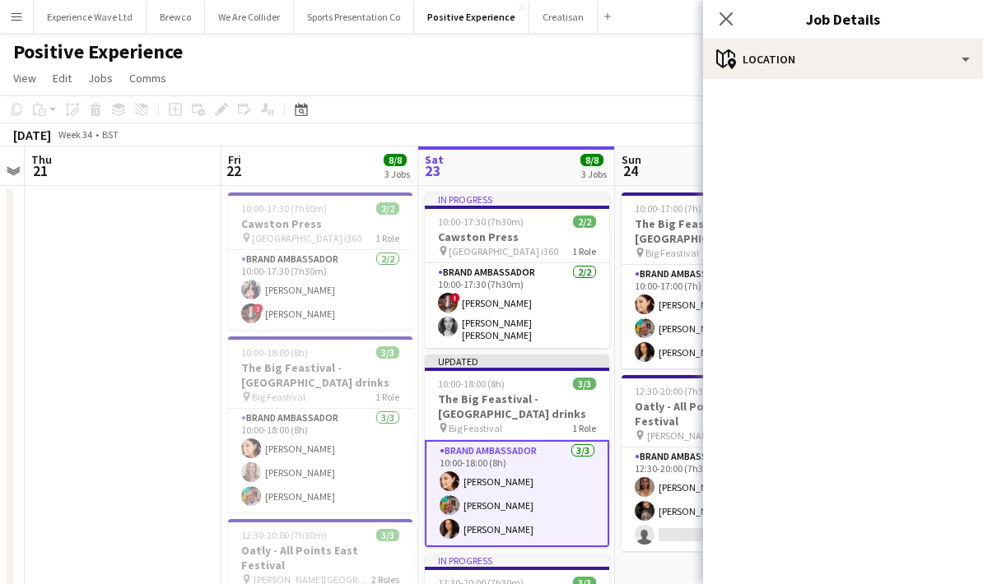
click at [559, 75] on app-page-menu "View Day view expanded Day view collapsed Month view Date picker Jump to today …" at bounding box center [491, 79] width 983 height 31
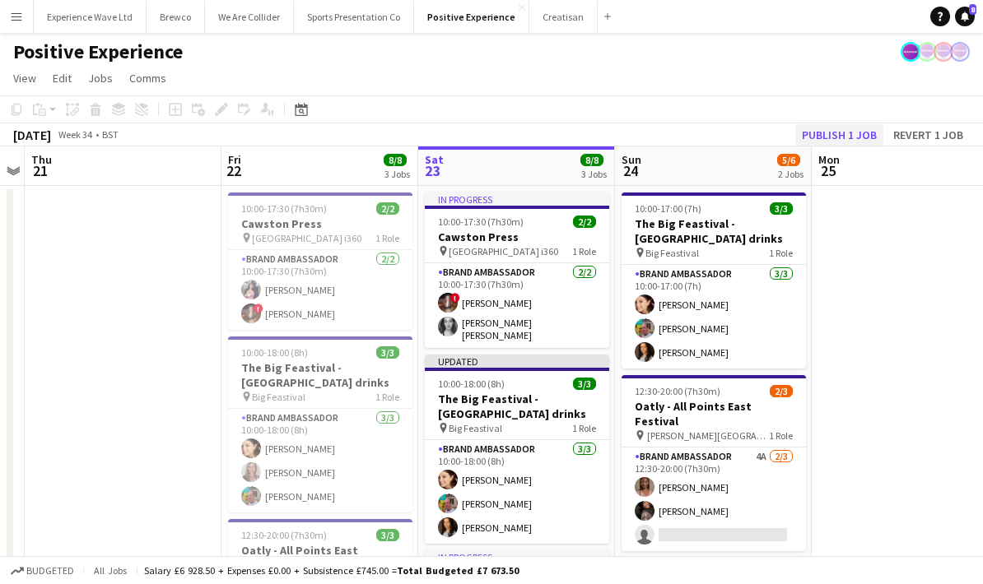
click at [850, 134] on button "Publish 1 job" at bounding box center [839, 134] width 88 height 21
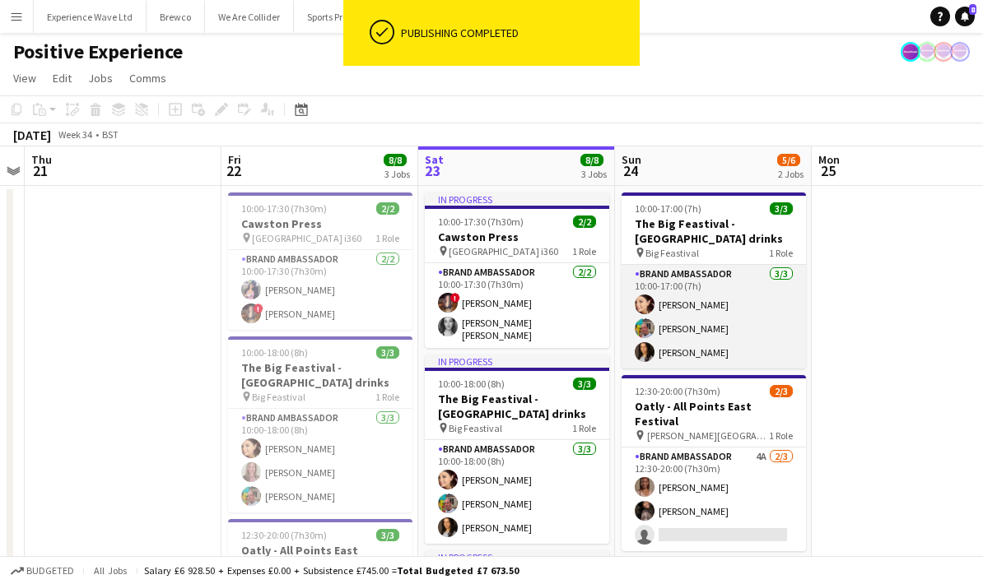
click at [758, 326] on app-card-role "Brand Ambassador 3/3 10:00-17:00 (7h) Natasha Curtis Owen Prince Daniella Hyner…" at bounding box center [713, 317] width 184 height 104
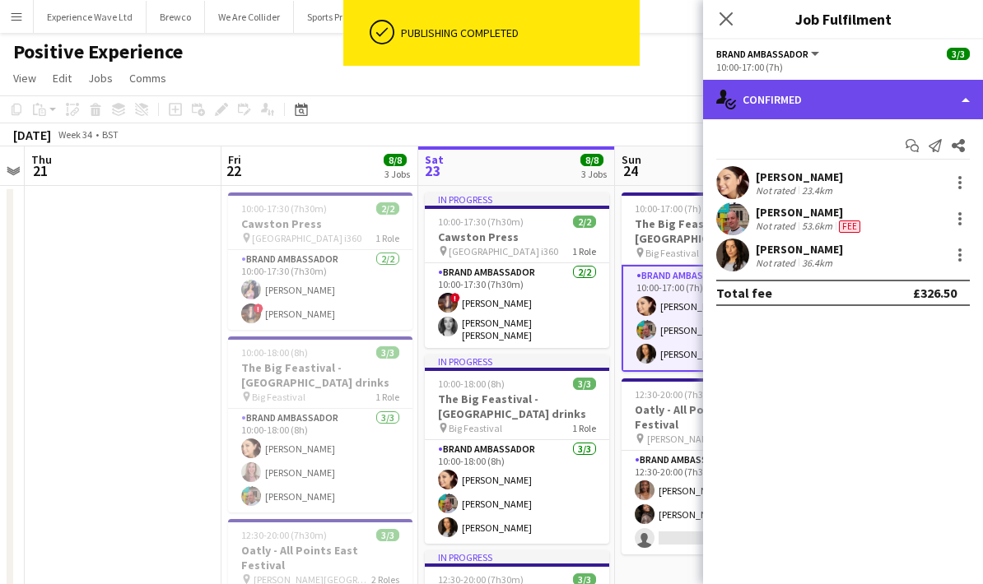
click at [954, 95] on div "single-neutral-actions-check-2 Confirmed" at bounding box center [843, 100] width 280 height 40
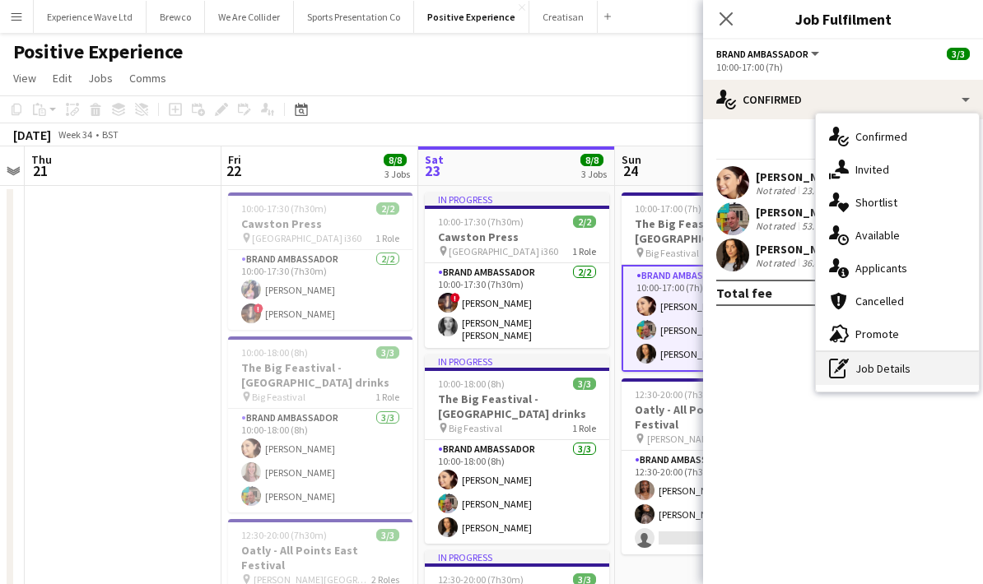
click at [933, 371] on div "pen-write Job Details" at bounding box center [897, 368] width 163 height 33
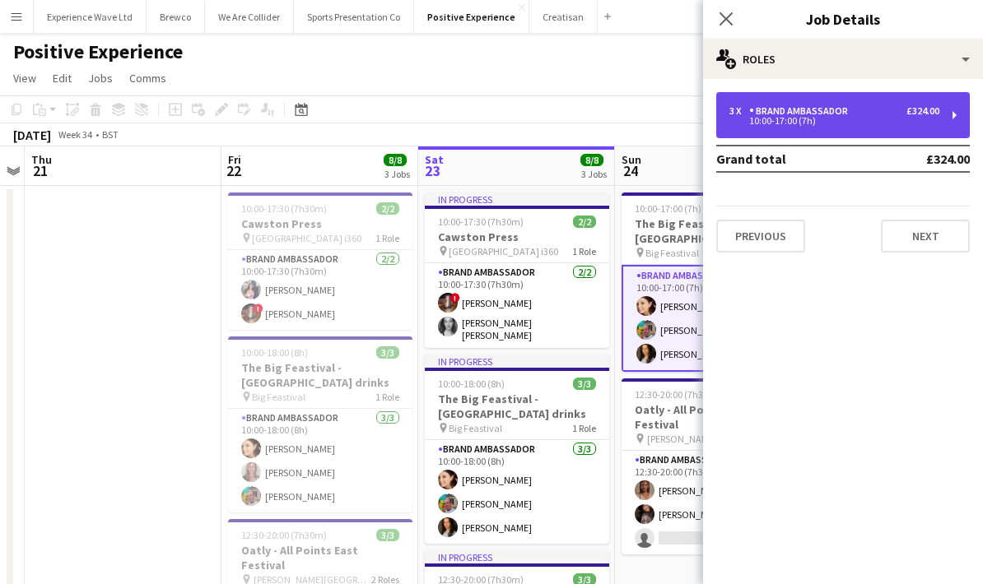
click at [902, 114] on div "3 x Brand Ambassador £324.00" at bounding box center [834, 111] width 210 height 12
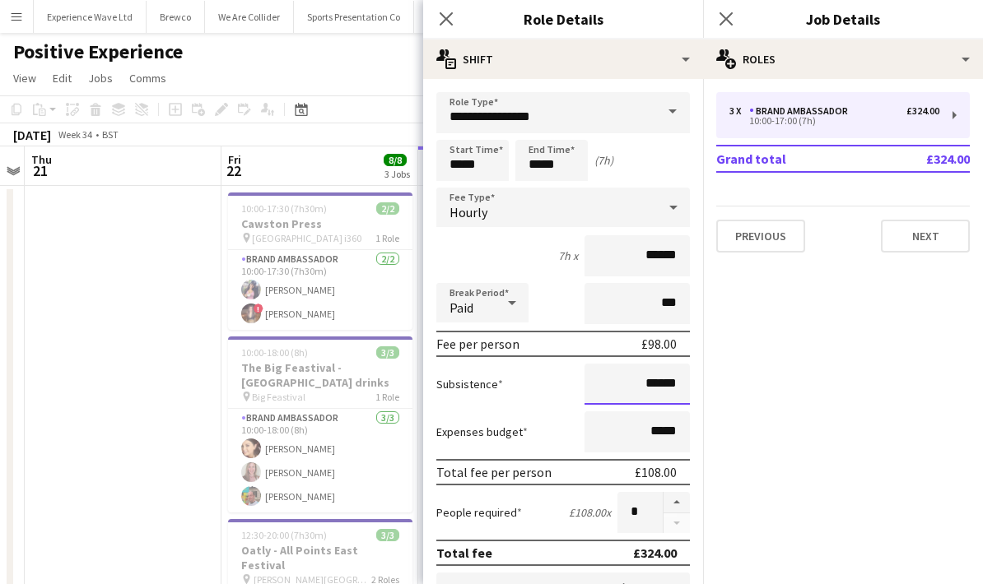
click at [655, 384] on input "******" at bounding box center [636, 384] width 105 height 41
type input "**"
type input "***"
click at [531, 391] on div "Subsistence ***" at bounding box center [563, 384] width 254 height 41
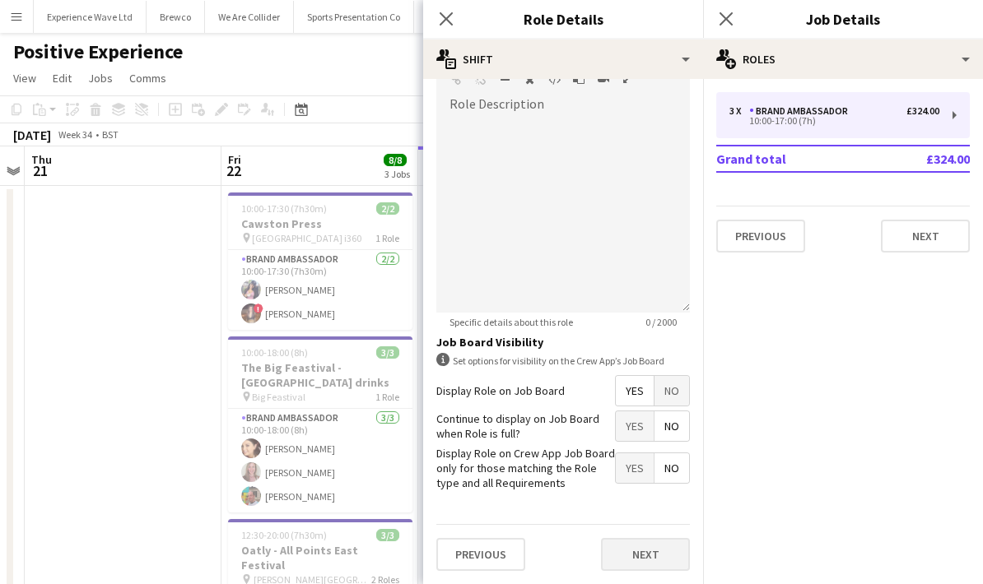
scroll to position [537, 0]
click at [654, 567] on button "Next" at bounding box center [645, 554] width 89 height 33
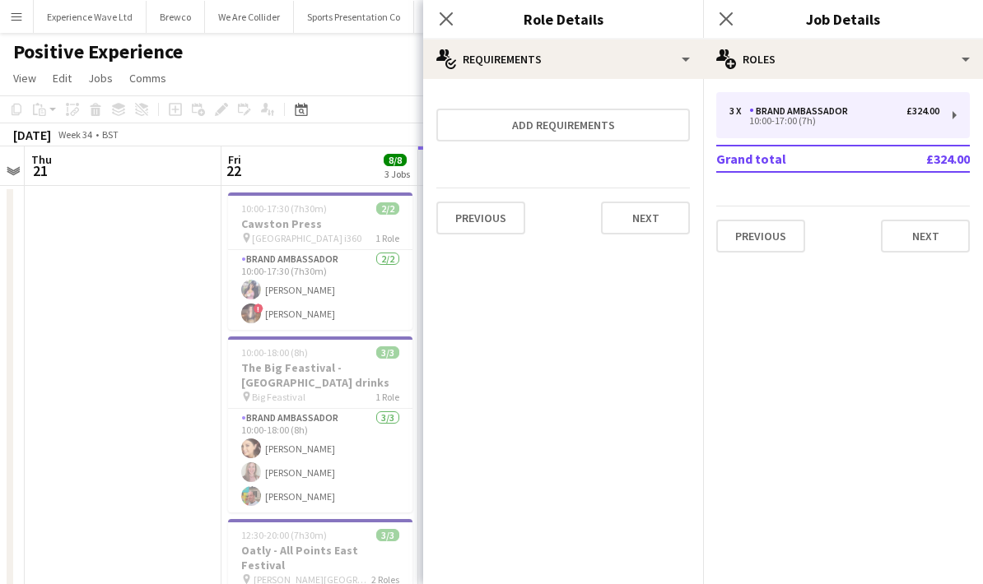
scroll to position [0, 0]
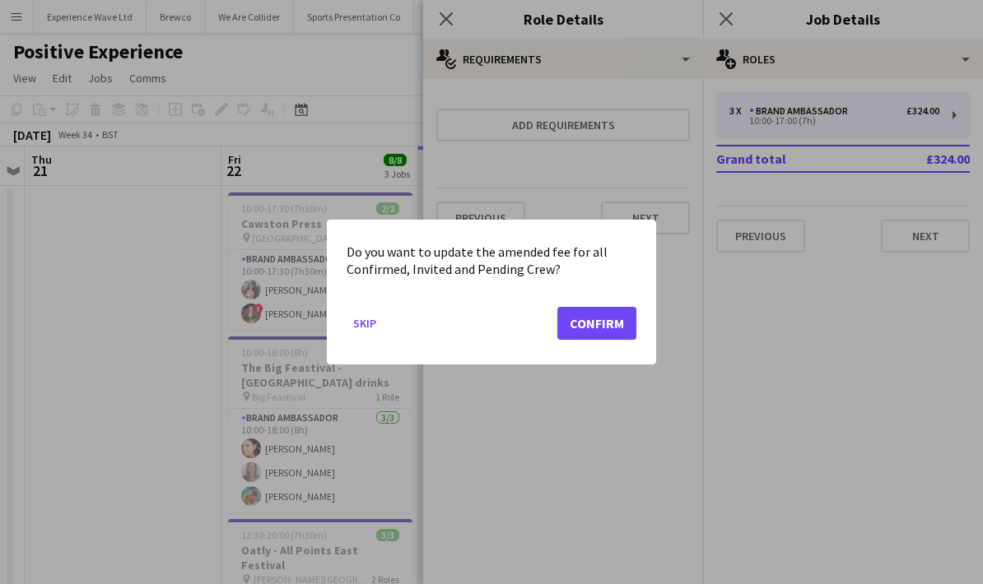
click at [604, 309] on button "Confirm" at bounding box center [596, 323] width 79 height 33
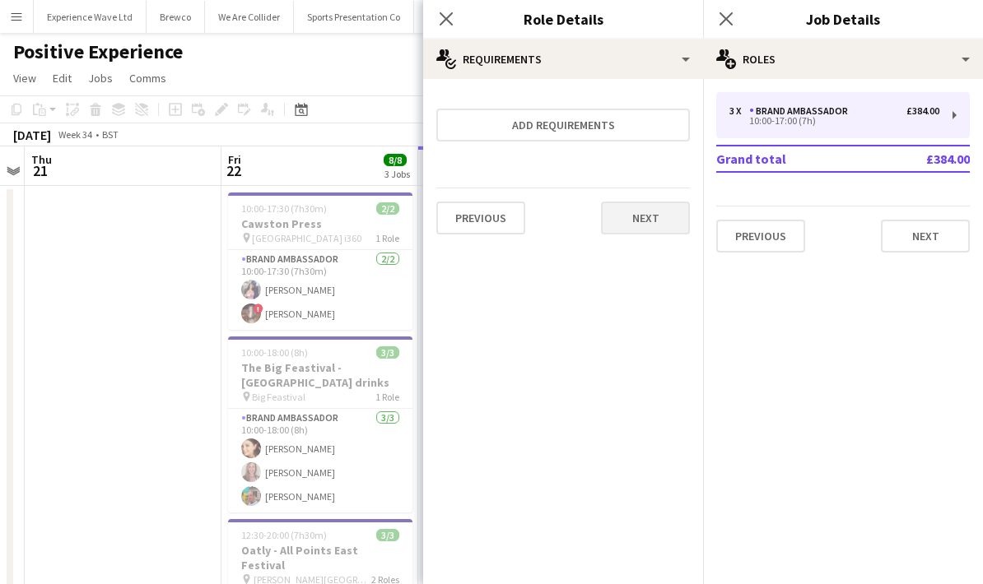
click at [650, 221] on button "Next" at bounding box center [645, 218] width 89 height 33
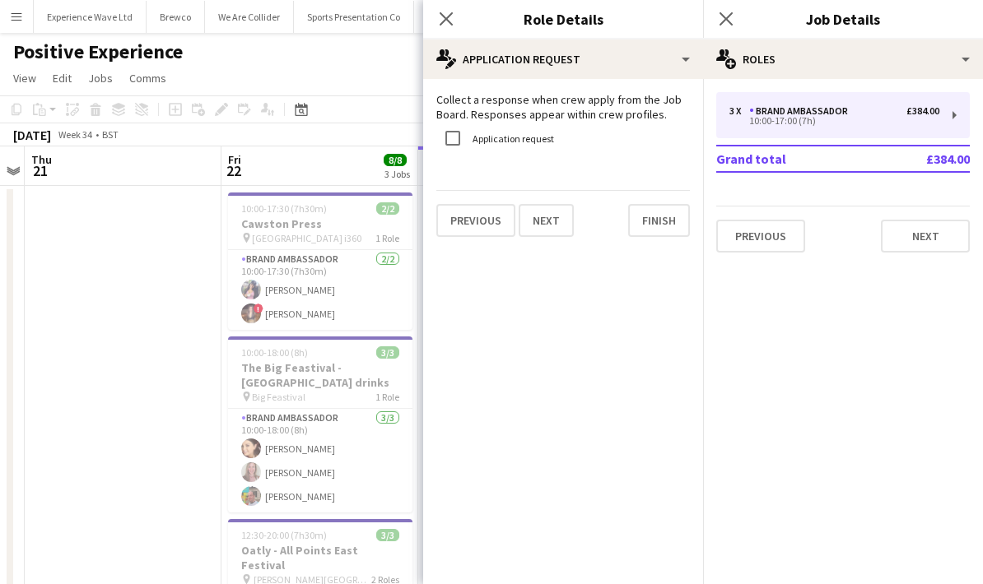
click at [650, 221] on button "Finish" at bounding box center [659, 220] width 62 height 33
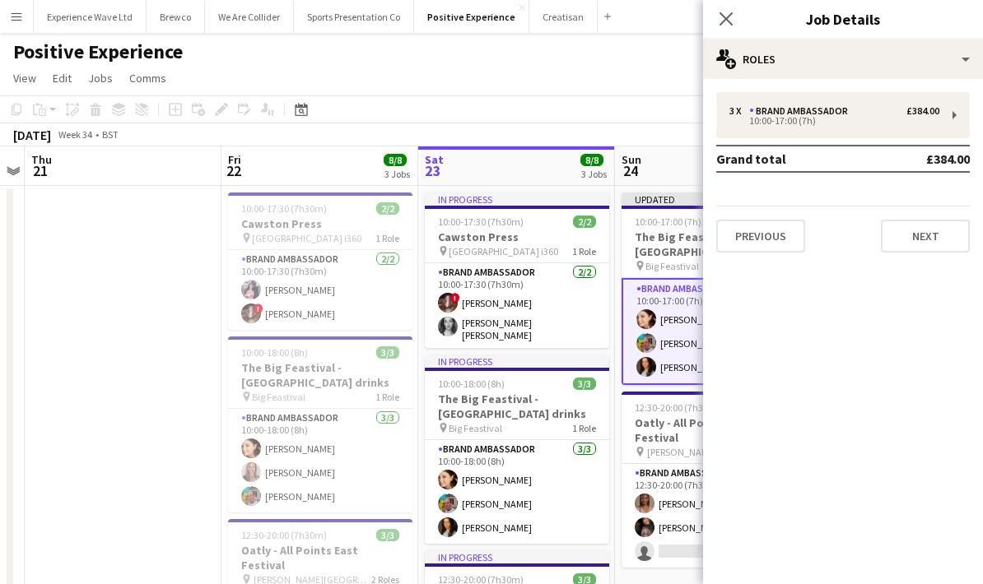
click at [557, 73] on app-page-menu "View Day view expanded Day view collapsed Month view Date picker Jump to today …" at bounding box center [491, 79] width 983 height 31
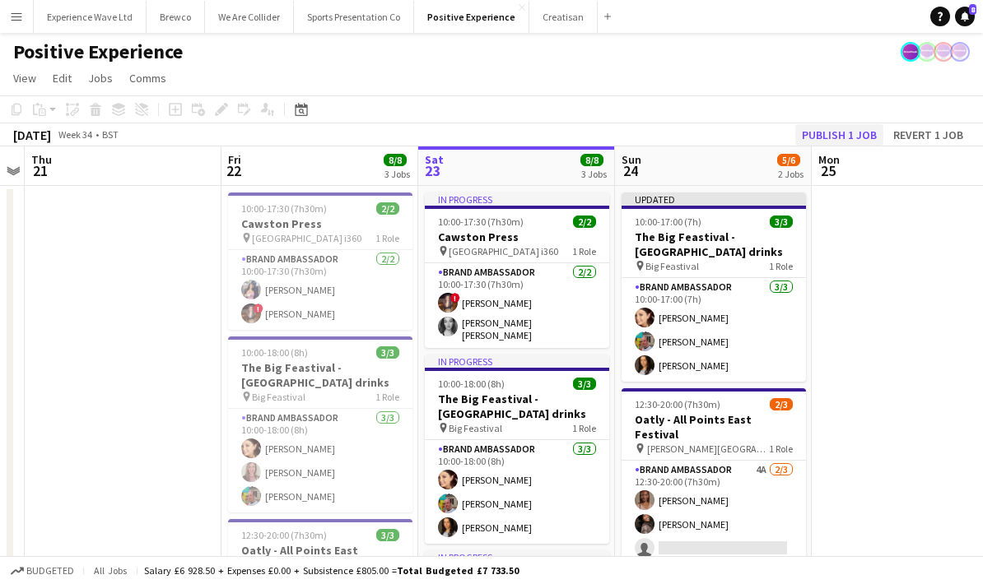
click at [813, 135] on button "Publish 1 job" at bounding box center [839, 134] width 88 height 21
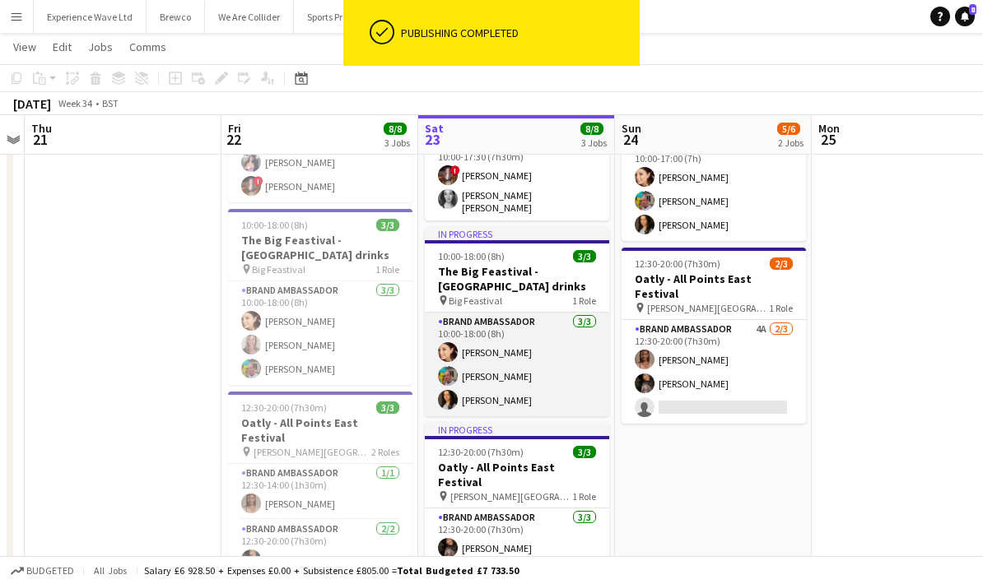
scroll to position [131, 0]
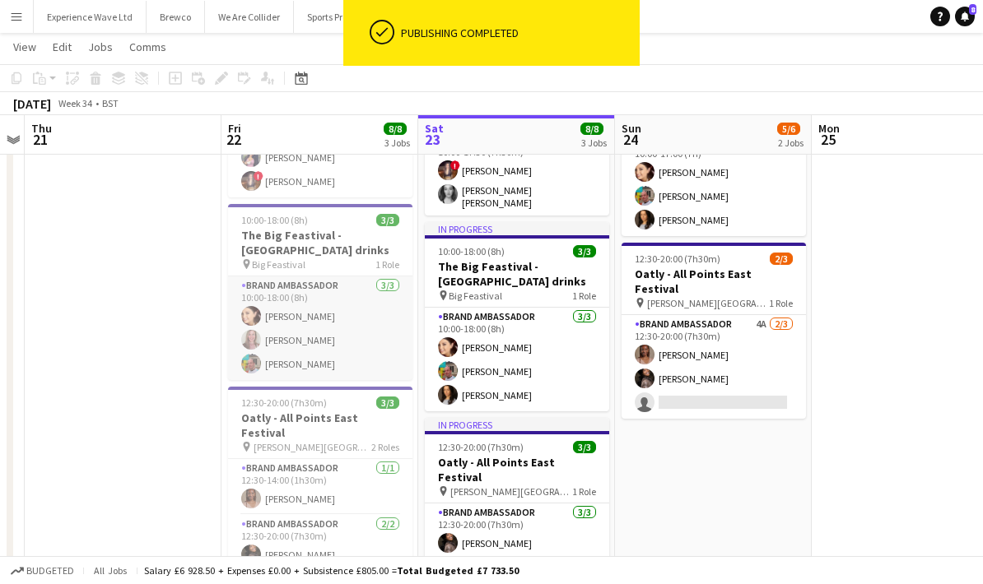
click at [300, 320] on app-card-role "Brand Ambassador 3/3 10:00-18:00 (8h) Natasha Curtis Lorraine Sadler Owen Prince" at bounding box center [320, 329] width 184 height 104
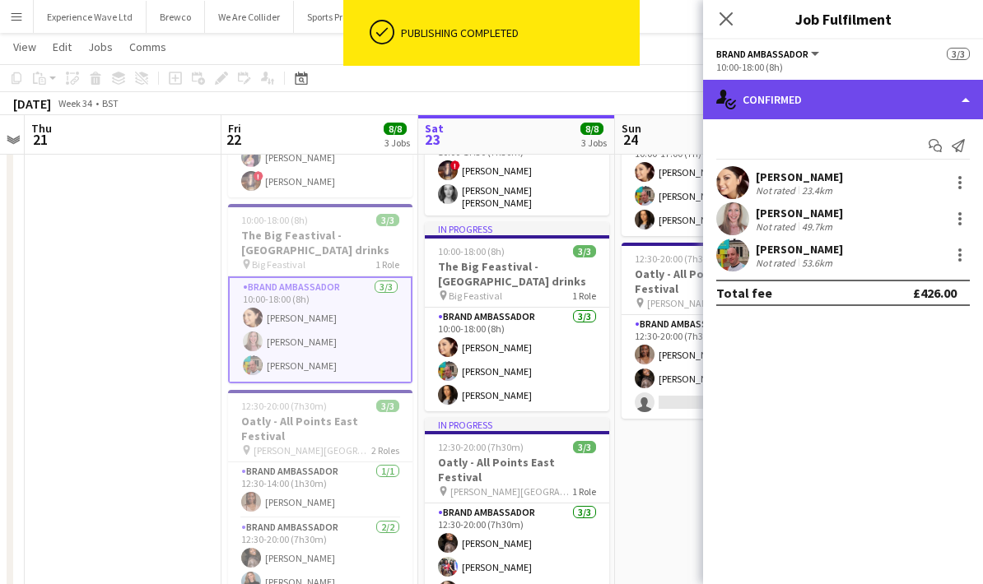
click at [886, 95] on div "single-neutral-actions-check-2 Confirmed" at bounding box center [843, 100] width 280 height 40
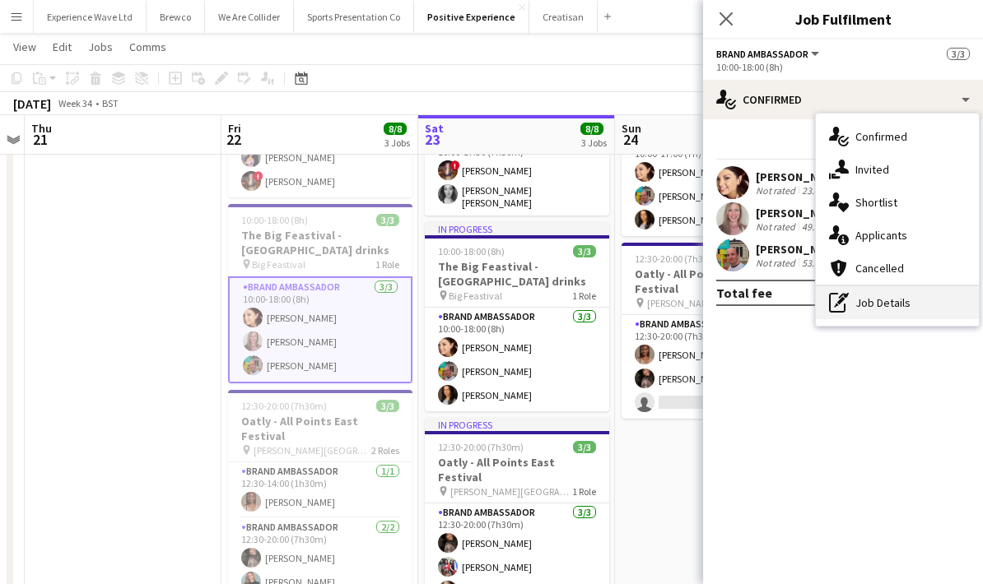
click at [899, 302] on div "pen-write Job Details" at bounding box center [897, 302] width 163 height 33
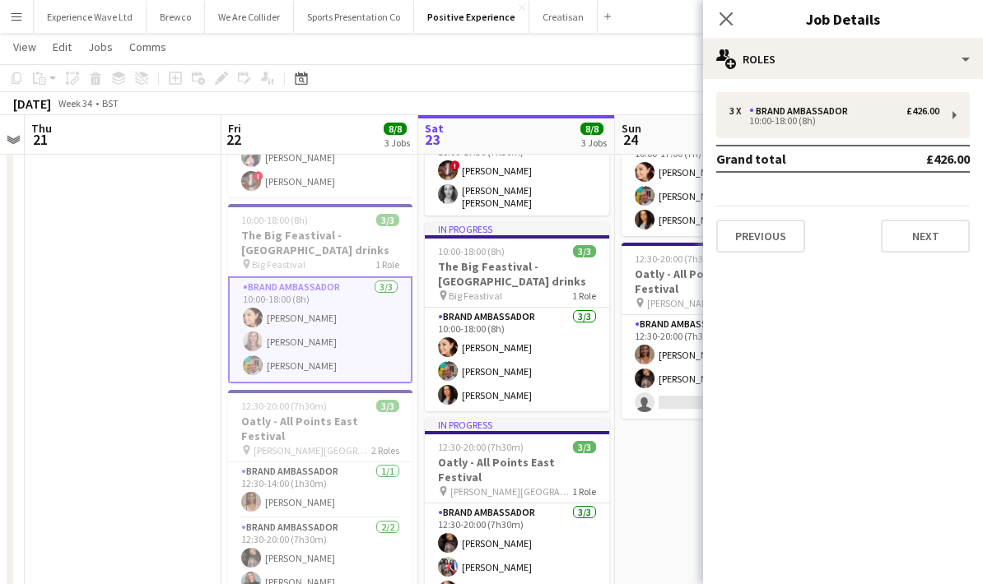
click at [141, 320] on app-date-cell at bounding box center [123, 347] width 197 height 586
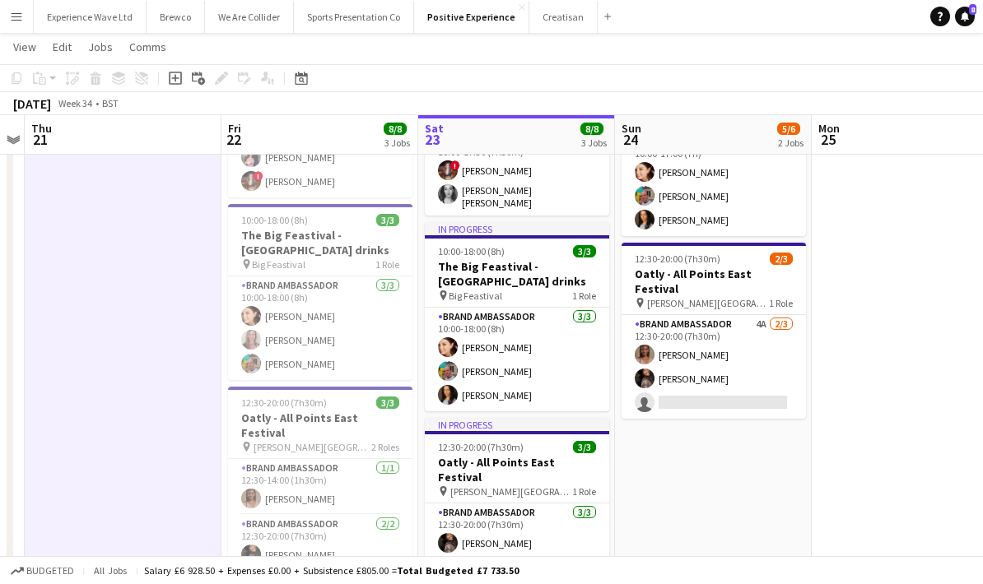
click at [148, 371] on app-date-cell at bounding box center [123, 347] width 197 height 586
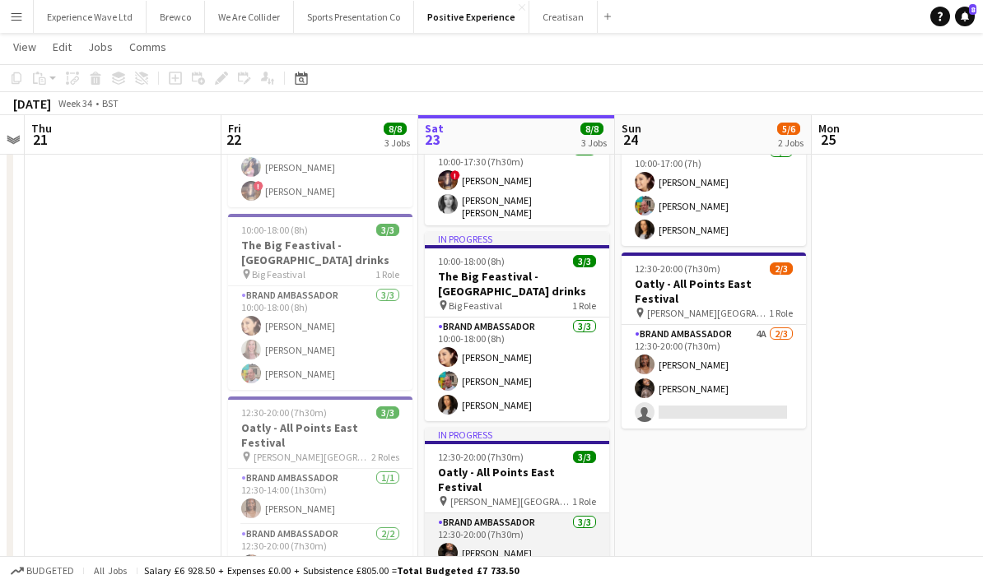
scroll to position [116, 0]
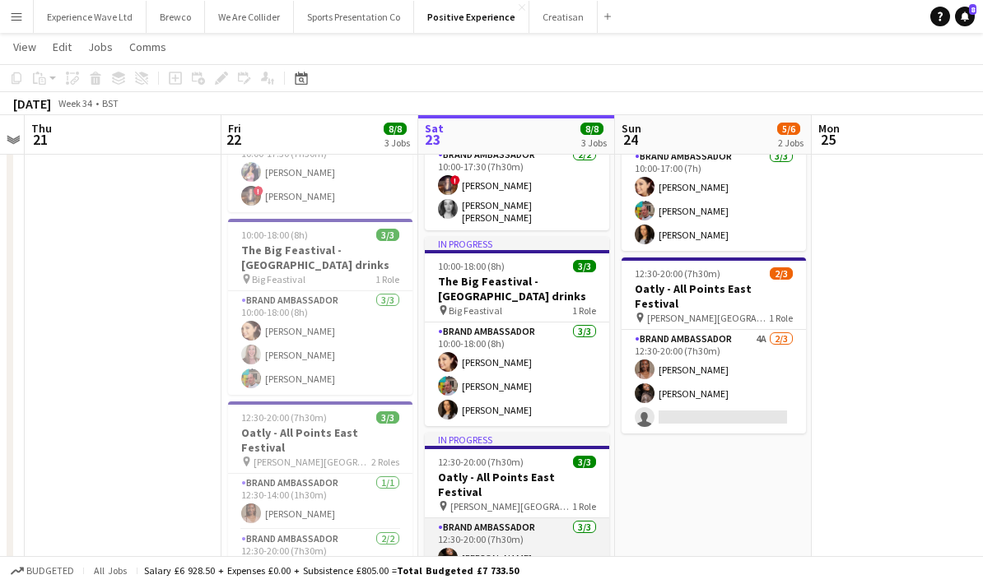
click at [538, 537] on app-card-role "Brand Ambassador 3/3 12:30-20:00 (7h30m) Seliza Sebastian Kristina Clarke Jorda…" at bounding box center [517, 571] width 184 height 104
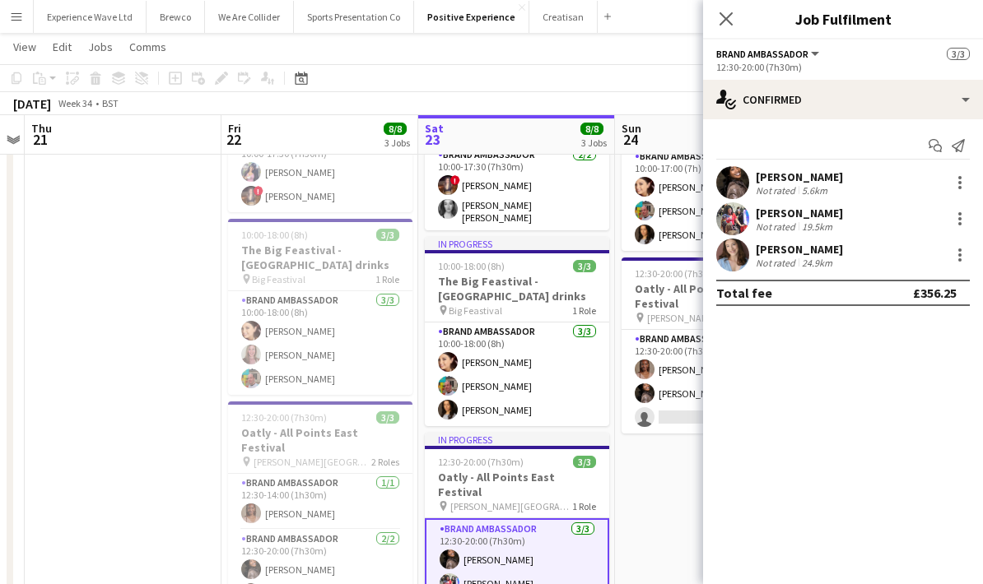
click at [145, 402] on app-date-cell at bounding box center [123, 361] width 197 height 586
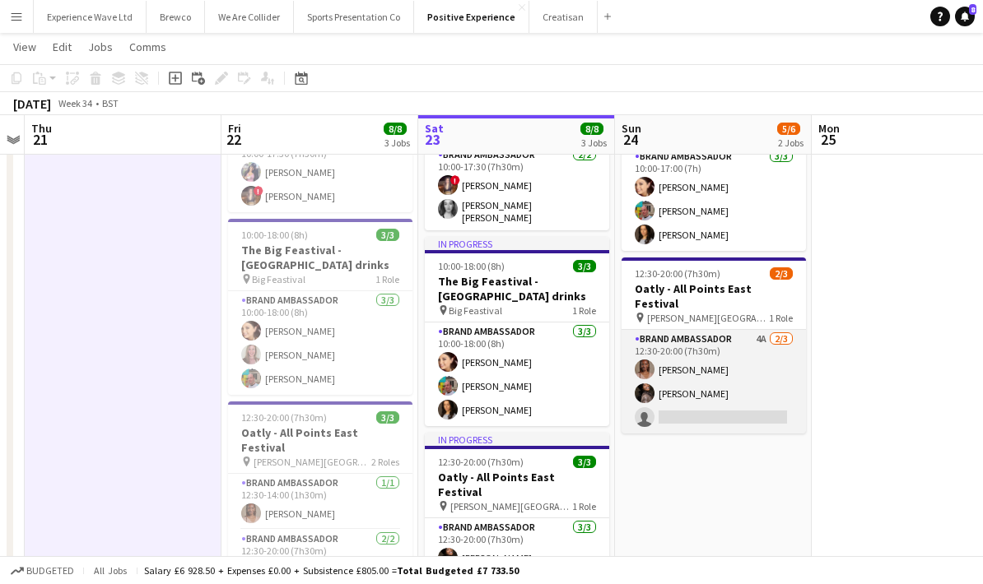
click at [701, 398] on app-card-role "Brand Ambassador 4A 2/3 12:30-20:00 (7h30m) Lyvonne Saunders Seliza Sebastian s…" at bounding box center [713, 382] width 184 height 104
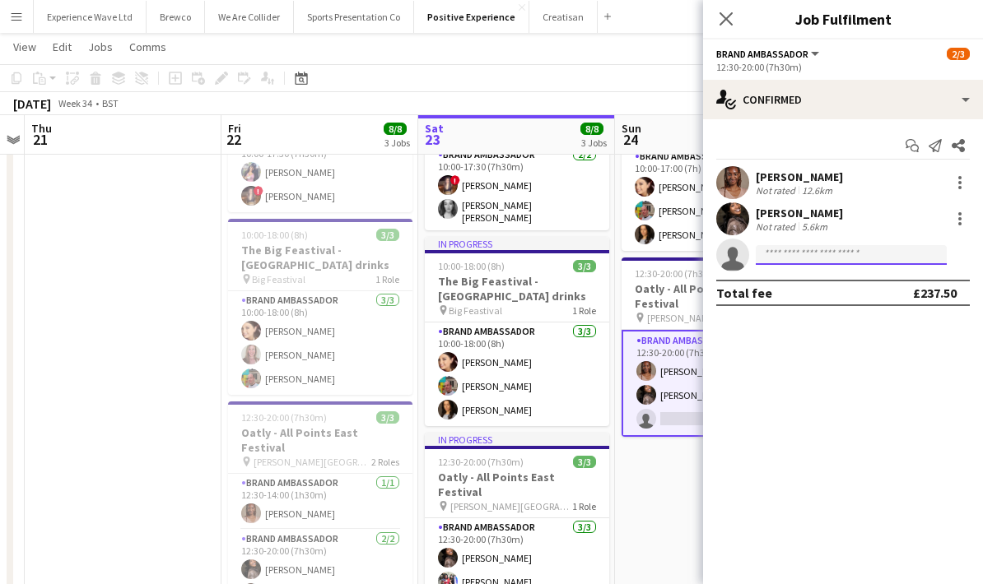
click at [776, 254] on input at bounding box center [851, 255] width 191 height 20
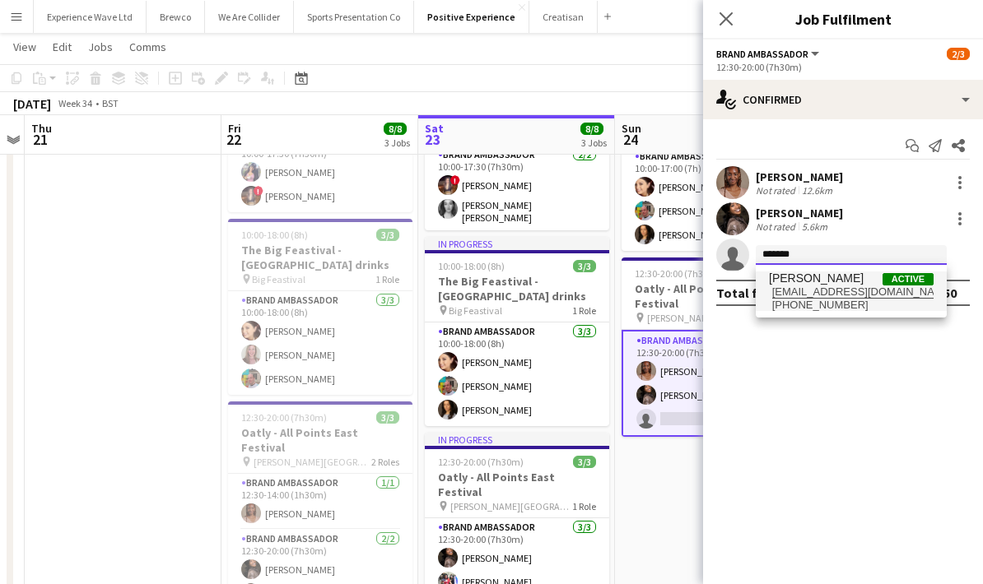
type input "*******"
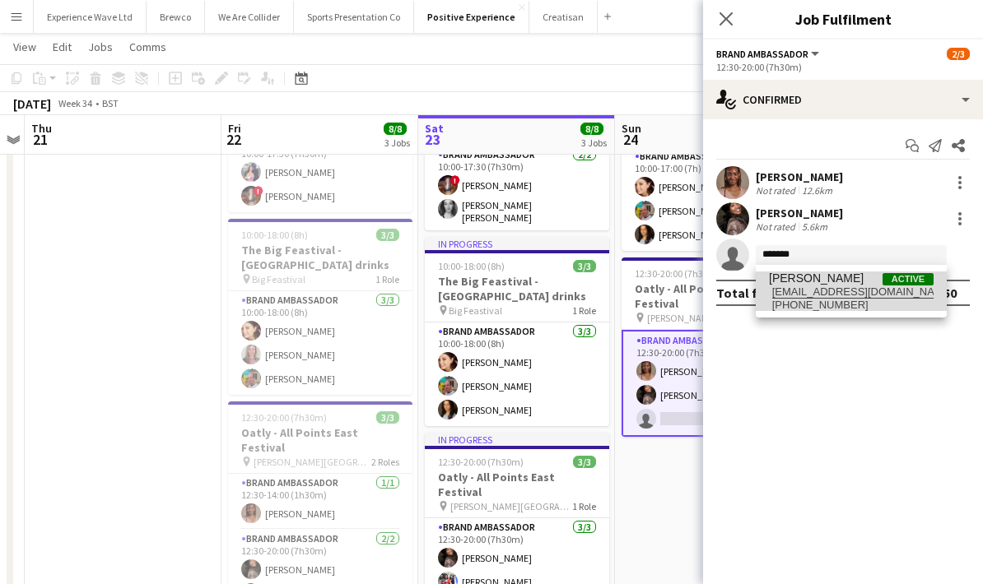
click at [808, 293] on span "kellyuppington@gmail.com" at bounding box center [851, 292] width 165 height 13
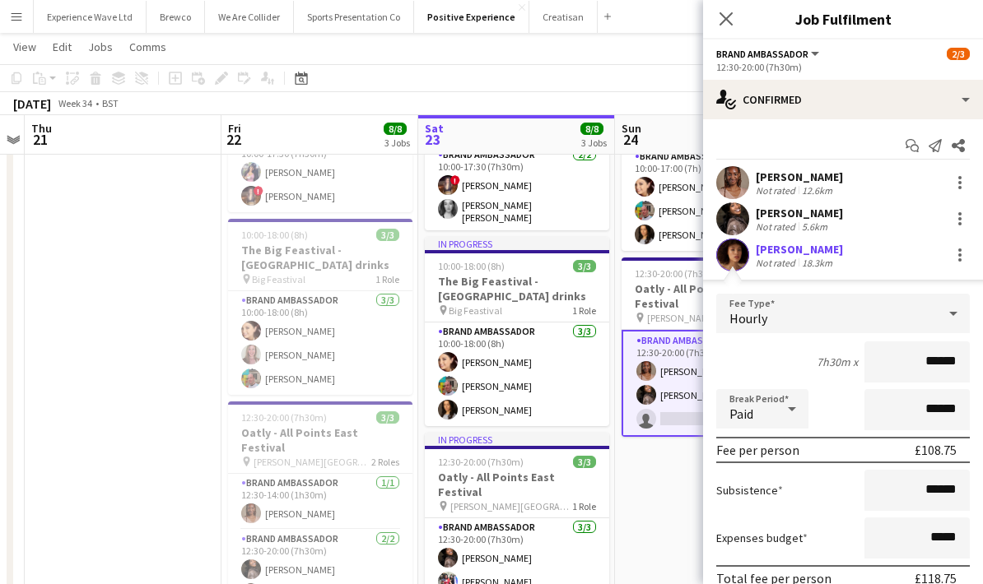
click at [761, 352] on div "7h30m x ******" at bounding box center [843, 362] width 254 height 41
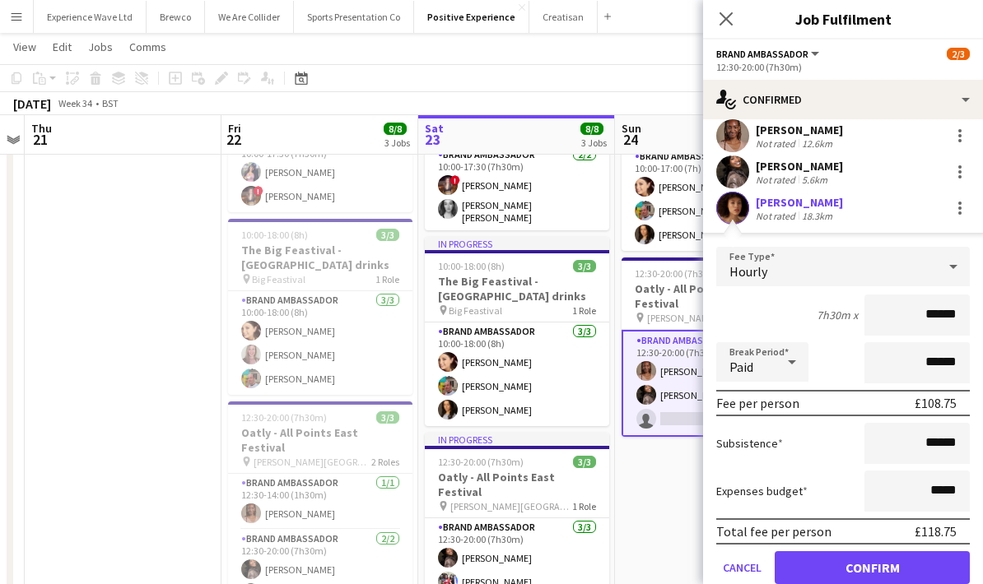
scroll to position [46, 0]
click at [871, 568] on button "Confirm" at bounding box center [872, 568] width 195 height 33
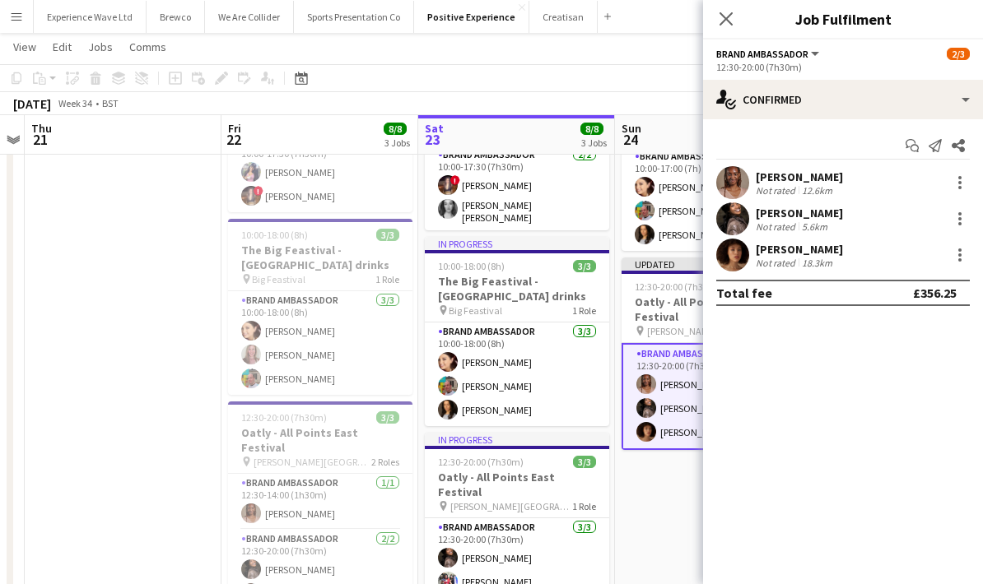
scroll to position [0, 0]
click at [658, 491] on app-date-cell "10:00-17:00 (7h) 3/3 The Big Feastival - Belvoir Farm drinks pin Big Feastival …" at bounding box center [713, 361] width 197 height 586
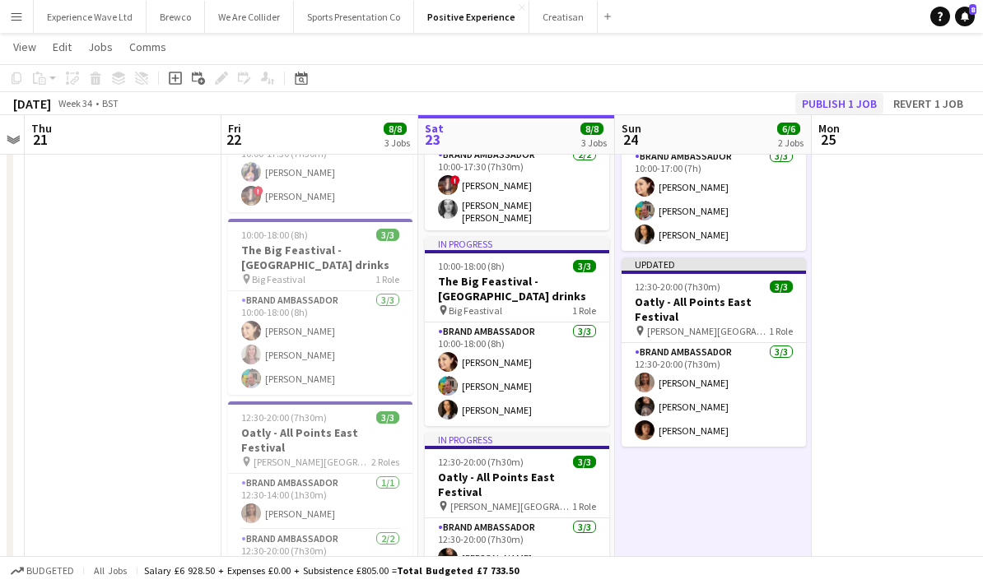
click at [853, 109] on button "Publish 1 job" at bounding box center [839, 103] width 88 height 21
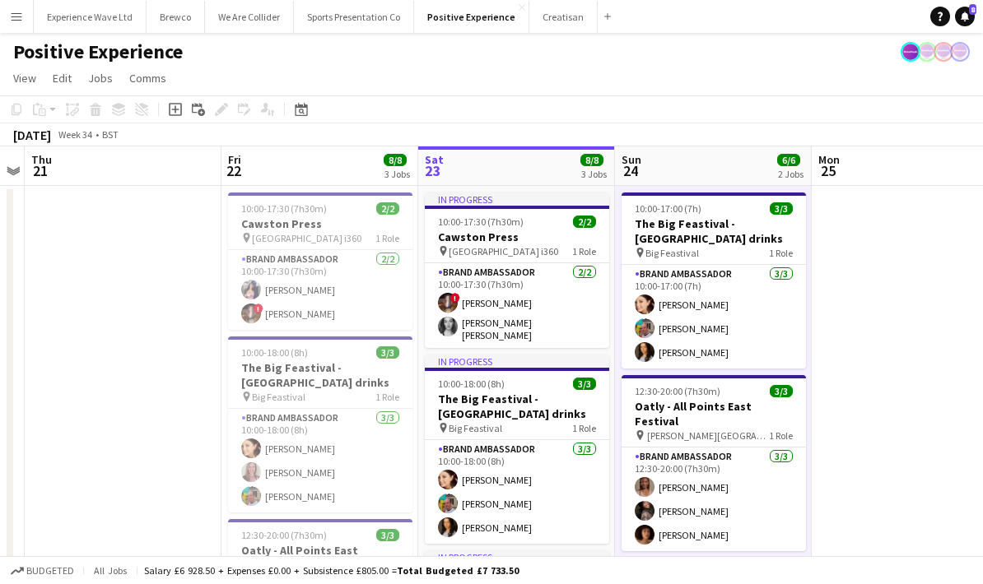
click at [23, 16] on button "Menu" at bounding box center [16, 16] width 33 height 33
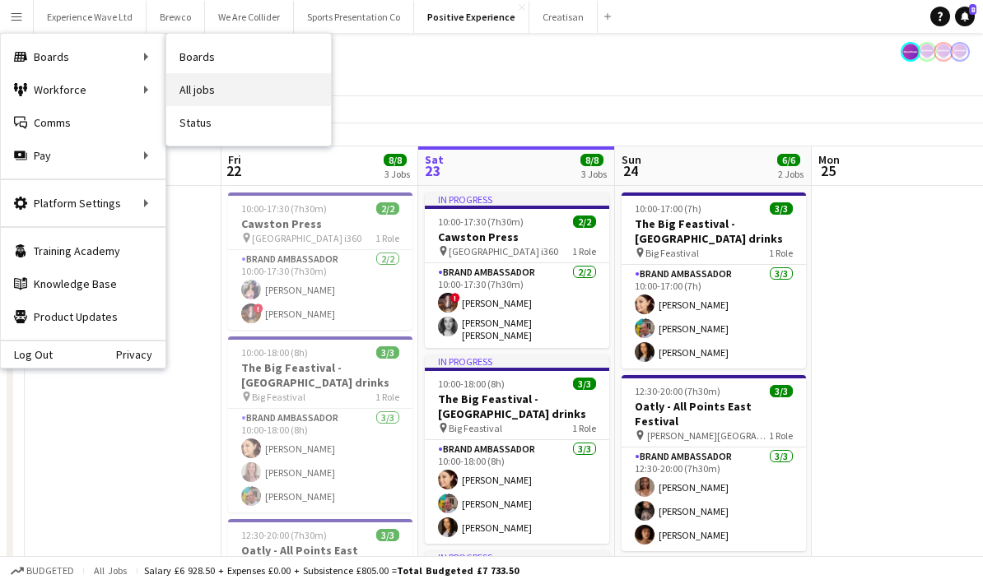
click at [216, 93] on link "All jobs" at bounding box center [248, 89] width 165 height 33
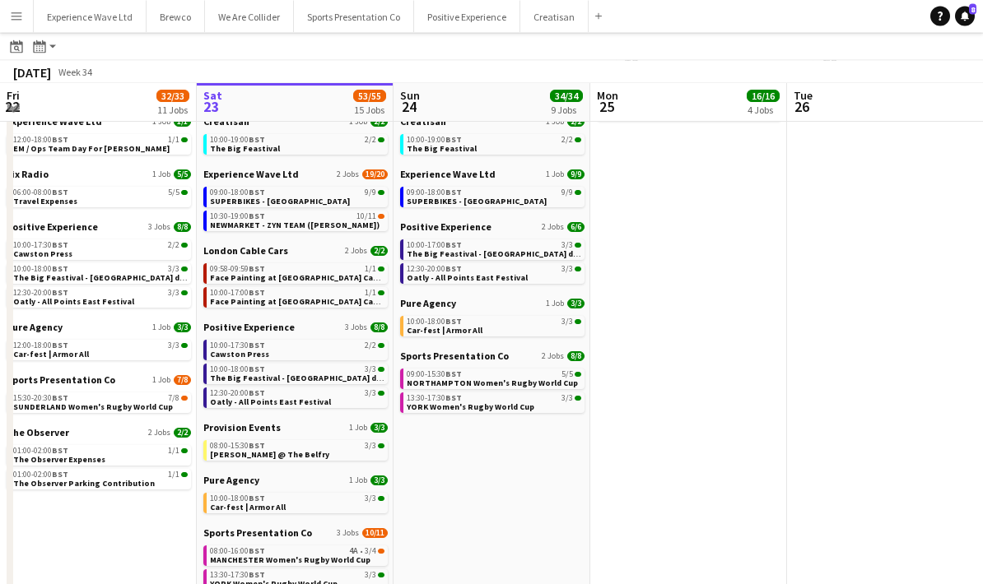
scroll to position [173, 0]
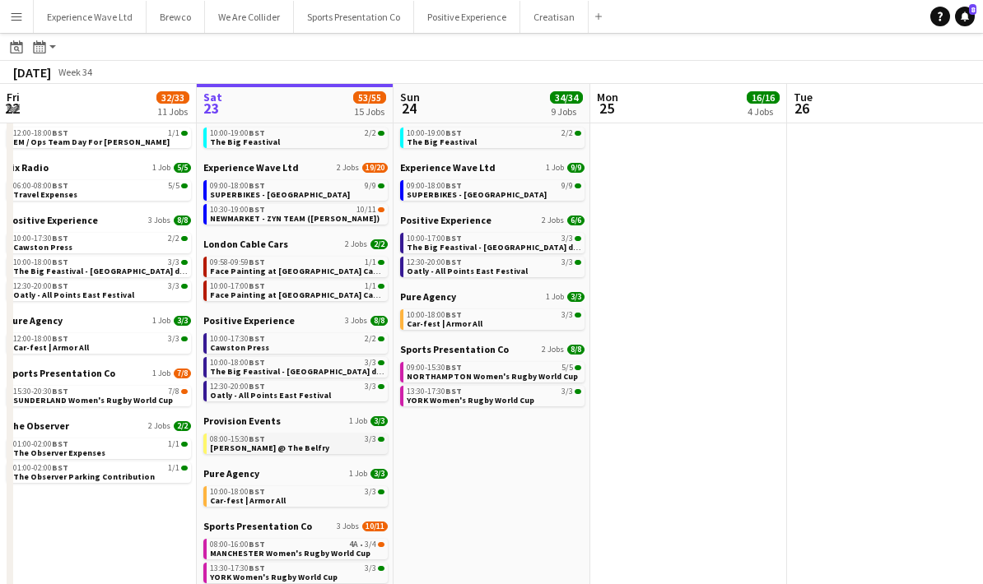
click at [344, 445] on link "08:00-15:30 BST 3/3 Betfred Masters @ The Belfry" at bounding box center [297, 443] width 174 height 19
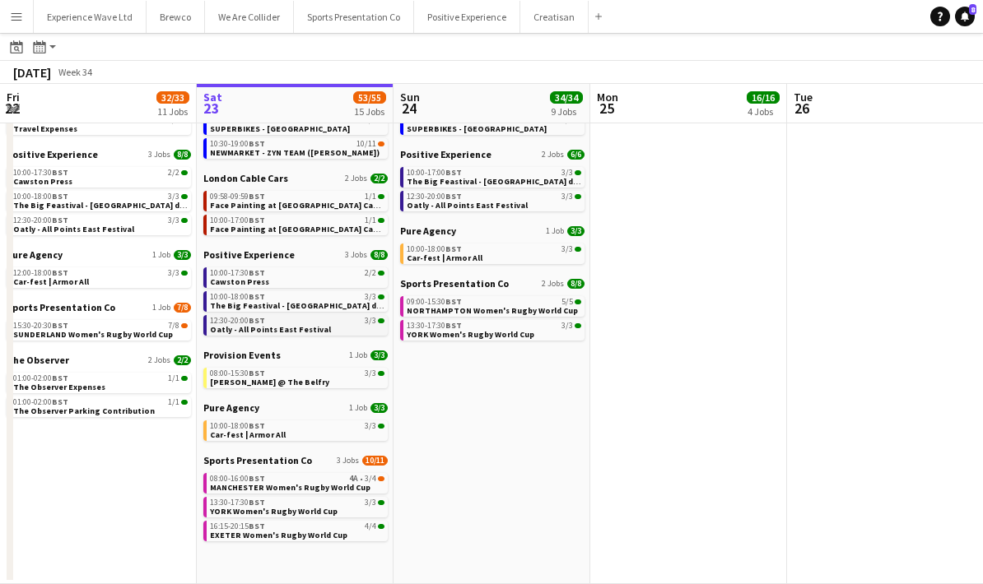
click at [258, 323] on span "BST" at bounding box center [257, 320] width 16 height 11
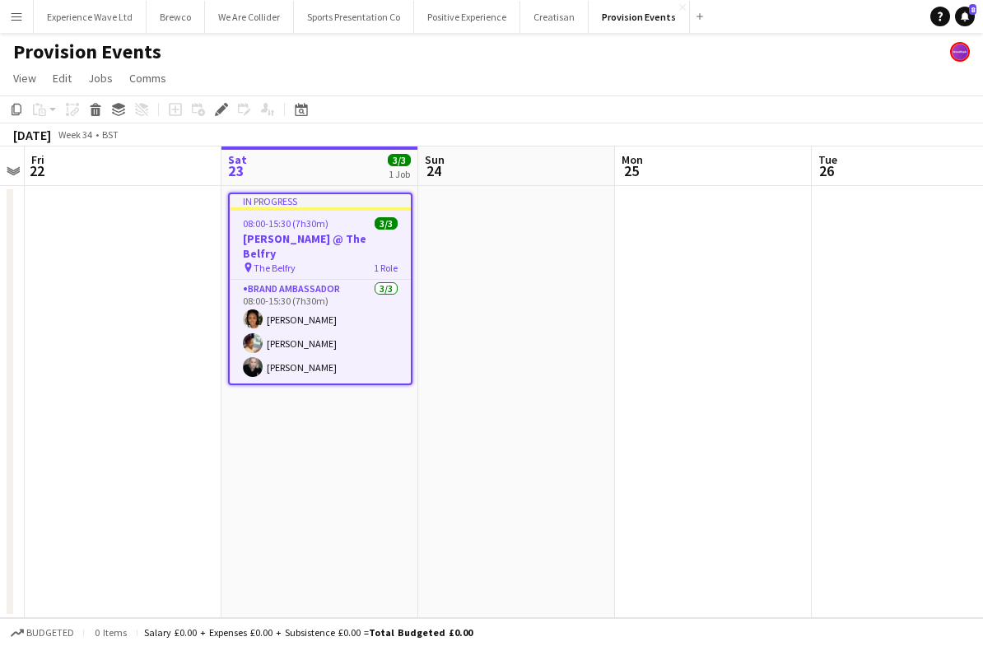
click at [535, 343] on app-date-cell at bounding box center [516, 402] width 197 height 432
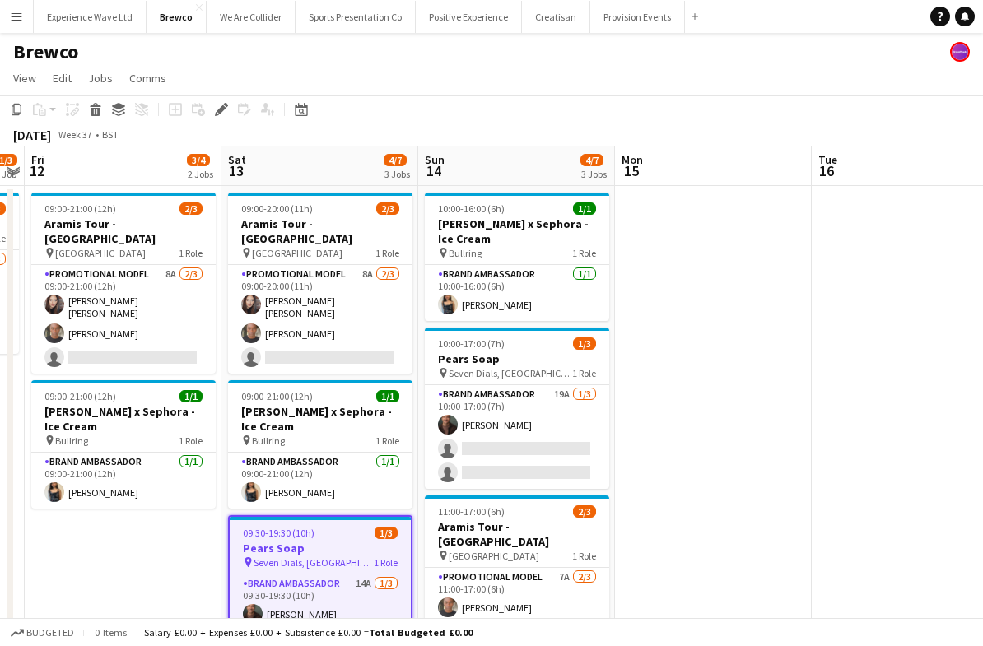
scroll to position [85, 0]
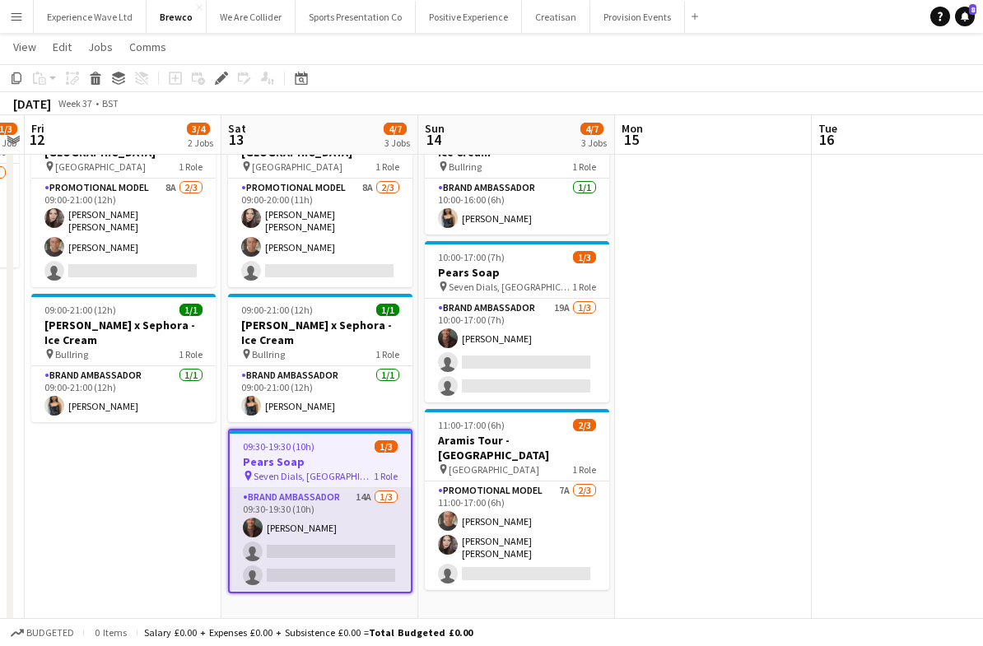
click at [314, 542] on app-card-role "Brand Ambassador 14A 1/3 09:30-19:30 (10h) Colin Marshall single-neutral-action…" at bounding box center [320, 540] width 181 height 104
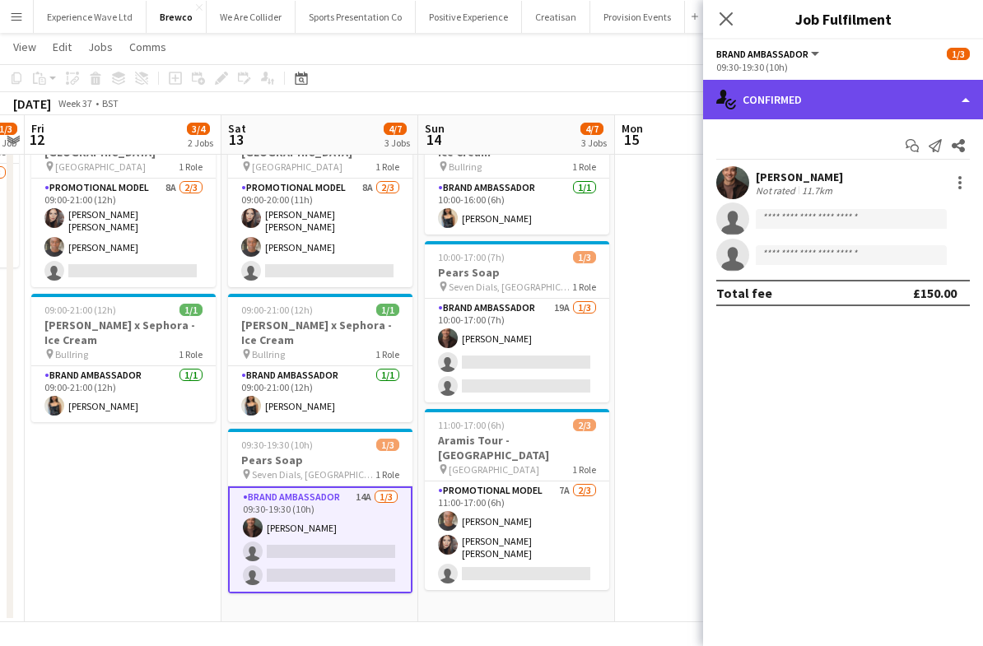
click at [961, 101] on div "single-neutral-actions-check-2 Confirmed" at bounding box center [843, 100] width 280 height 40
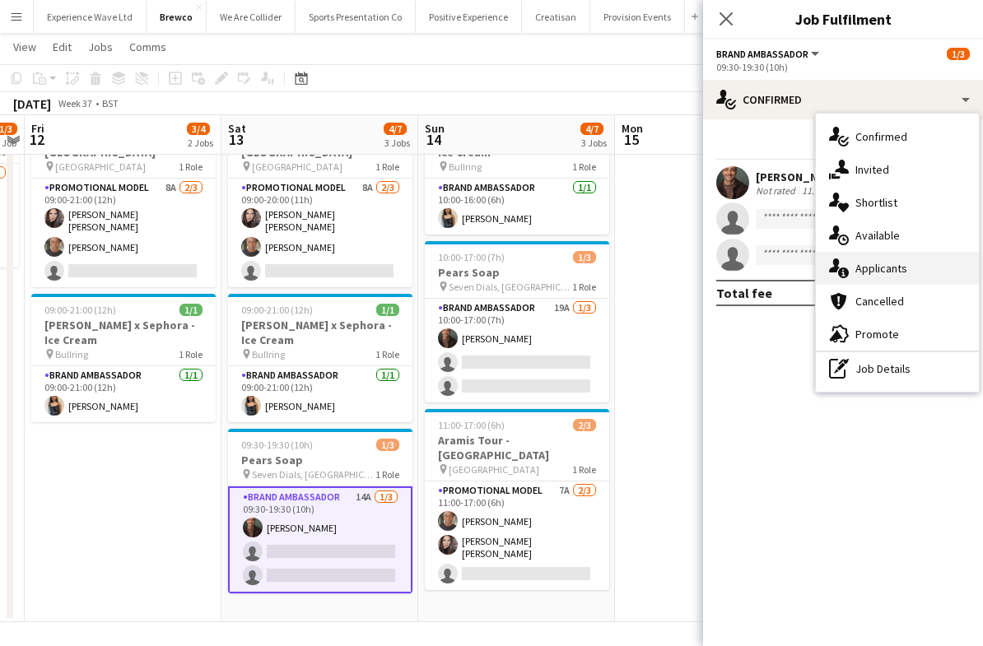
click at [928, 265] on div "single-neutral-actions-information Applicants" at bounding box center [897, 268] width 163 height 33
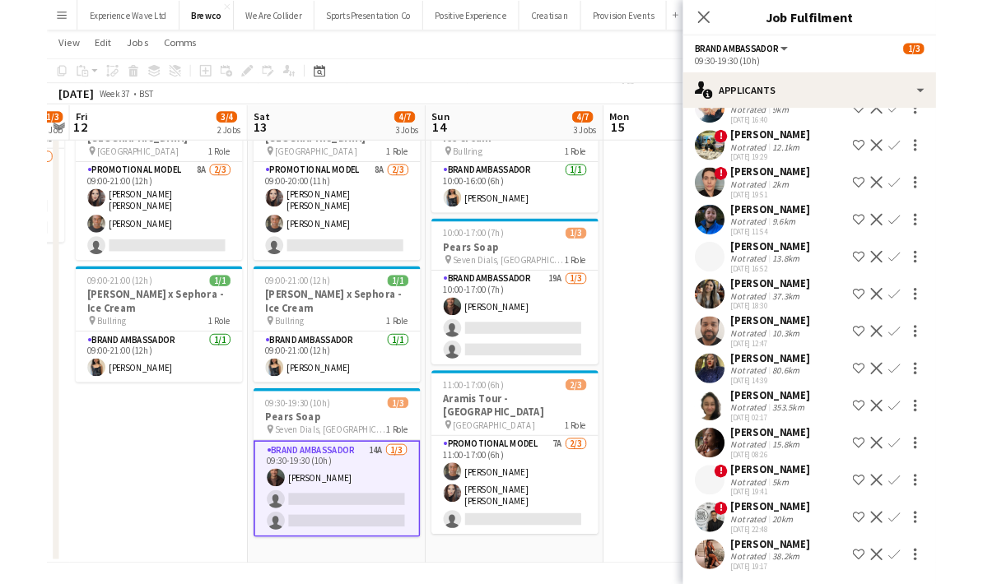
scroll to position [96, 0]
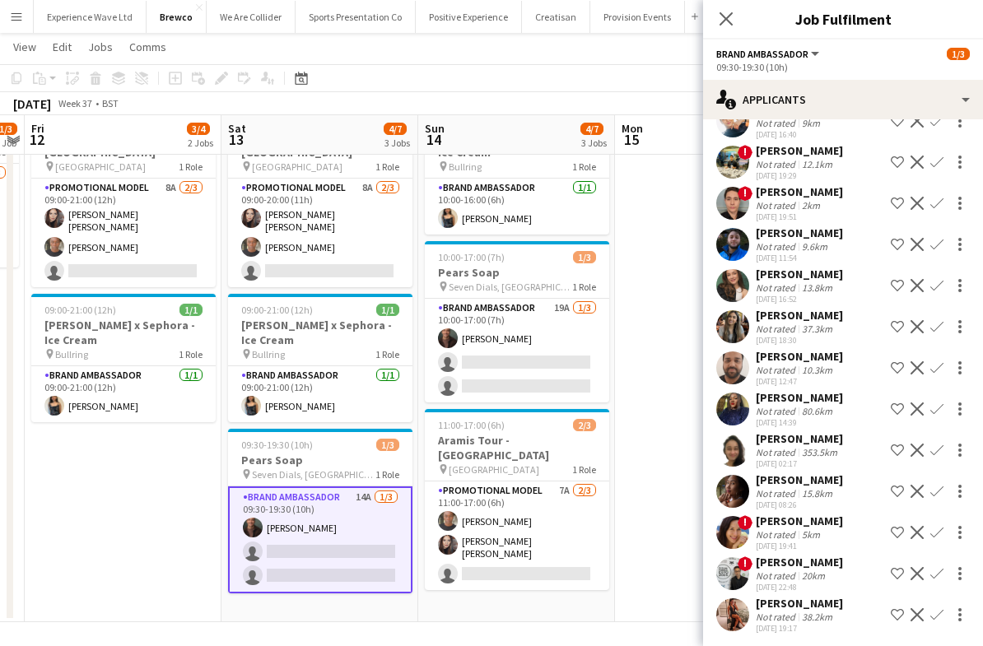
click at [937, 285] on app-icon "Confirm" at bounding box center [936, 285] width 13 height 13
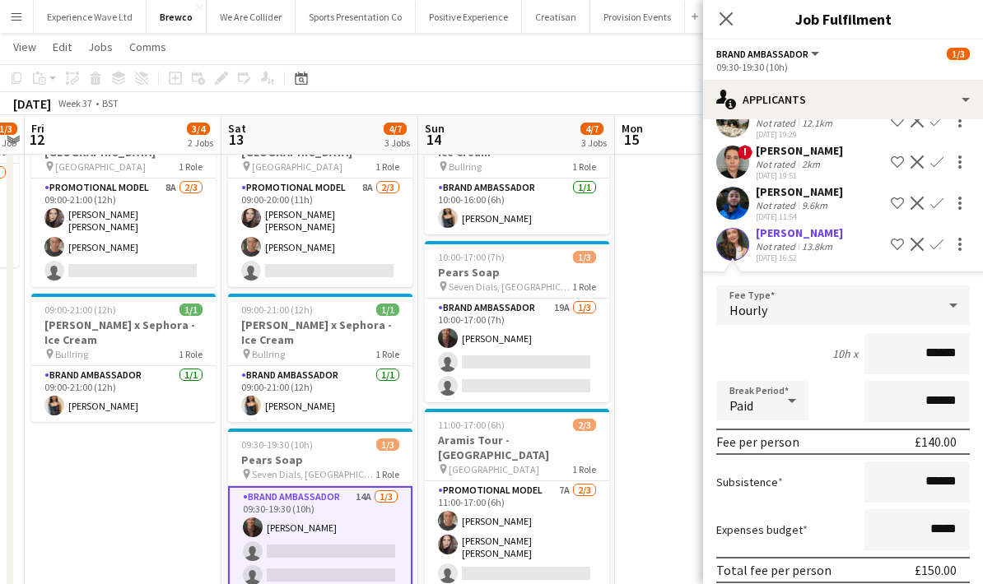
scroll to position [128, 0]
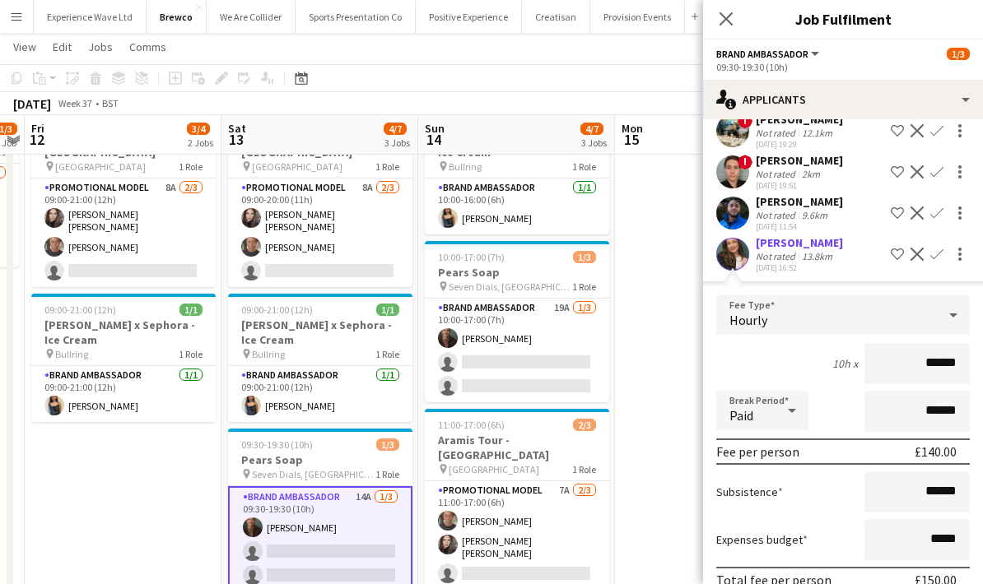
click at [818, 268] on div "19-08-2025 16:52" at bounding box center [799, 268] width 87 height 11
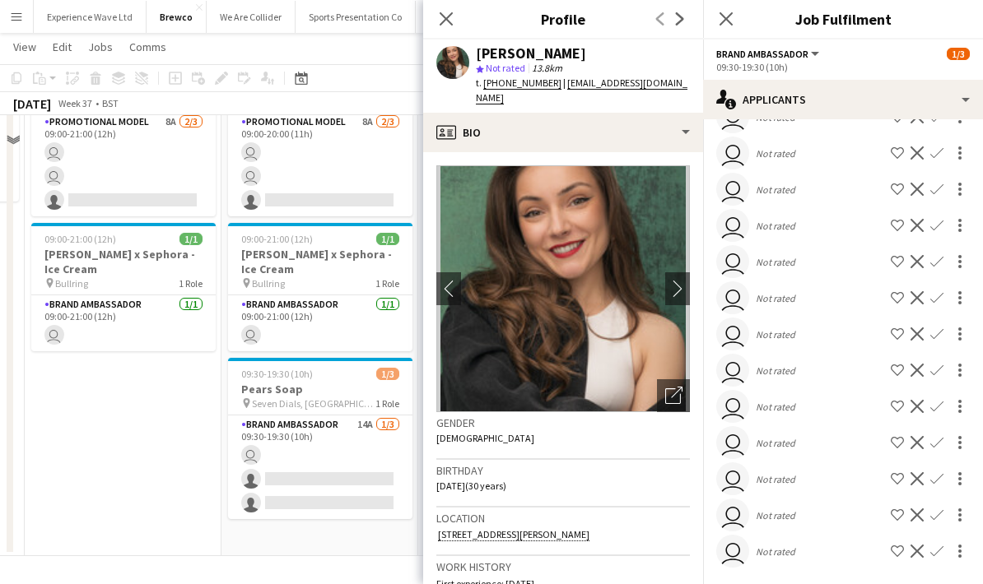
scroll to position [0, 0]
